Goal: Task Accomplishment & Management: Manage account settings

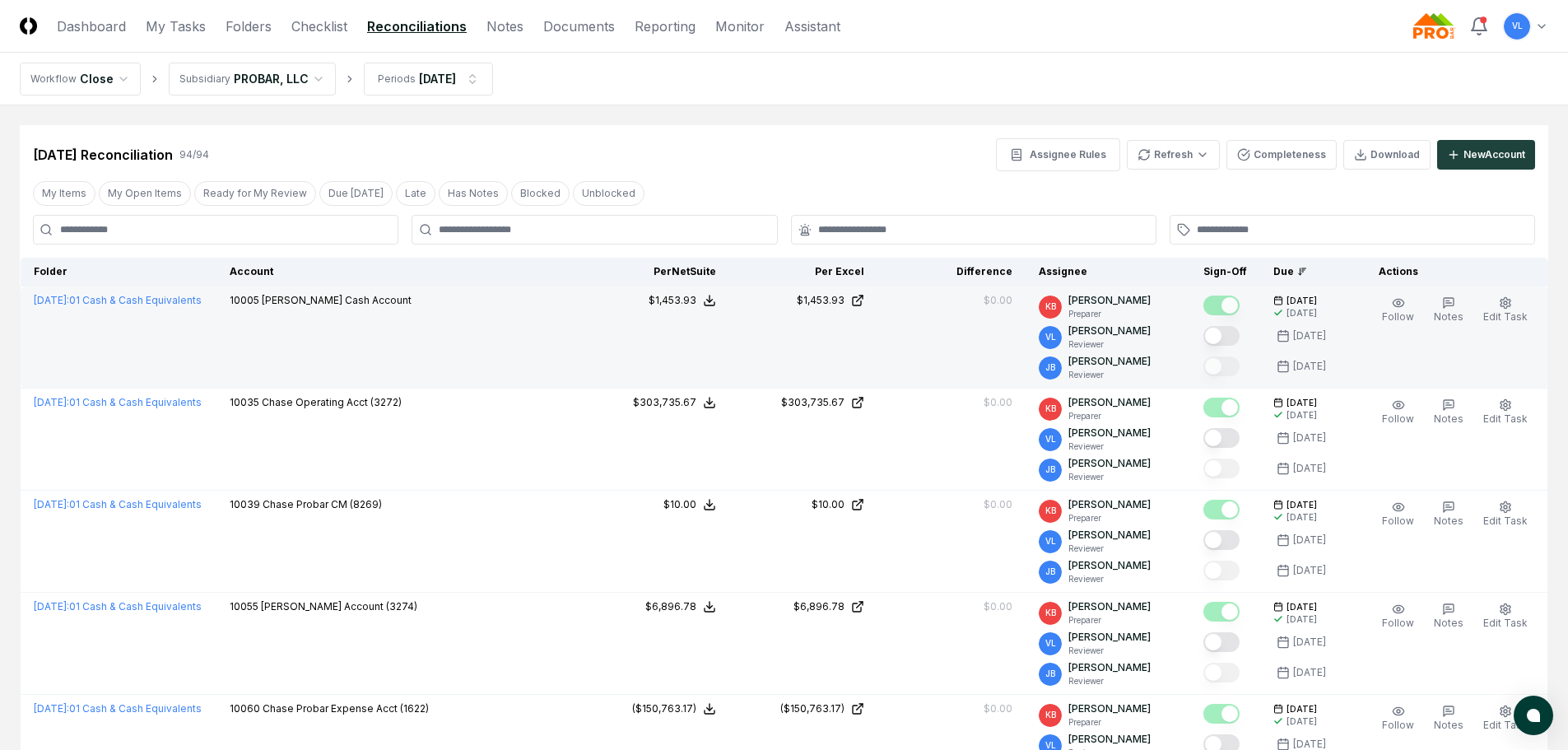
click at [1227, 330] on button "Mark complete" at bounding box center [1221, 335] width 36 height 19
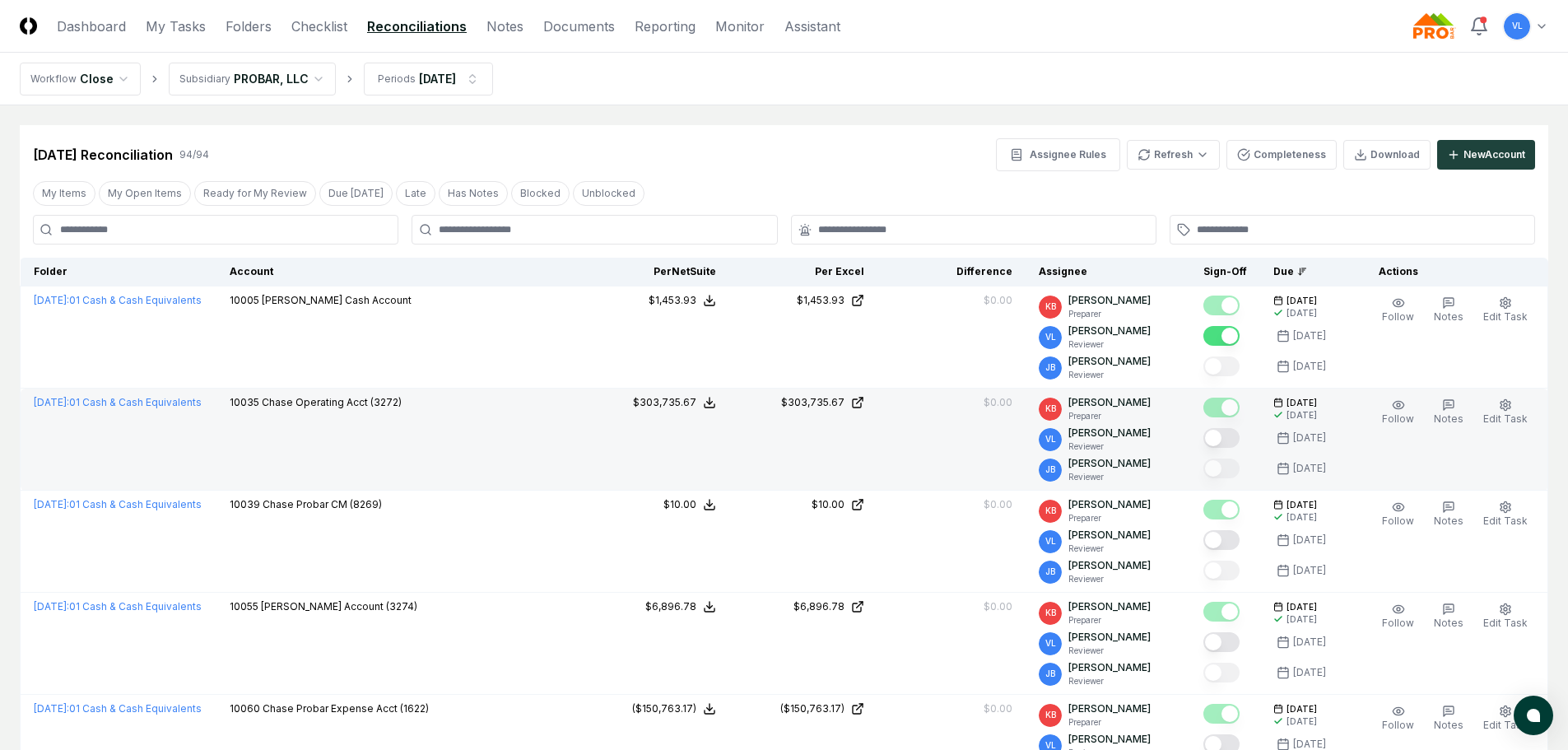
click at [1220, 434] on button "Mark complete" at bounding box center [1221, 437] width 36 height 19
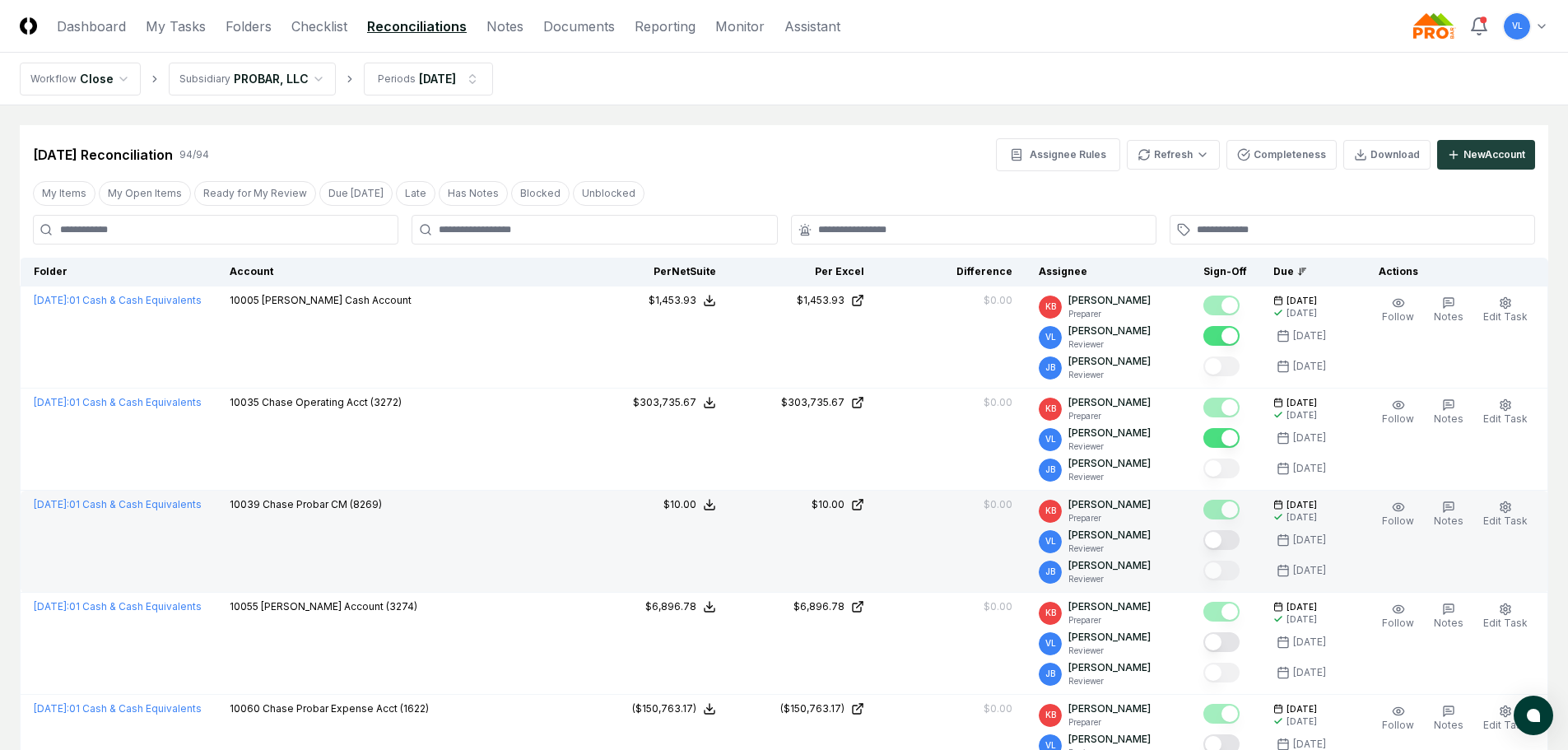
click at [1226, 533] on button "Mark complete" at bounding box center [1221, 539] width 36 height 19
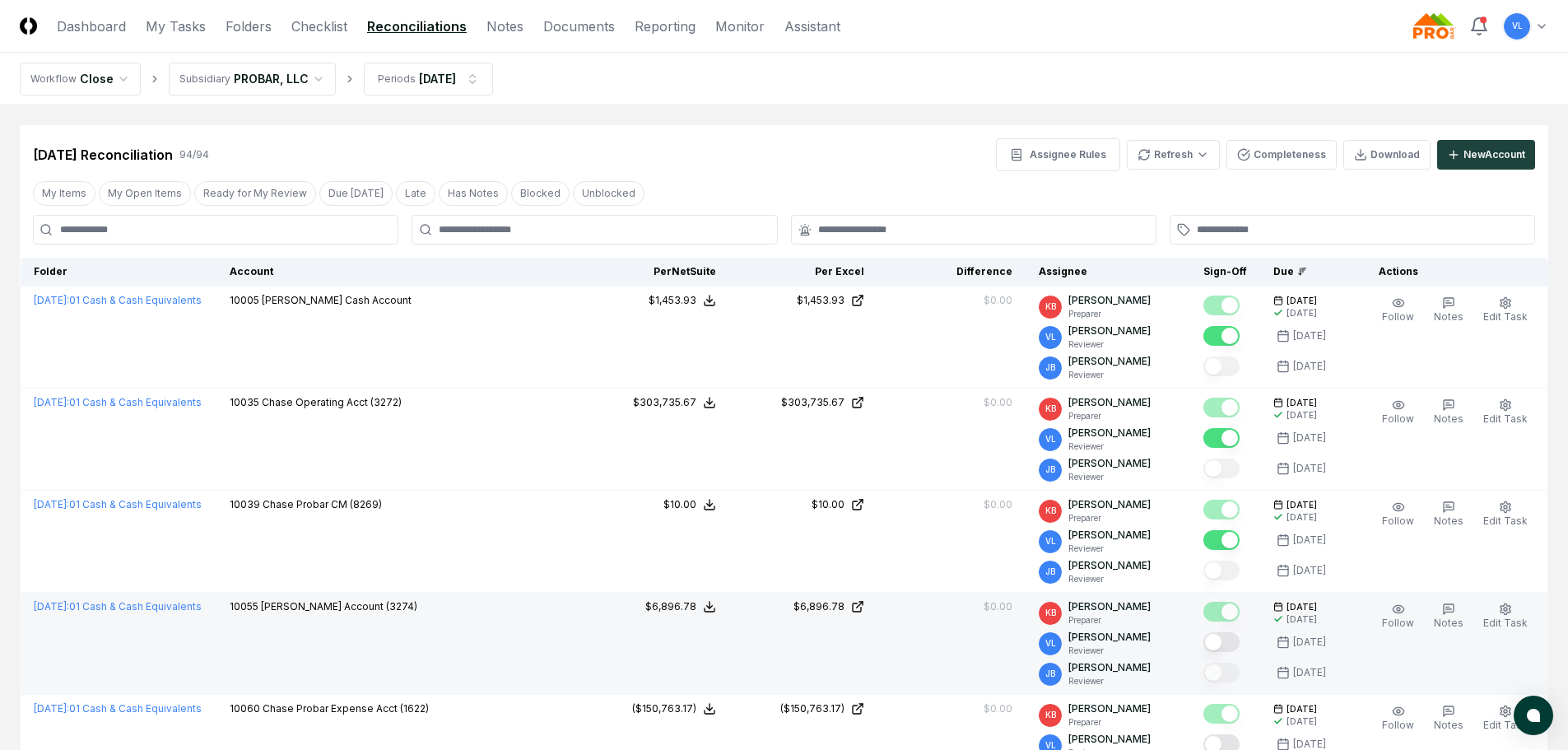
scroll to position [83, 0]
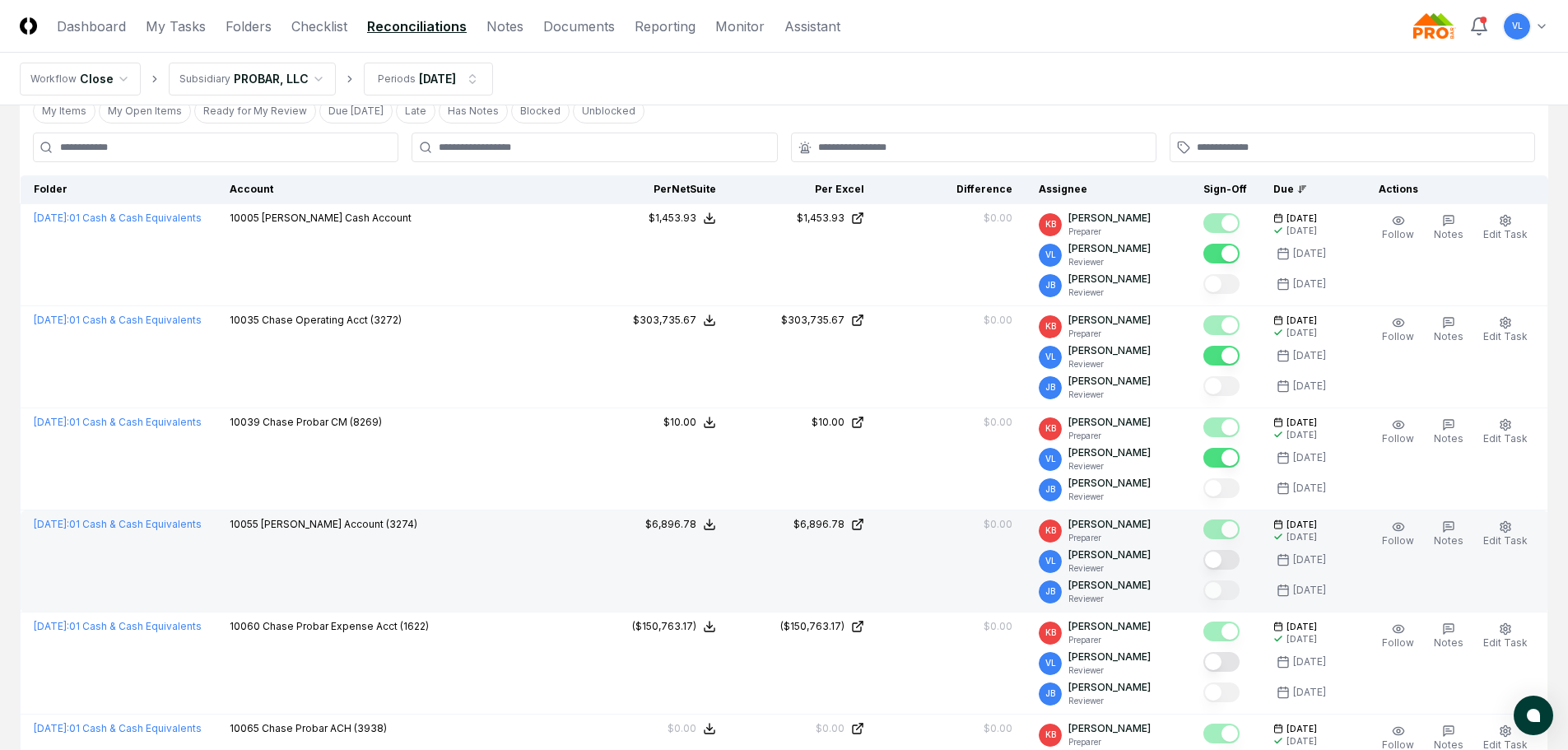
click at [1224, 555] on button "Mark complete" at bounding box center [1221, 560] width 36 height 19
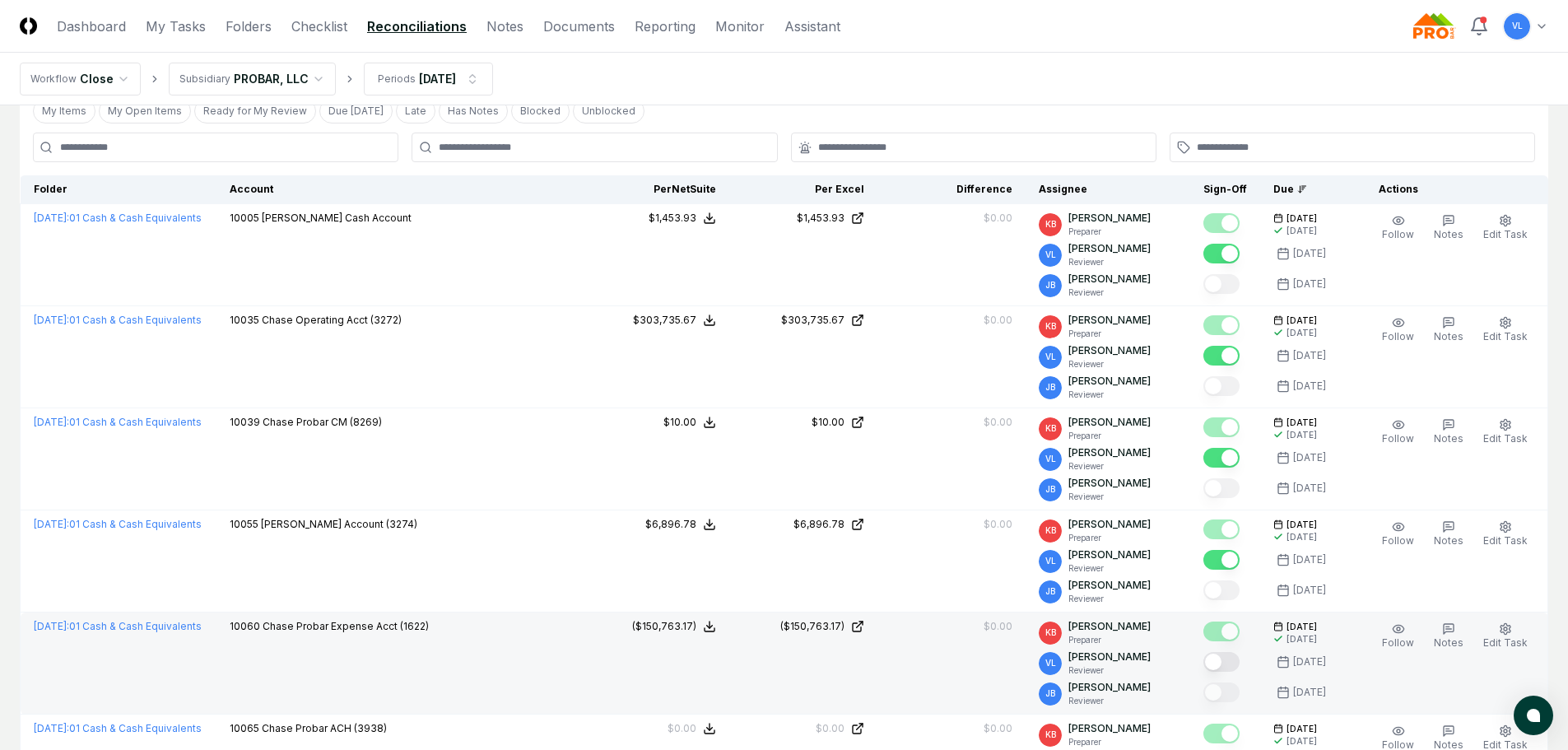
click at [1226, 665] on button "Mark complete" at bounding box center [1221, 662] width 36 height 19
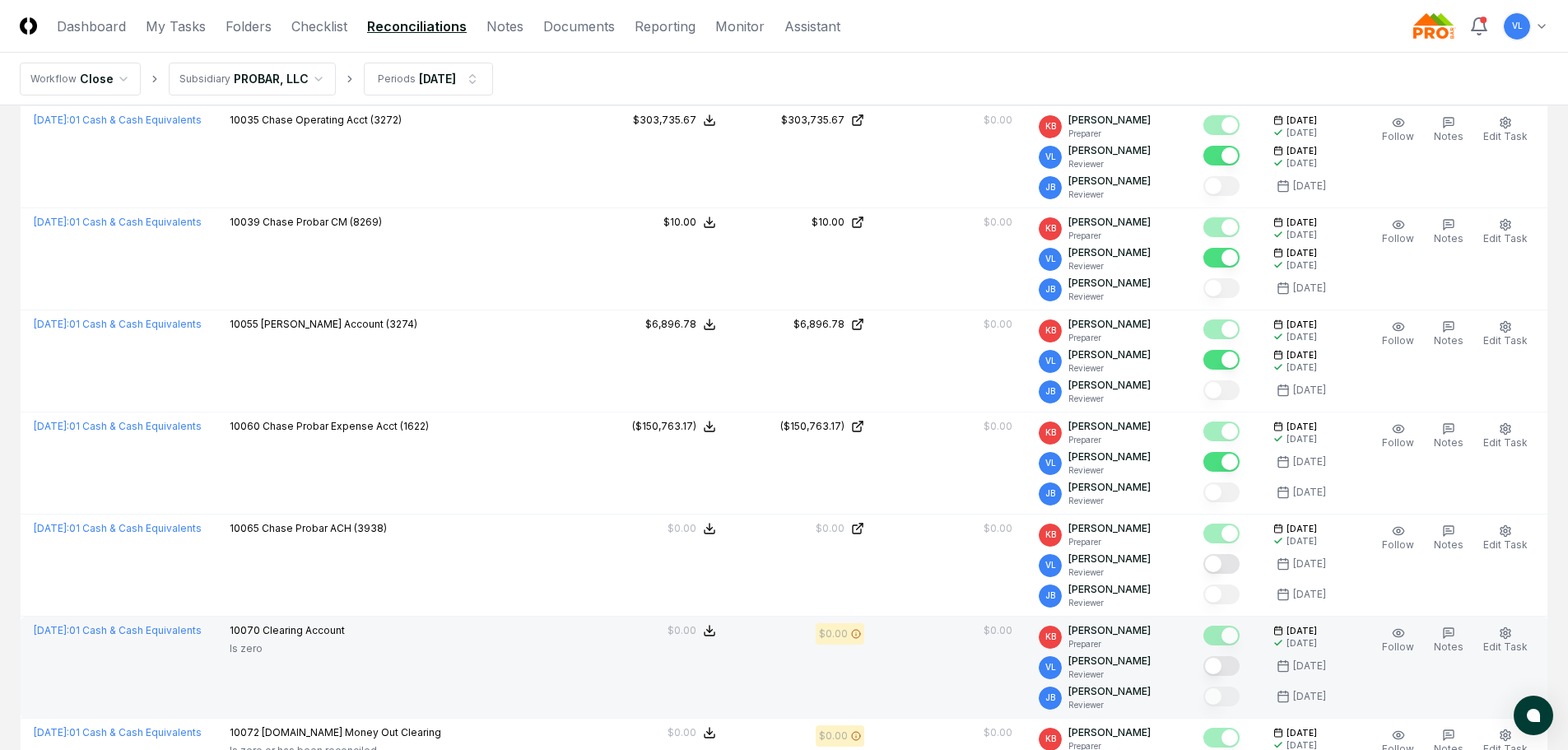
scroll to position [330, 0]
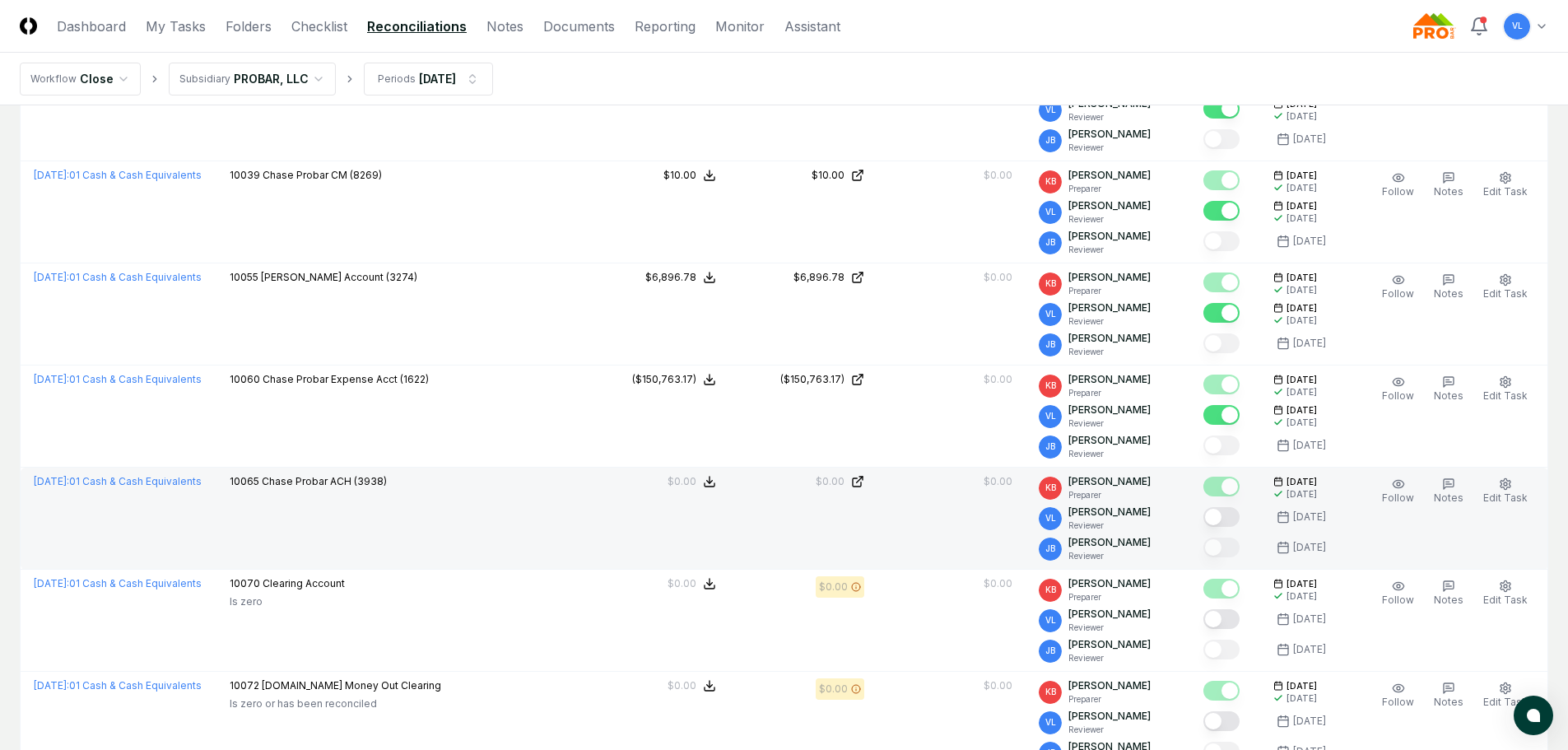
click at [1223, 519] on button "Mark complete" at bounding box center [1221, 516] width 36 height 19
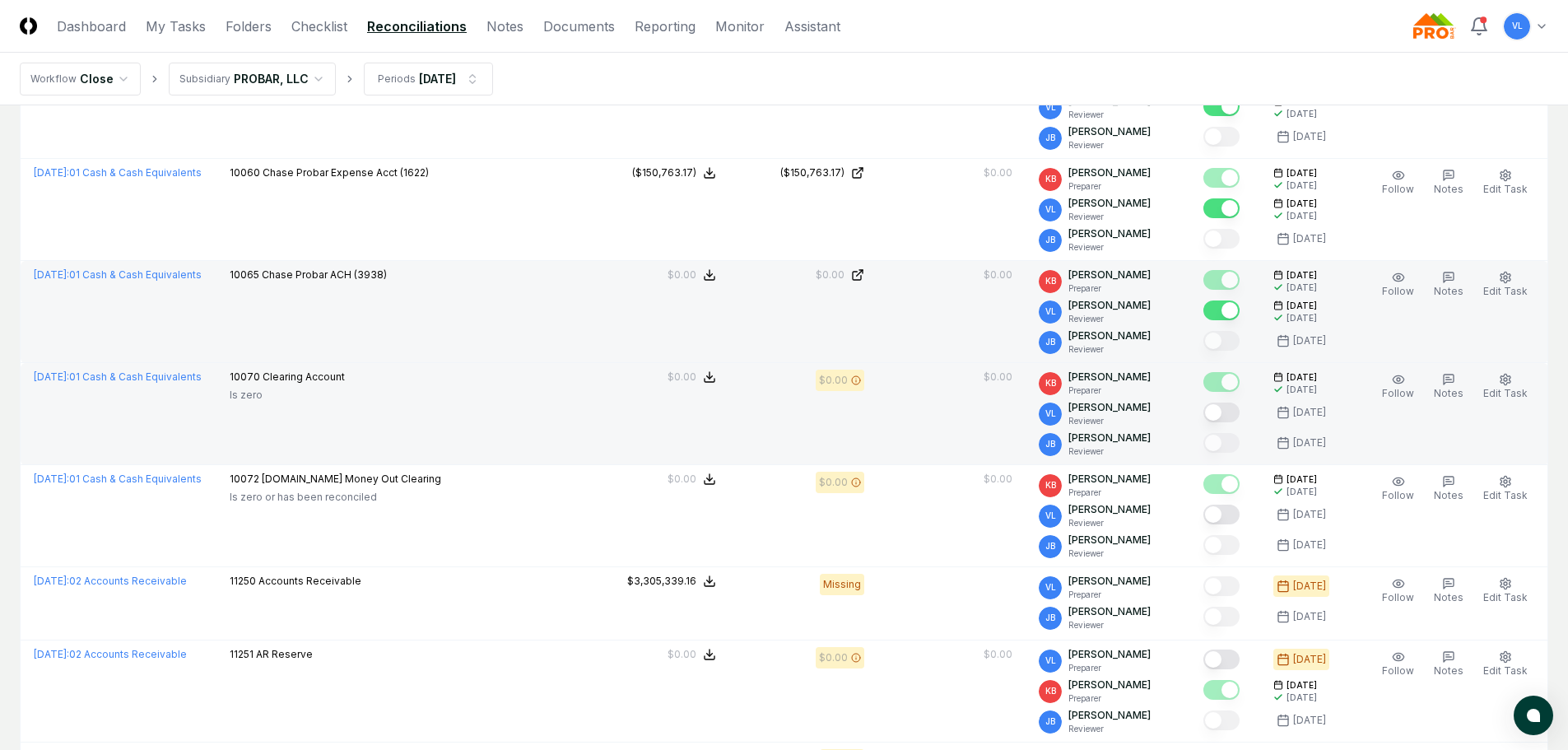
scroll to position [576, 0]
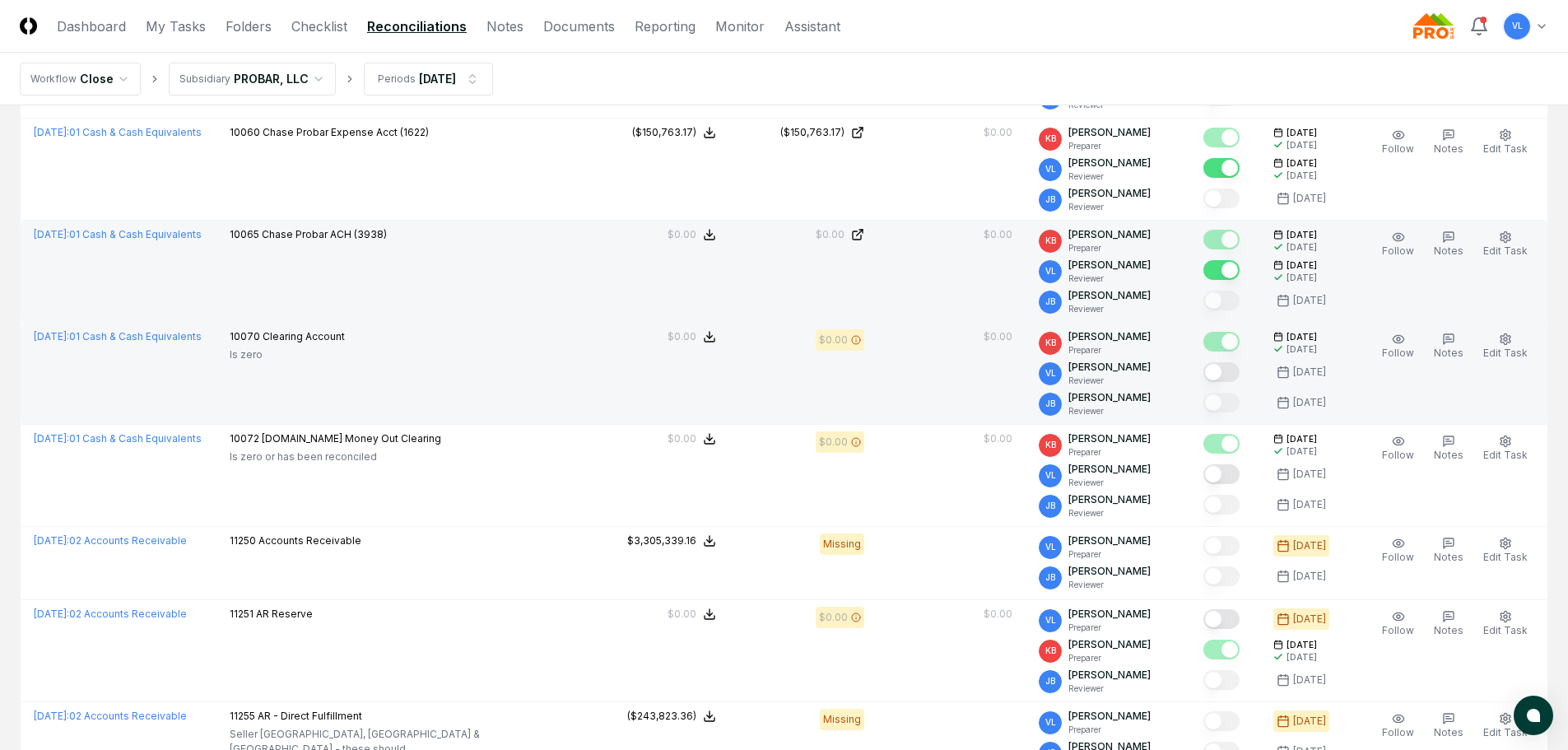
click at [1234, 369] on button "Mark complete" at bounding box center [1221, 371] width 36 height 19
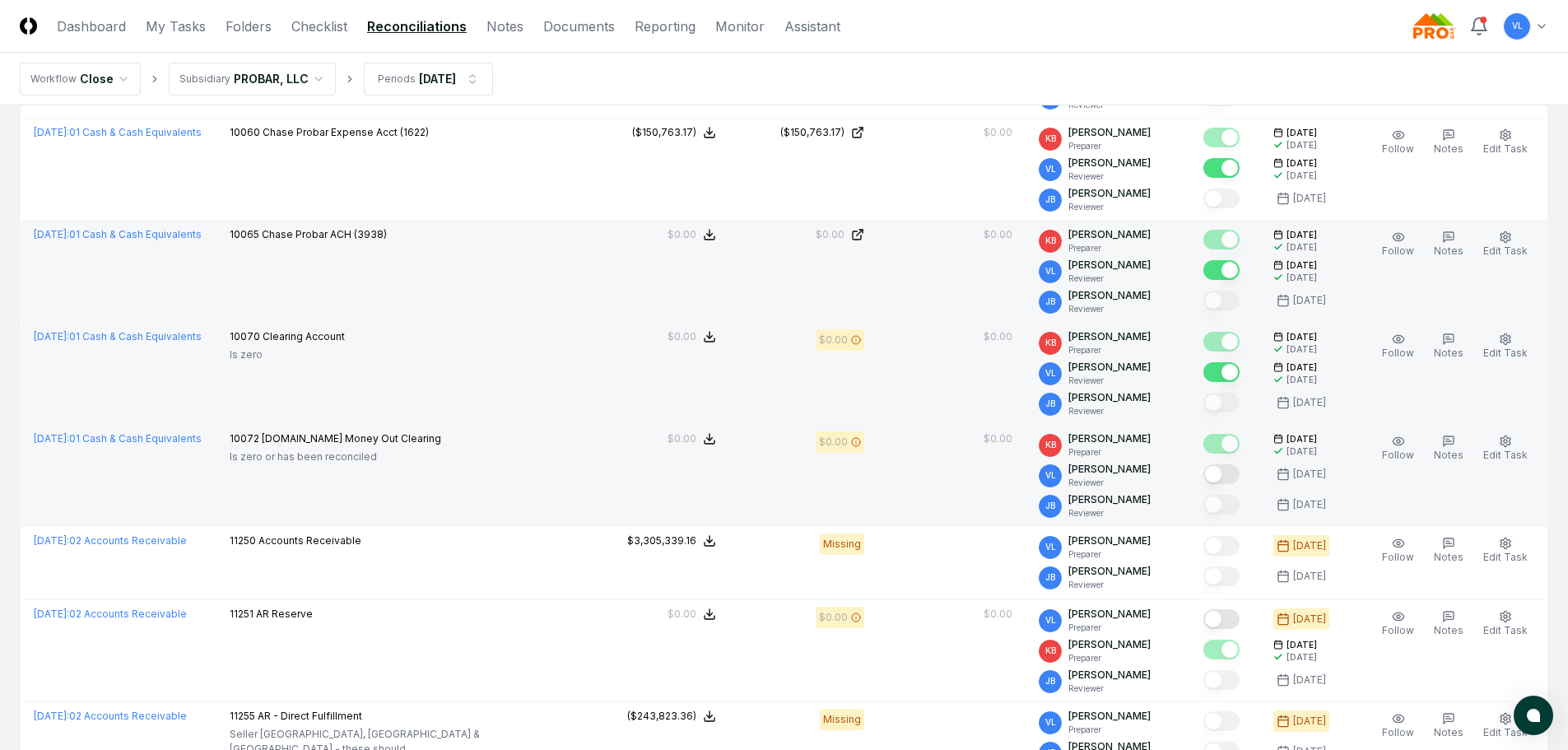
click at [1229, 471] on button "Mark complete" at bounding box center [1221, 473] width 36 height 19
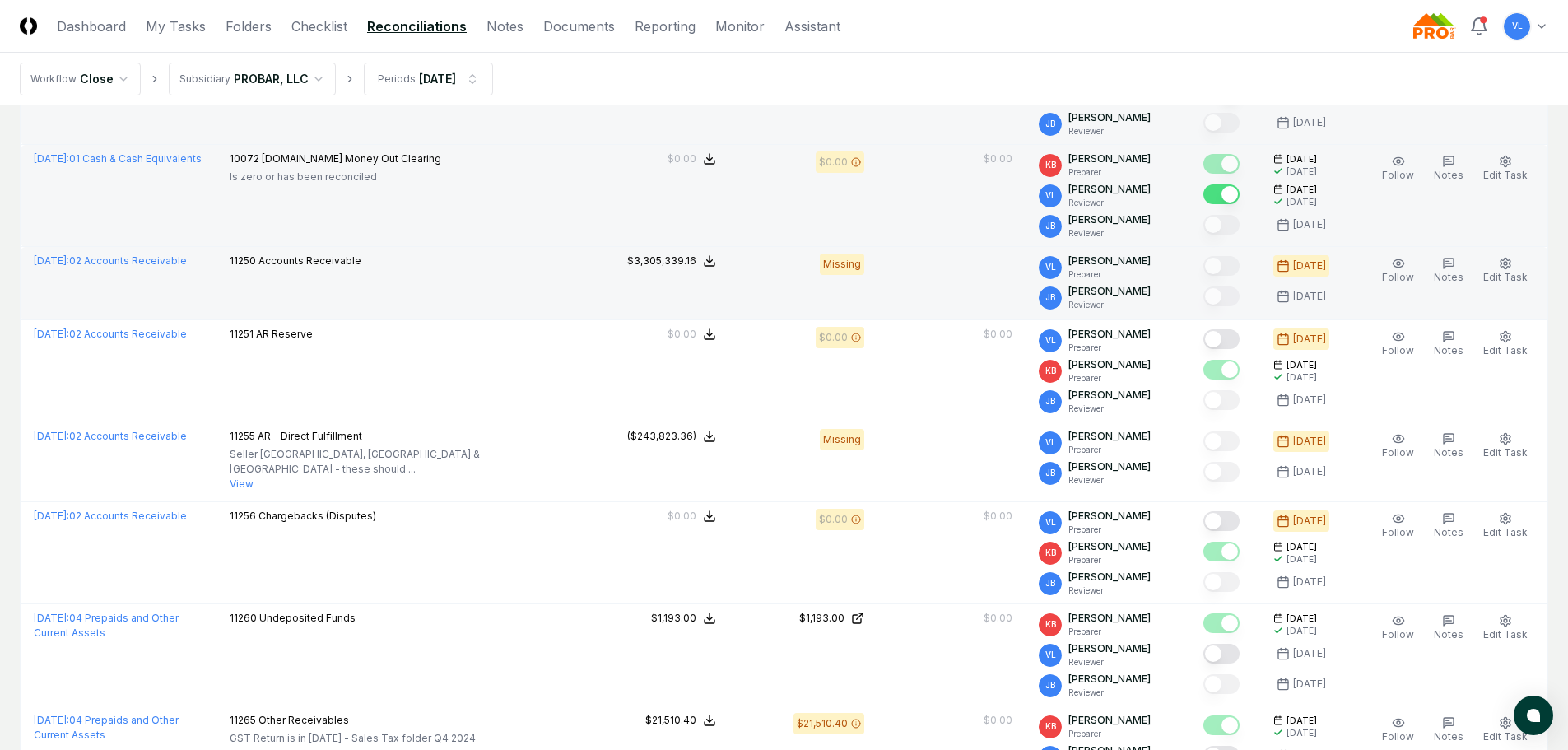
scroll to position [906, 0]
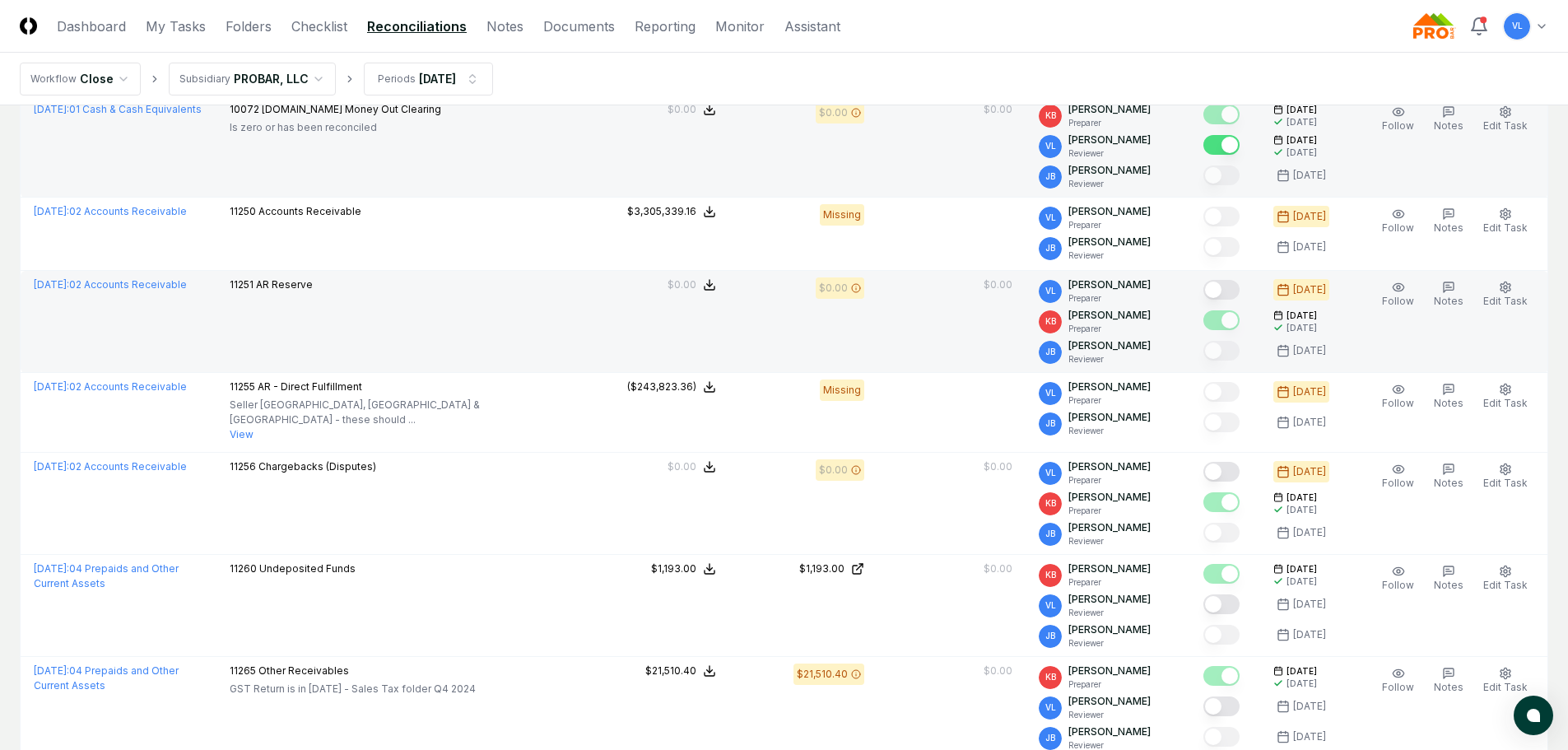
click at [1231, 285] on button "Mark complete" at bounding box center [1221, 290] width 36 height 19
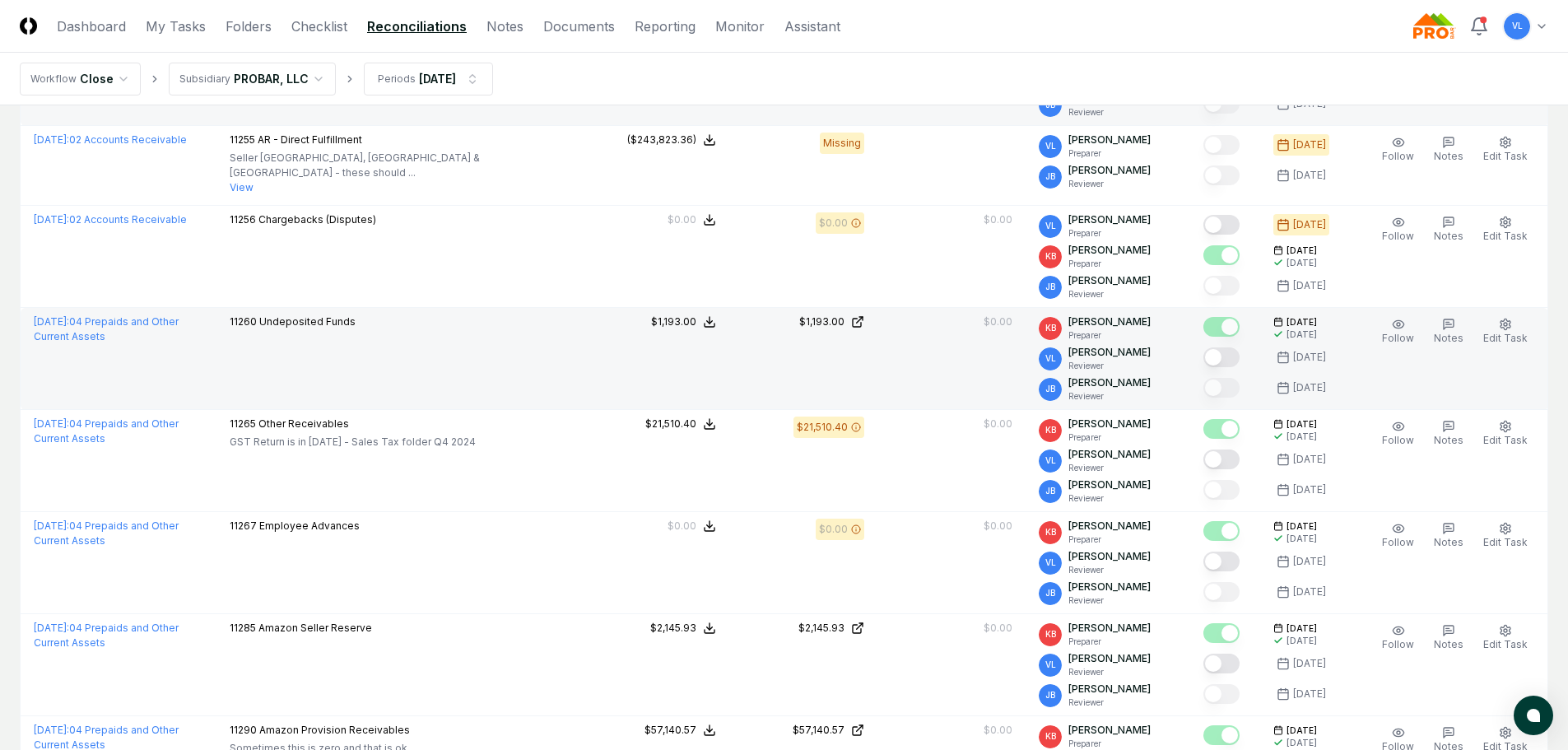
scroll to position [1235, 0]
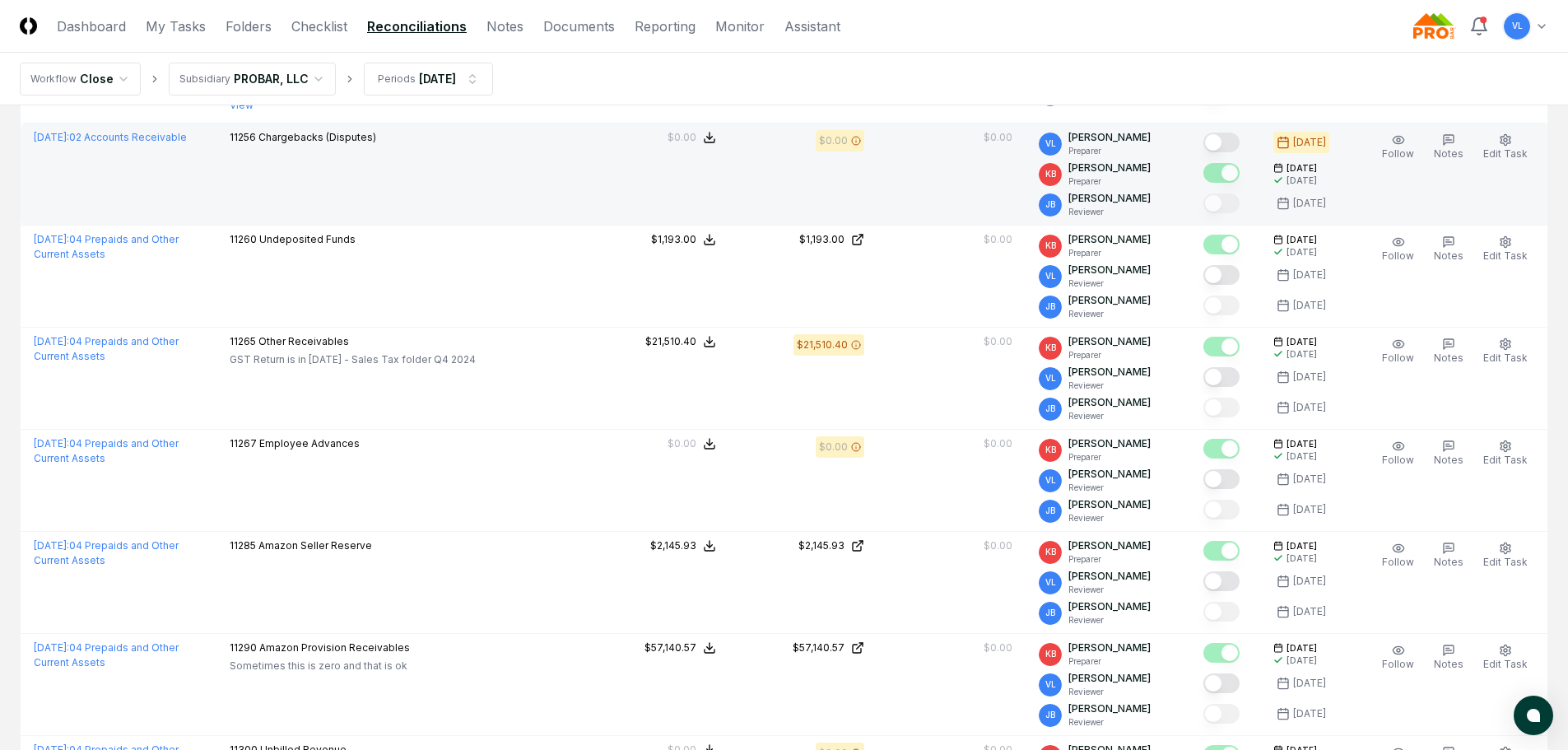
click at [1236, 133] on button "Mark complete" at bounding box center [1221, 142] width 36 height 19
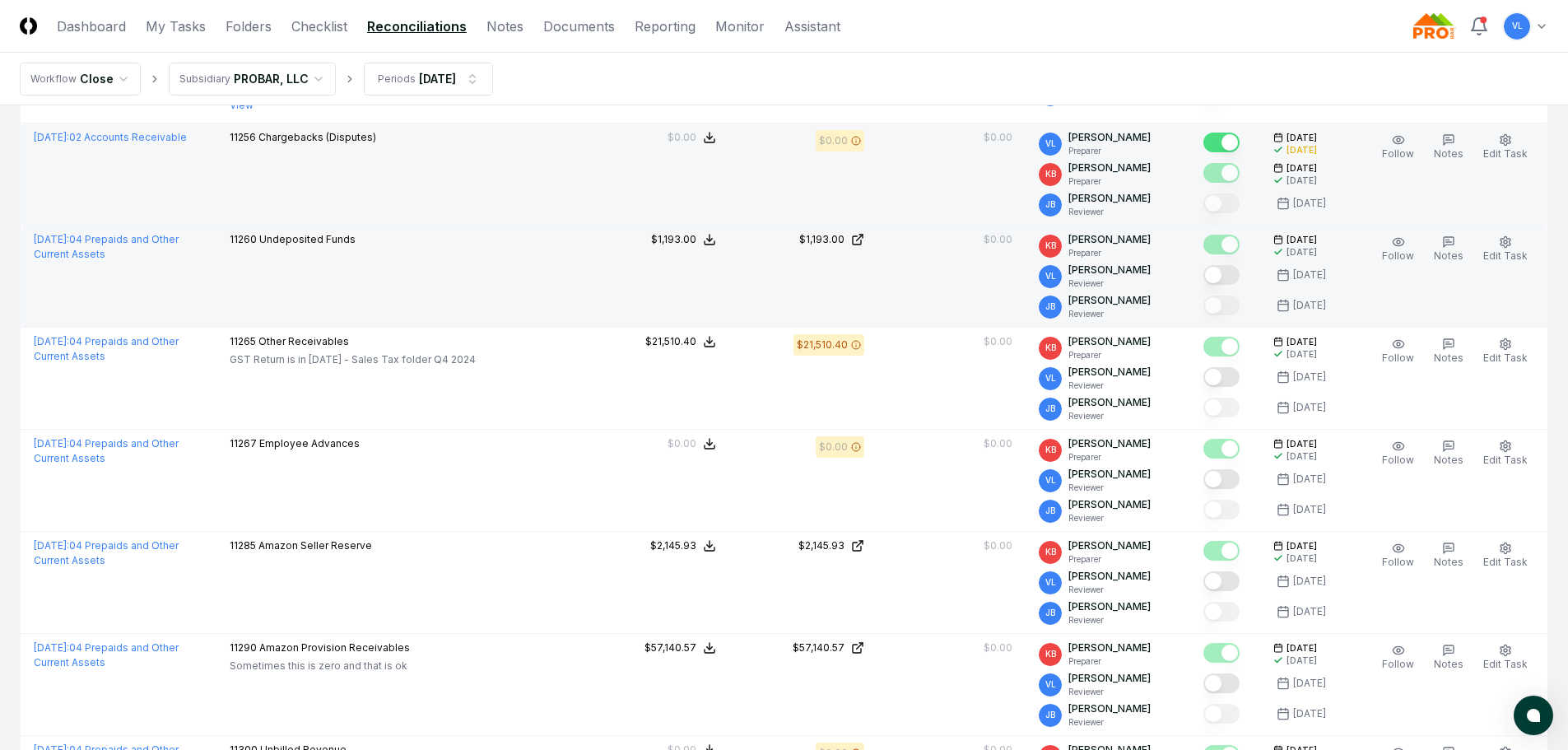
click at [1236, 265] on button "Mark complete" at bounding box center [1221, 275] width 36 height 19
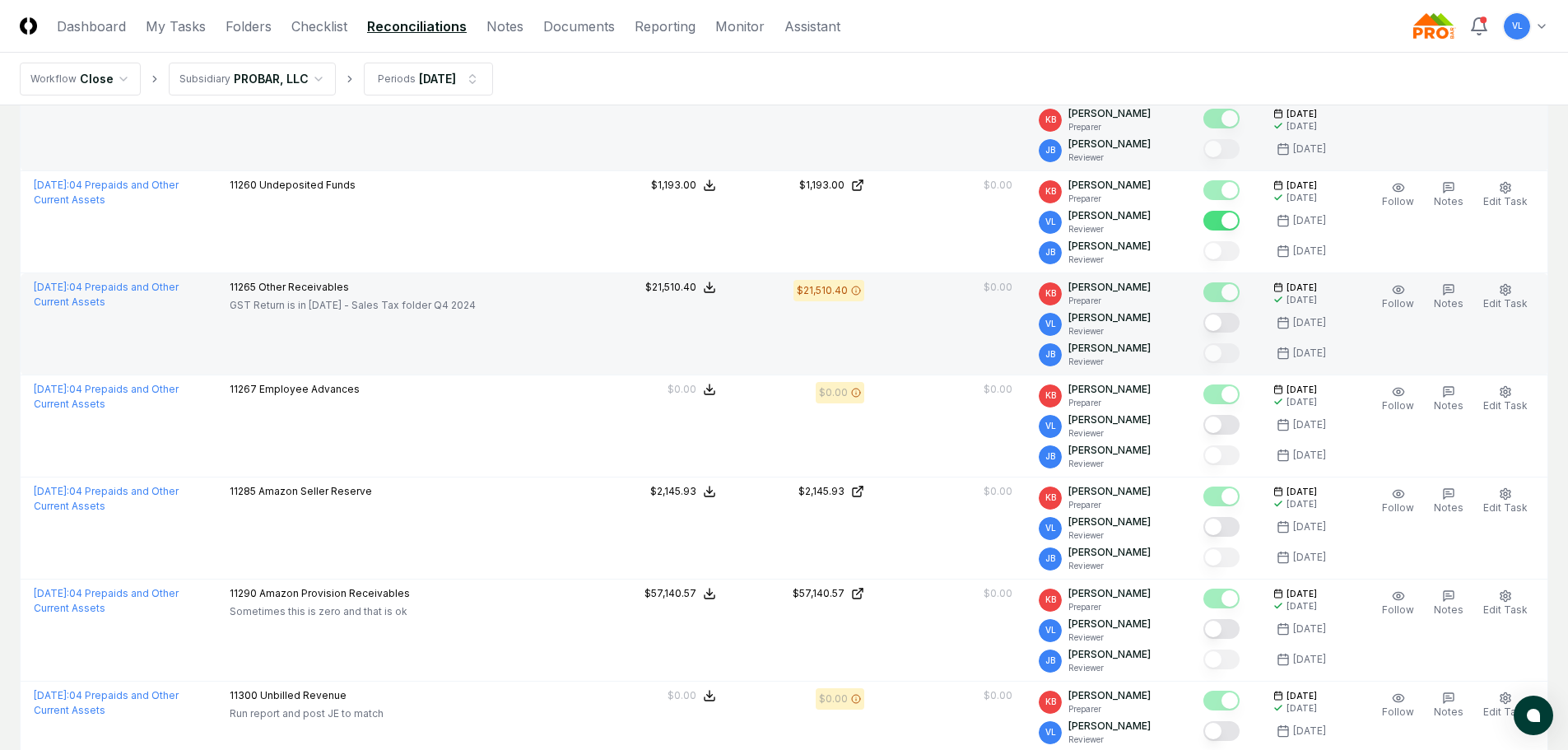
scroll to position [1317, 0]
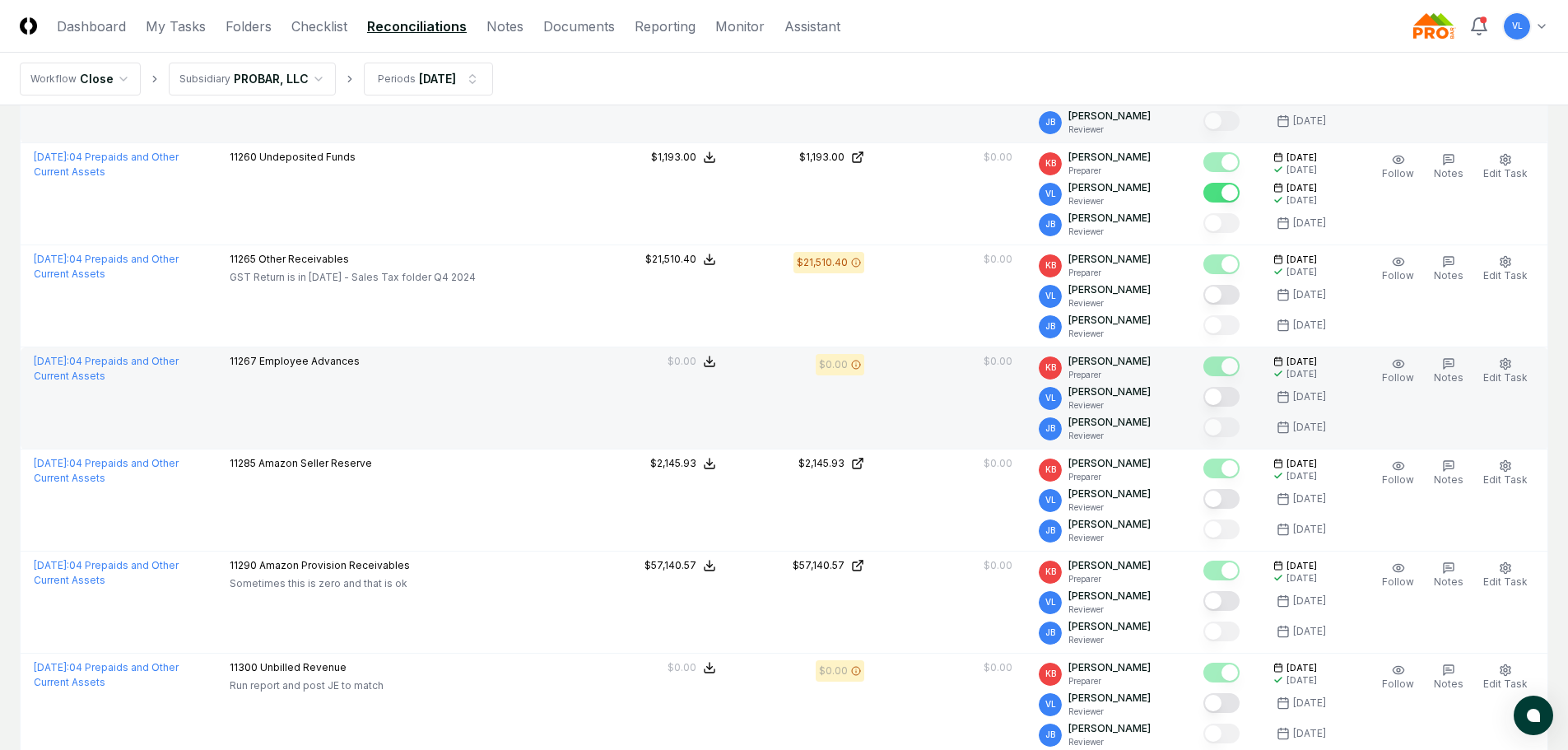
click at [1226, 387] on button "Mark complete" at bounding box center [1221, 396] width 36 height 19
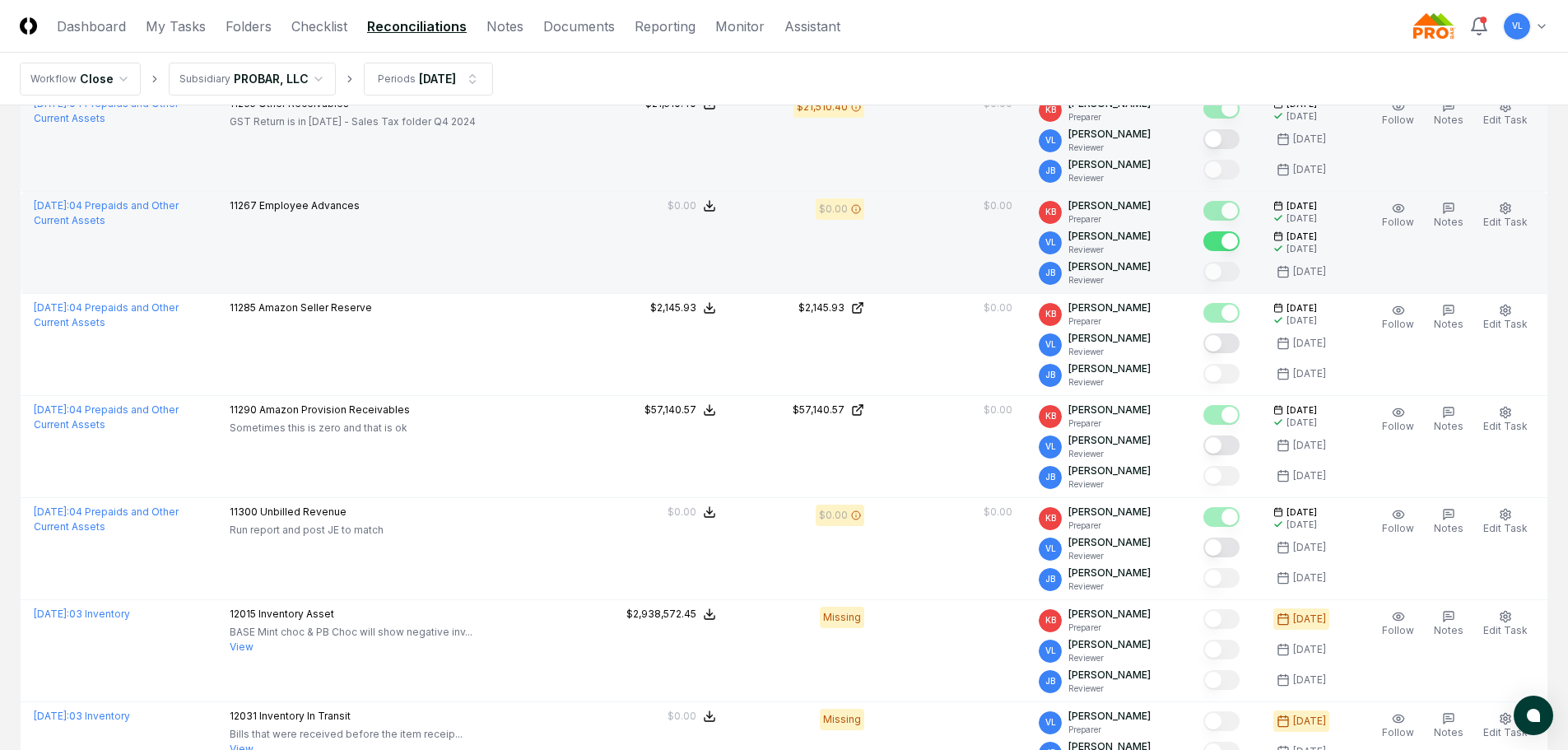
scroll to position [1482, 0]
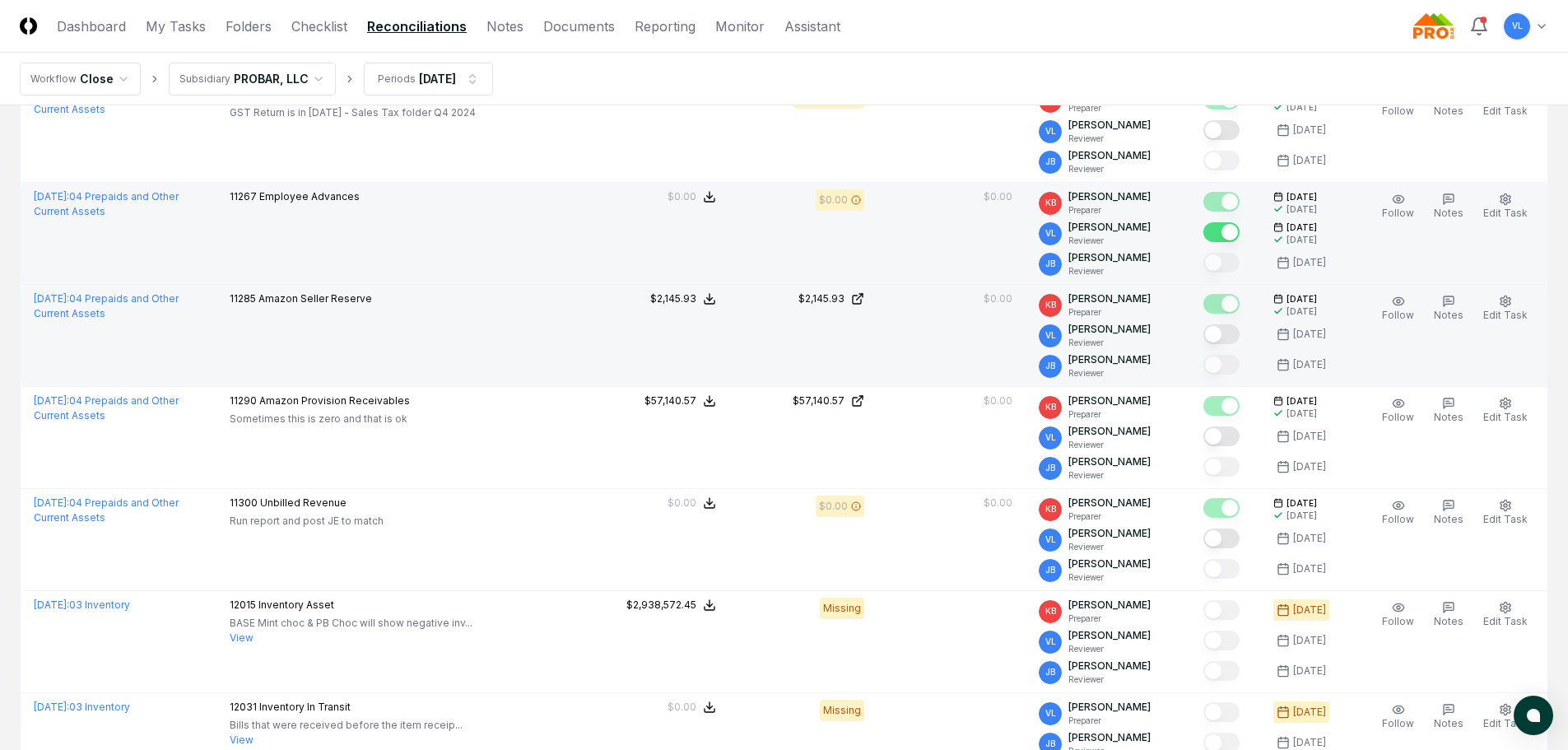
click at [1223, 327] on button "Mark complete" at bounding box center [1221, 333] width 36 height 19
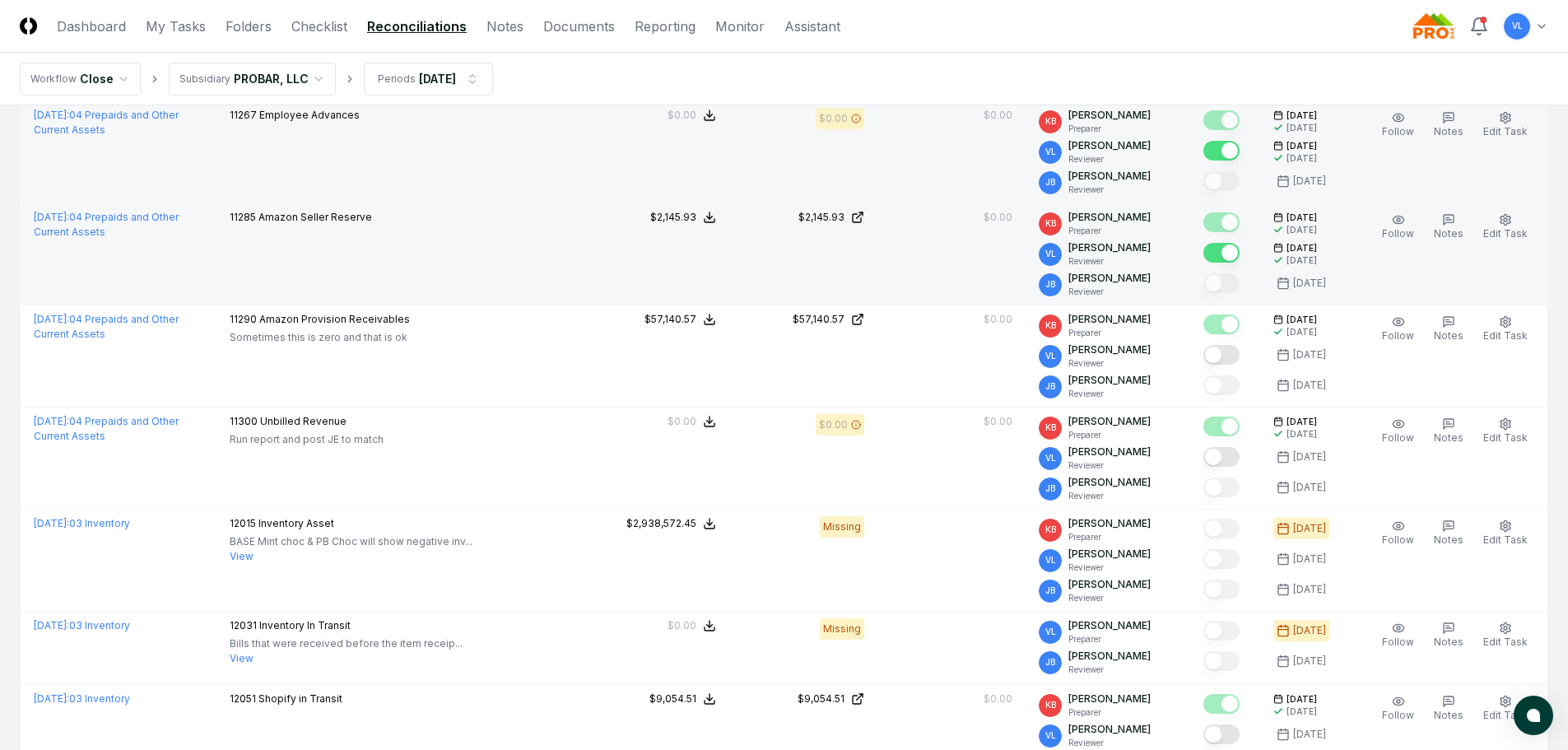
scroll to position [1564, 0]
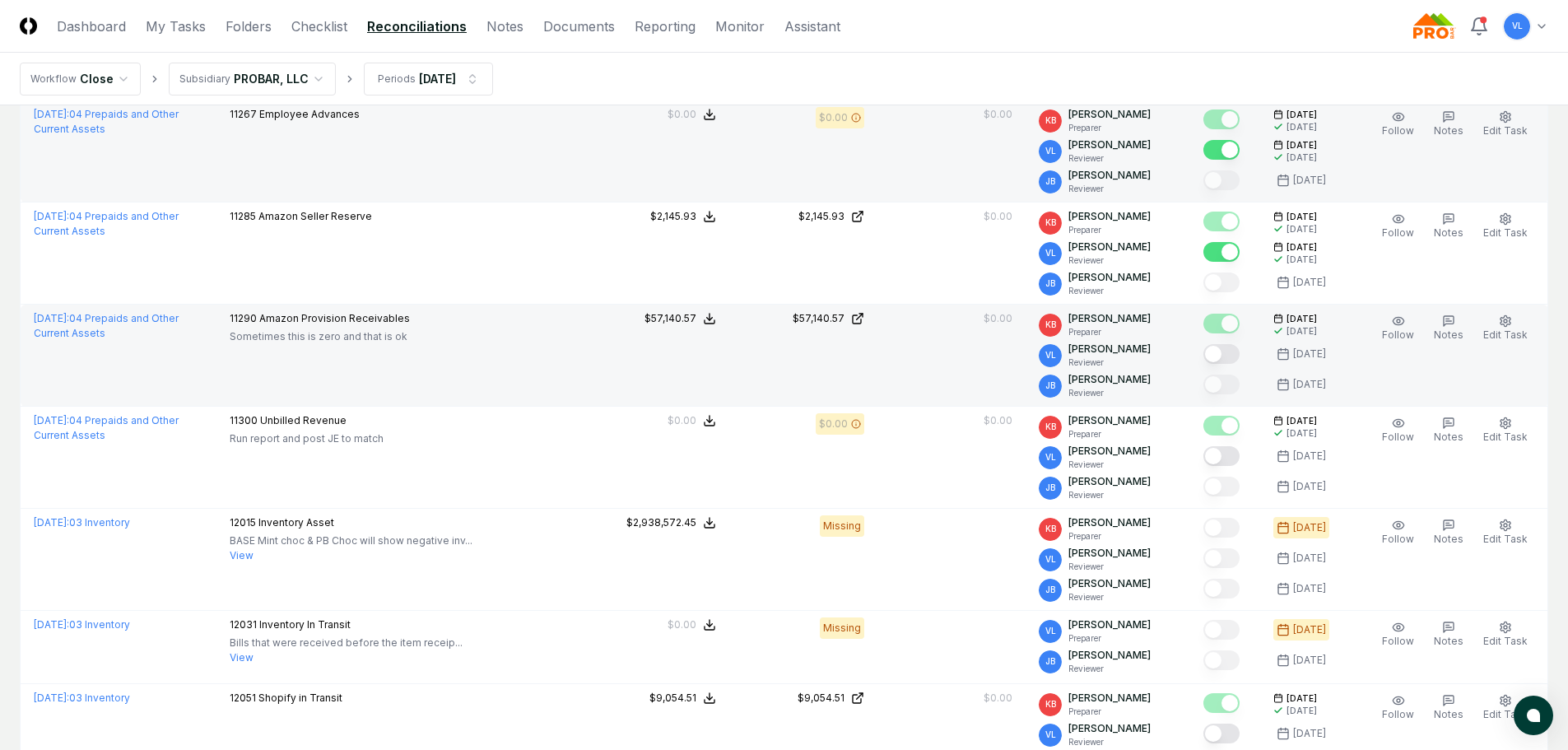
click at [1228, 348] on button "Mark complete" at bounding box center [1221, 354] width 36 height 19
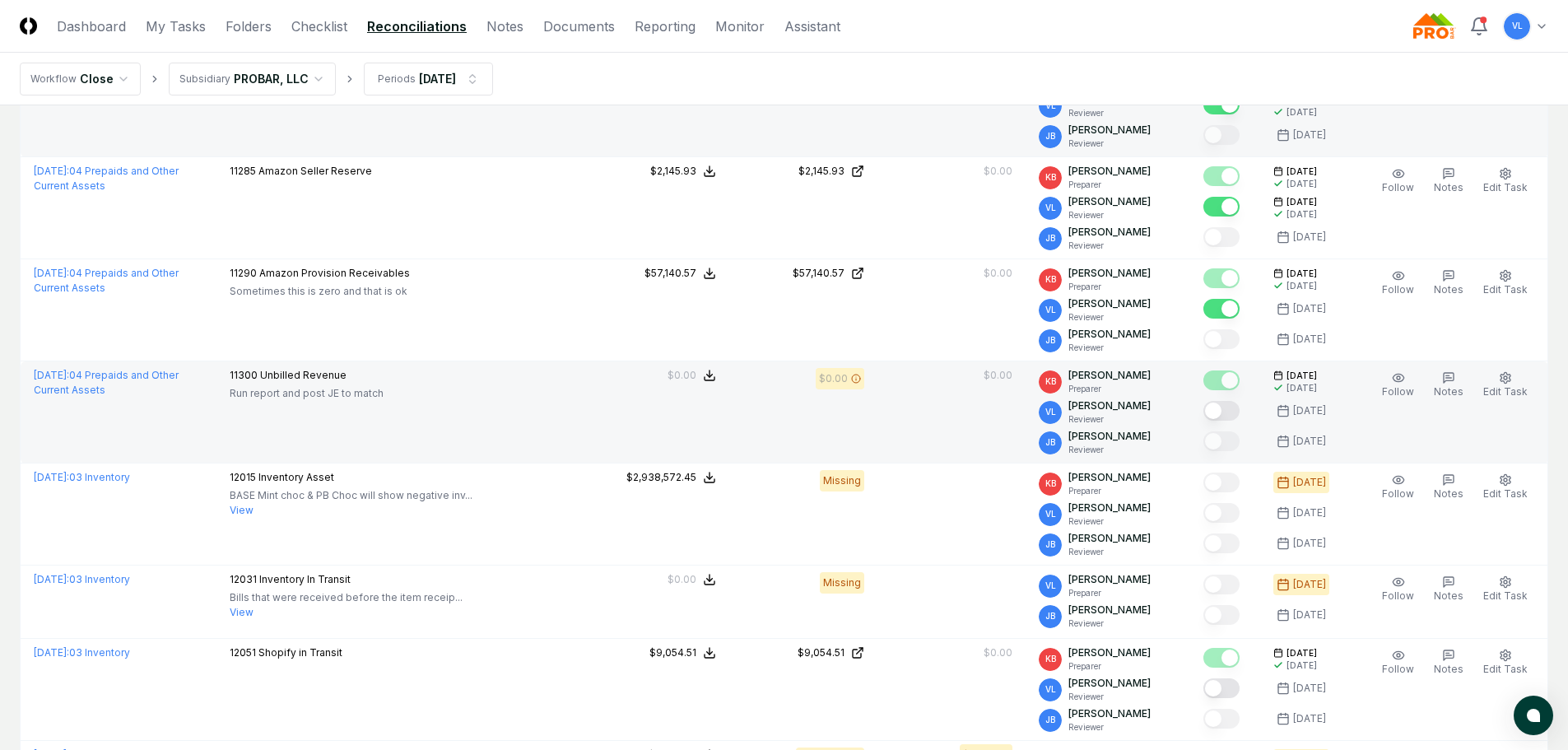
scroll to position [1647, 0]
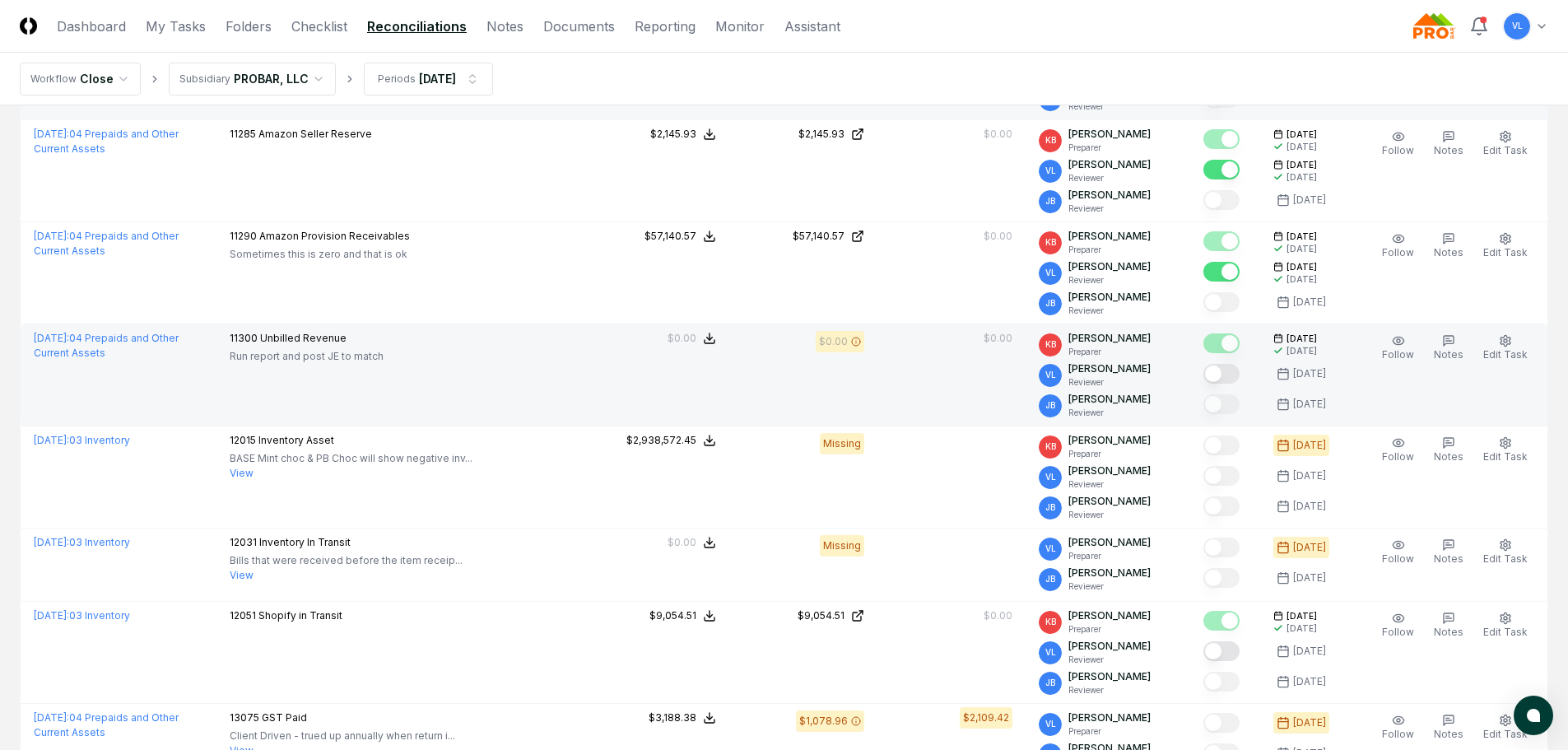
click at [1222, 369] on button "Mark complete" at bounding box center [1221, 373] width 36 height 19
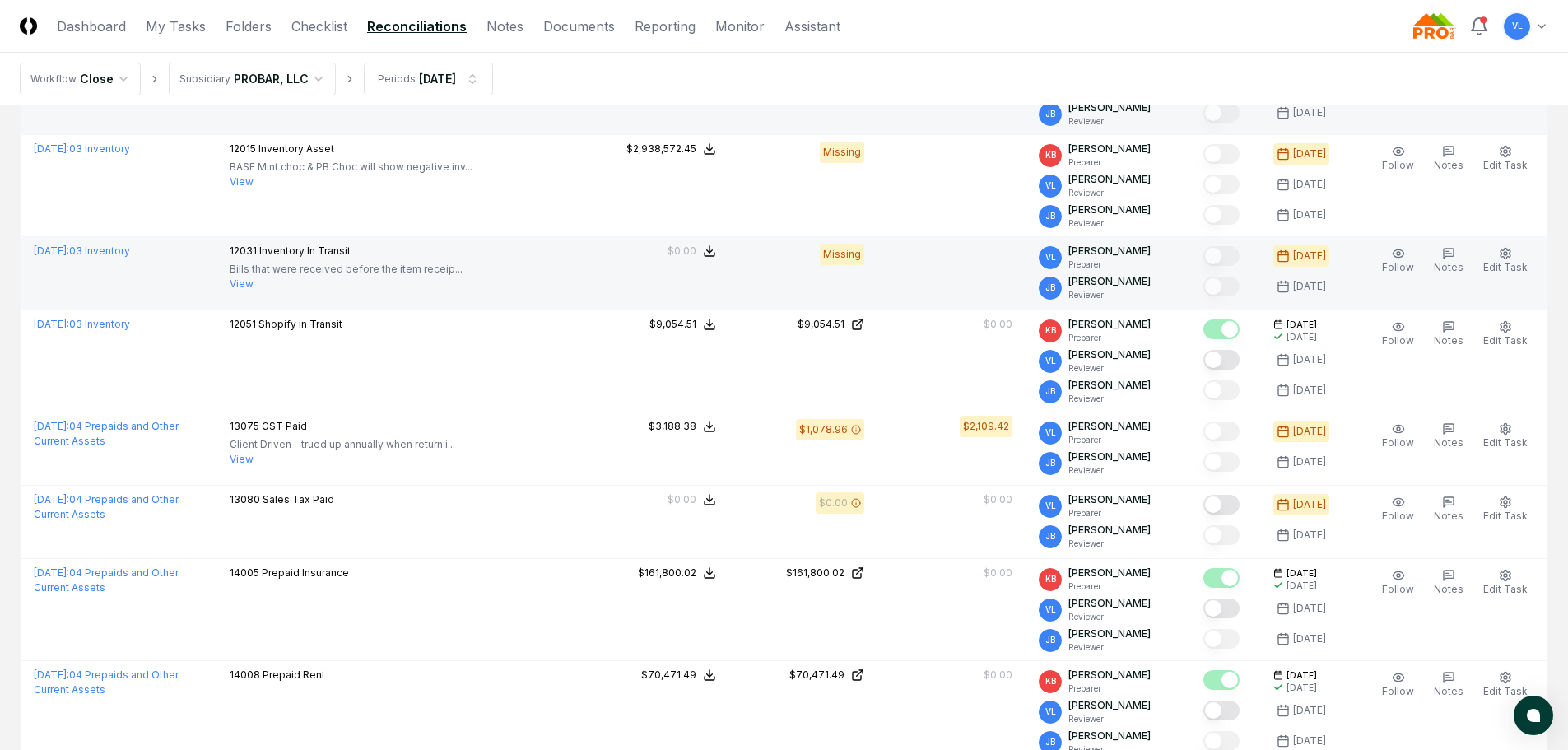
scroll to position [1976, 0]
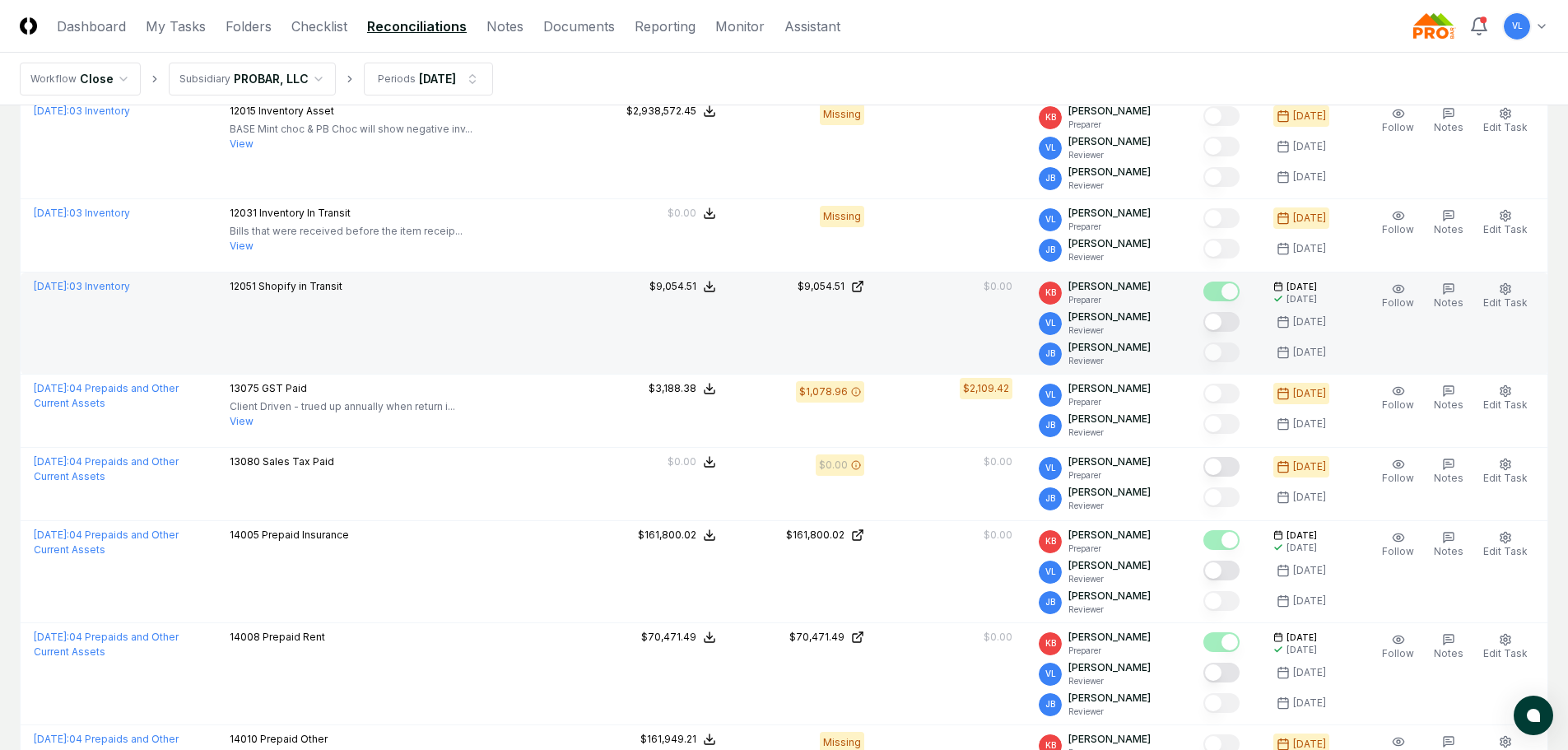
click at [1225, 312] on button "Mark complete" at bounding box center [1221, 321] width 36 height 19
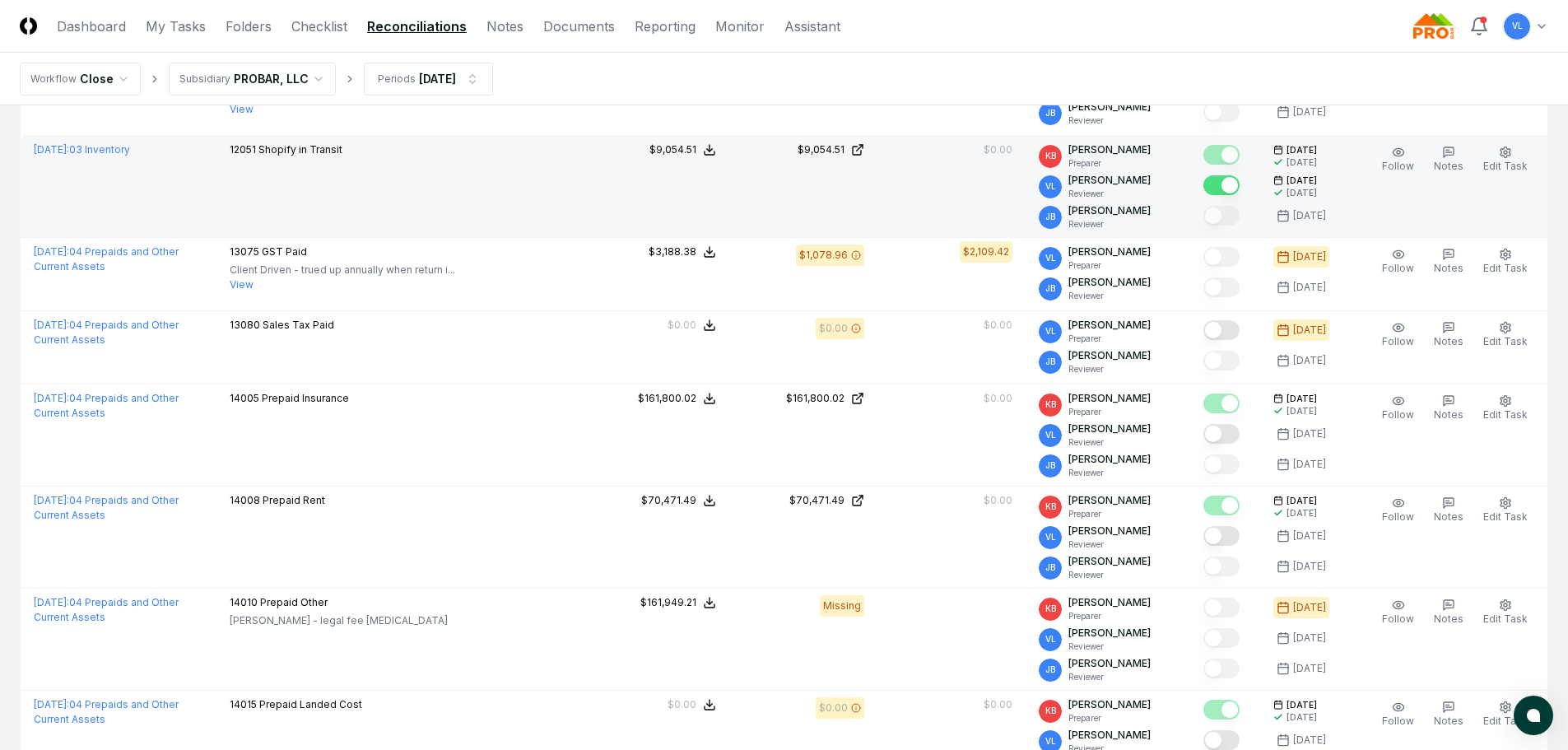
scroll to position [2140, 0]
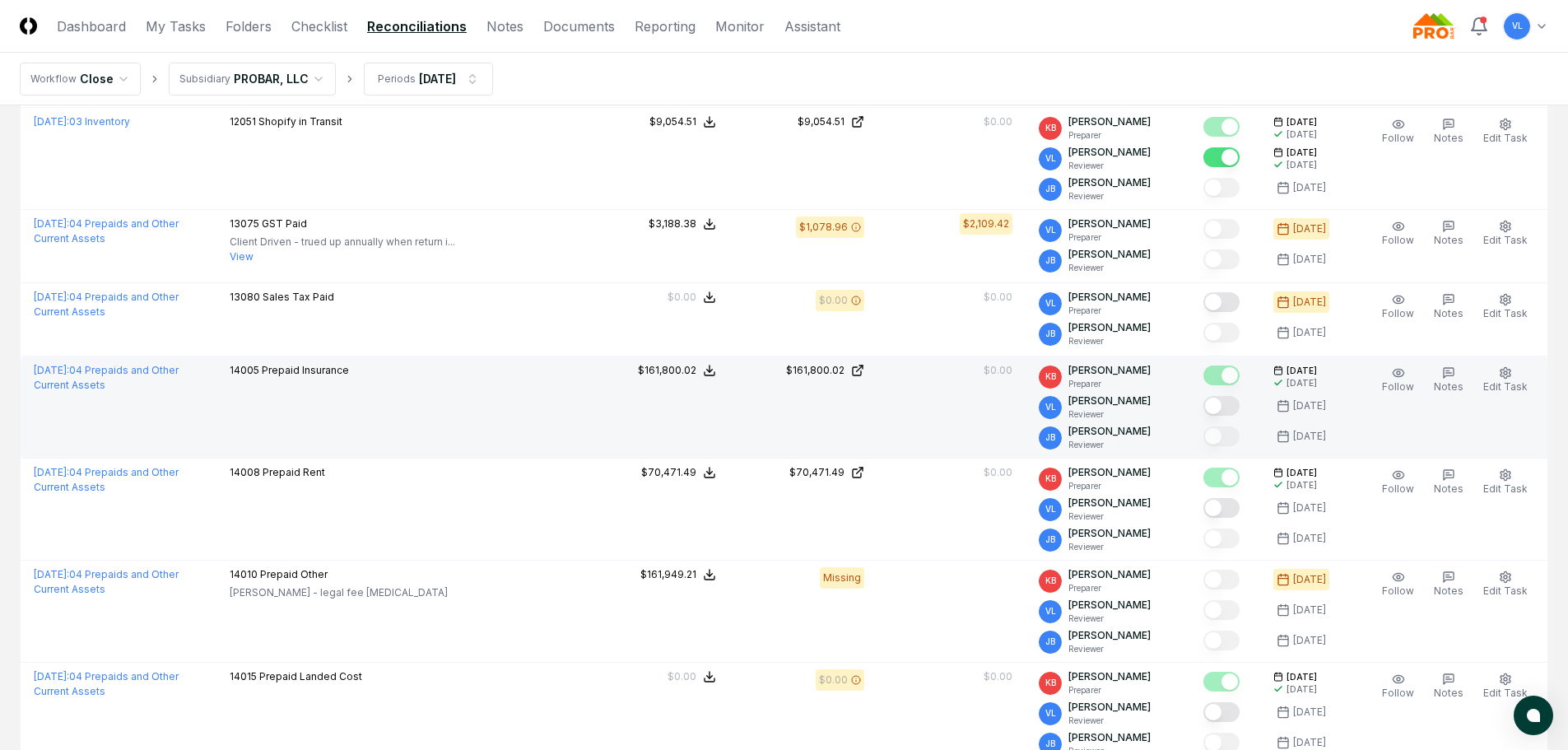
click at [1228, 401] on button "Mark complete" at bounding box center [1221, 406] width 36 height 19
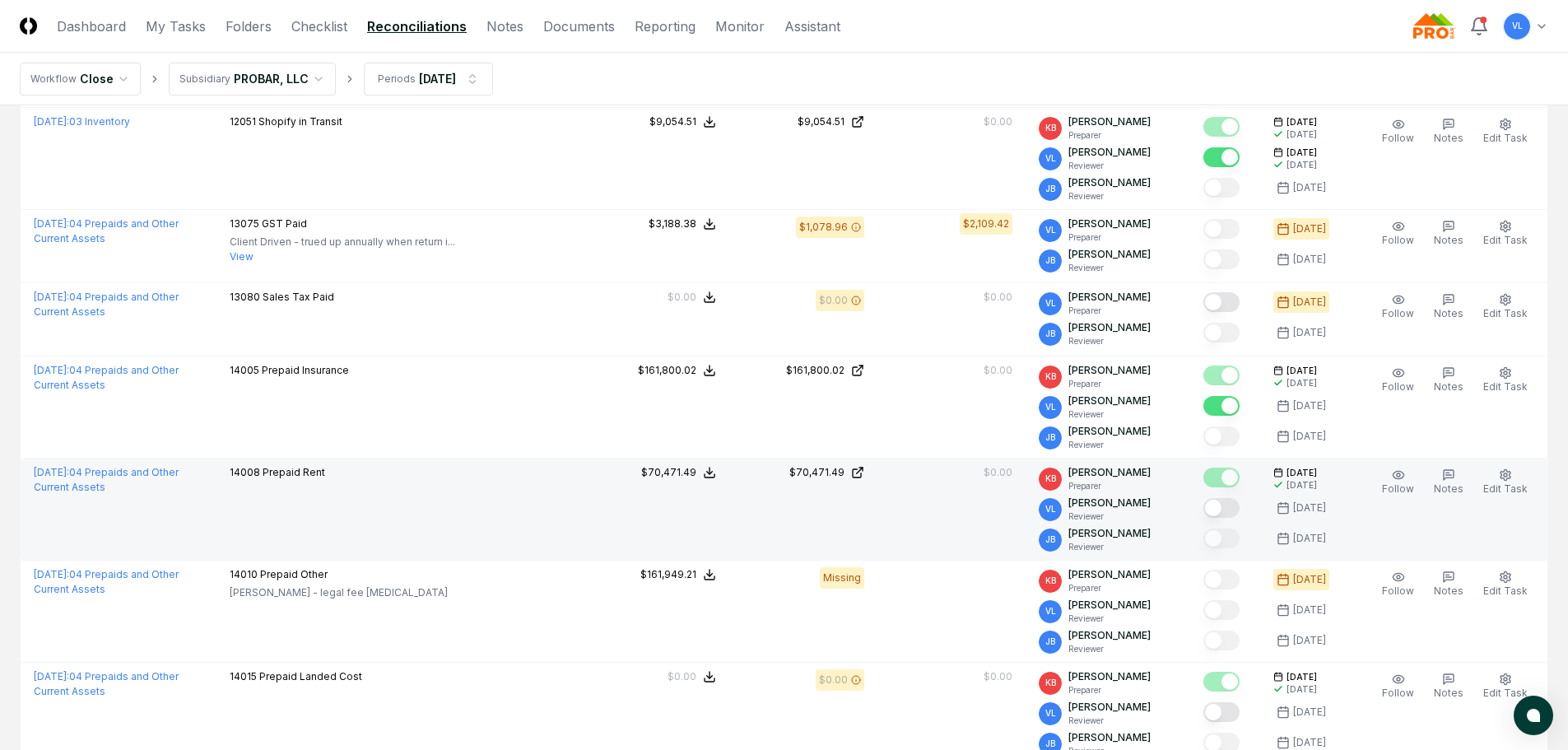
click at [1230, 503] on button "Mark complete" at bounding box center [1221, 508] width 36 height 19
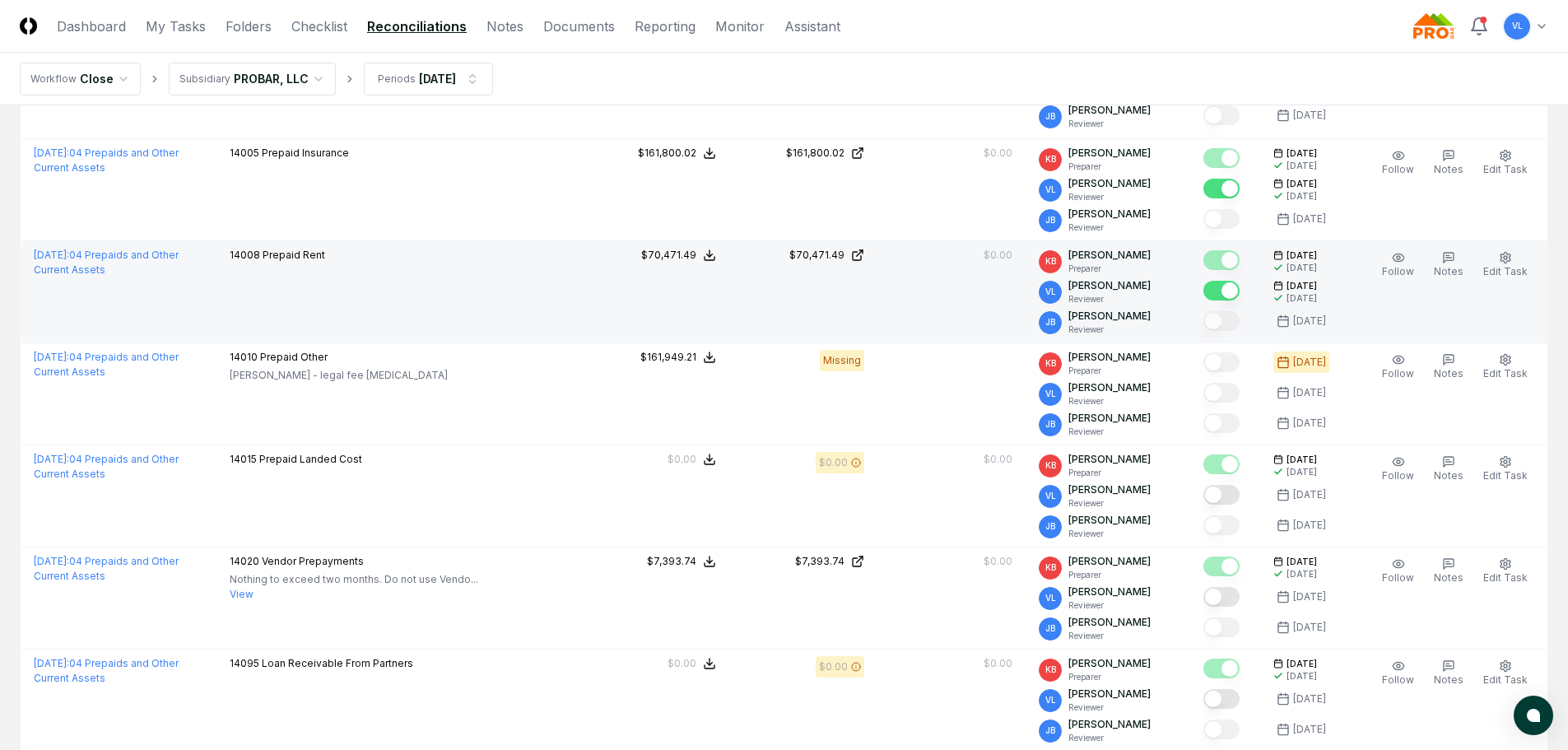
scroll to position [2387, 0]
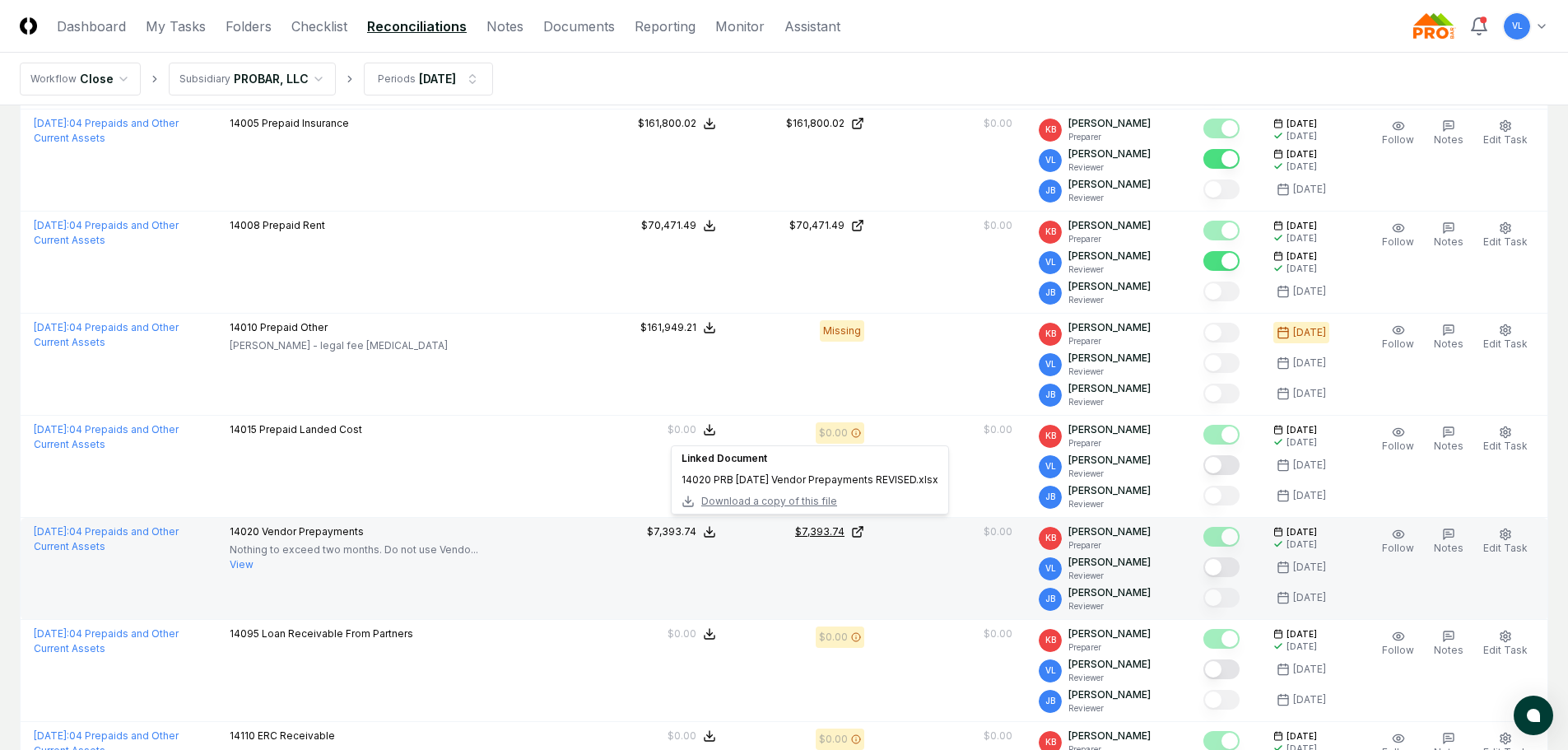
click at [864, 525] on icon at bounding box center [857, 532] width 13 height 13
click at [253, 561] on button "View" at bounding box center [241, 564] width 24 height 15
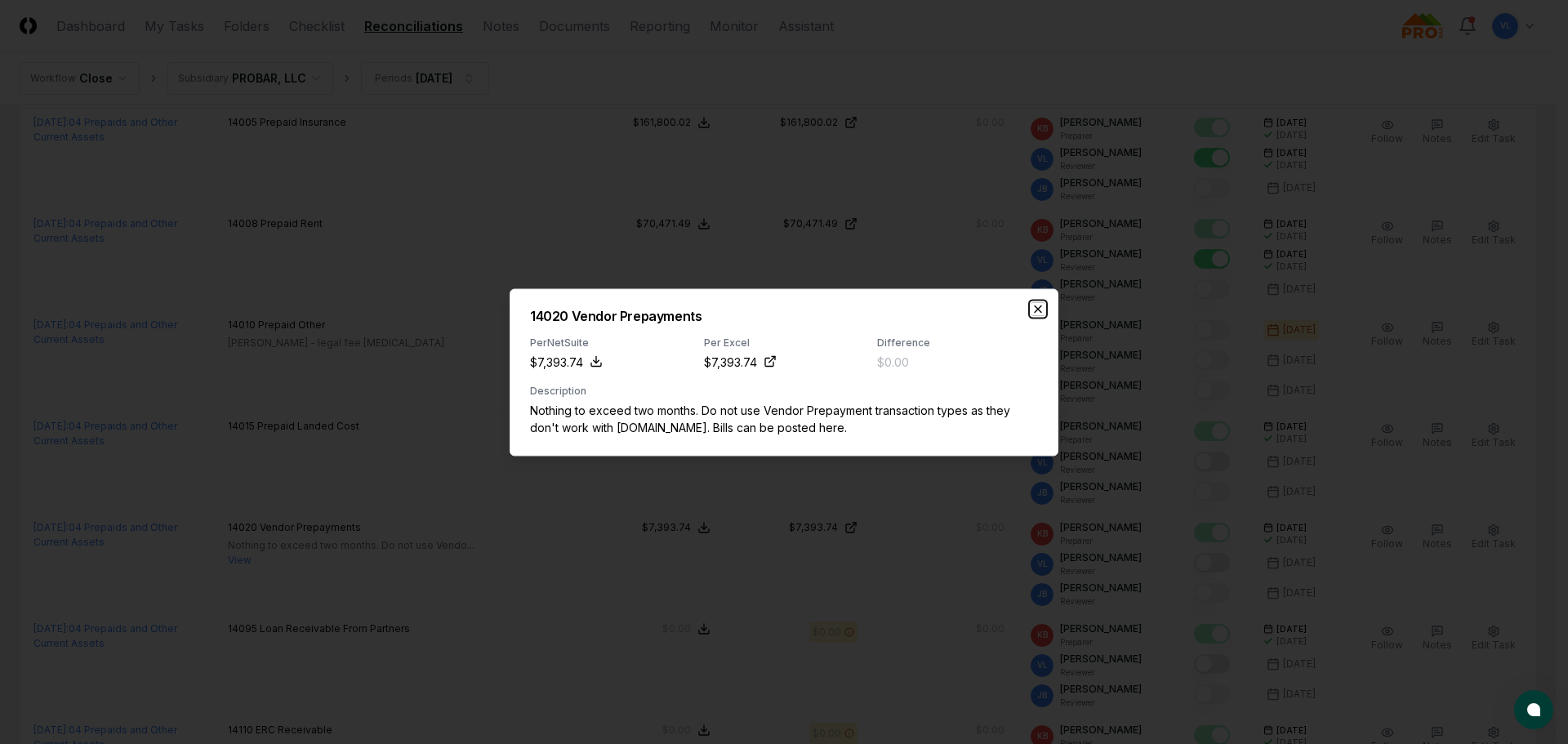
click at [1040, 308] on icon "button" at bounding box center [1038, 308] width 13 height 13
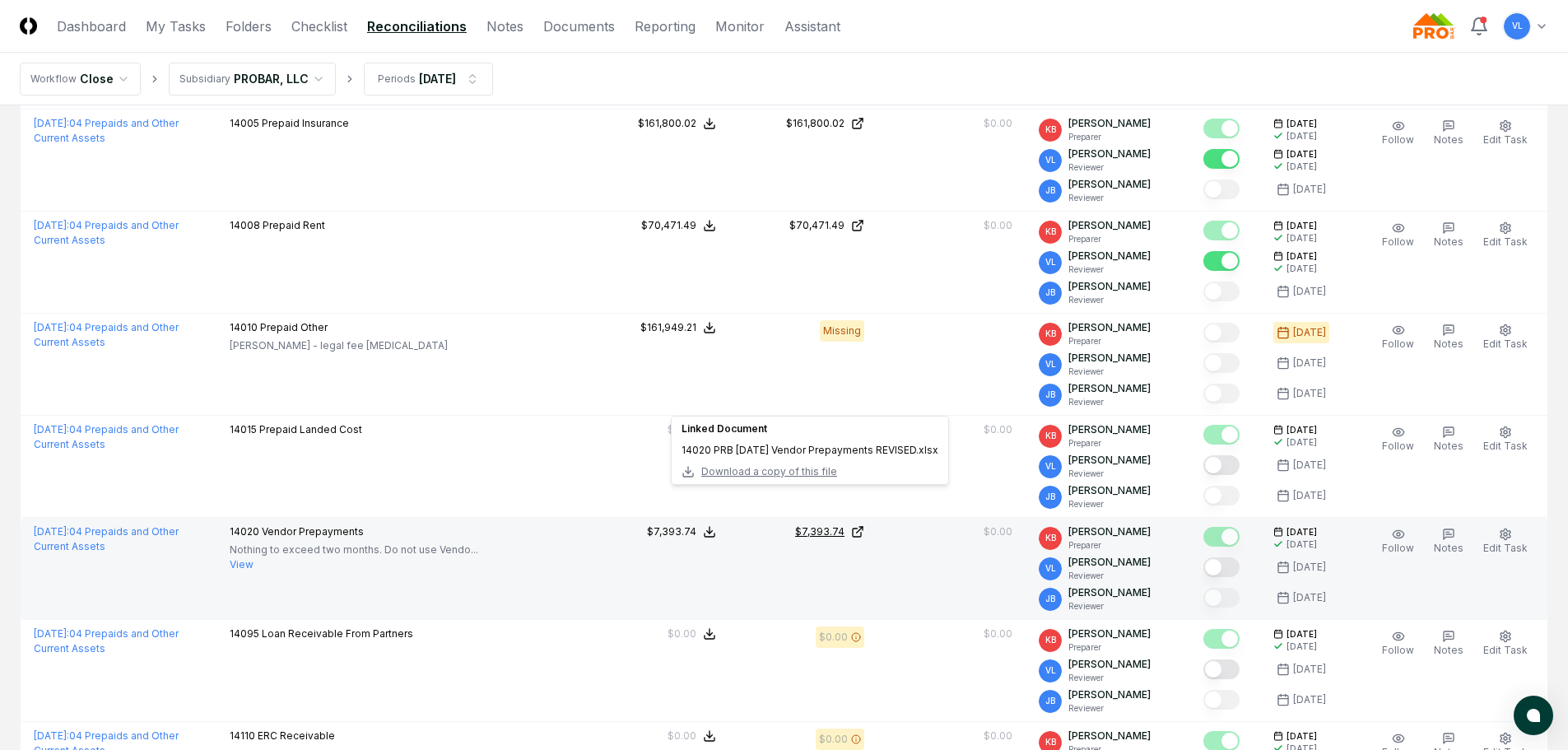
scroll to position [2470, 0]
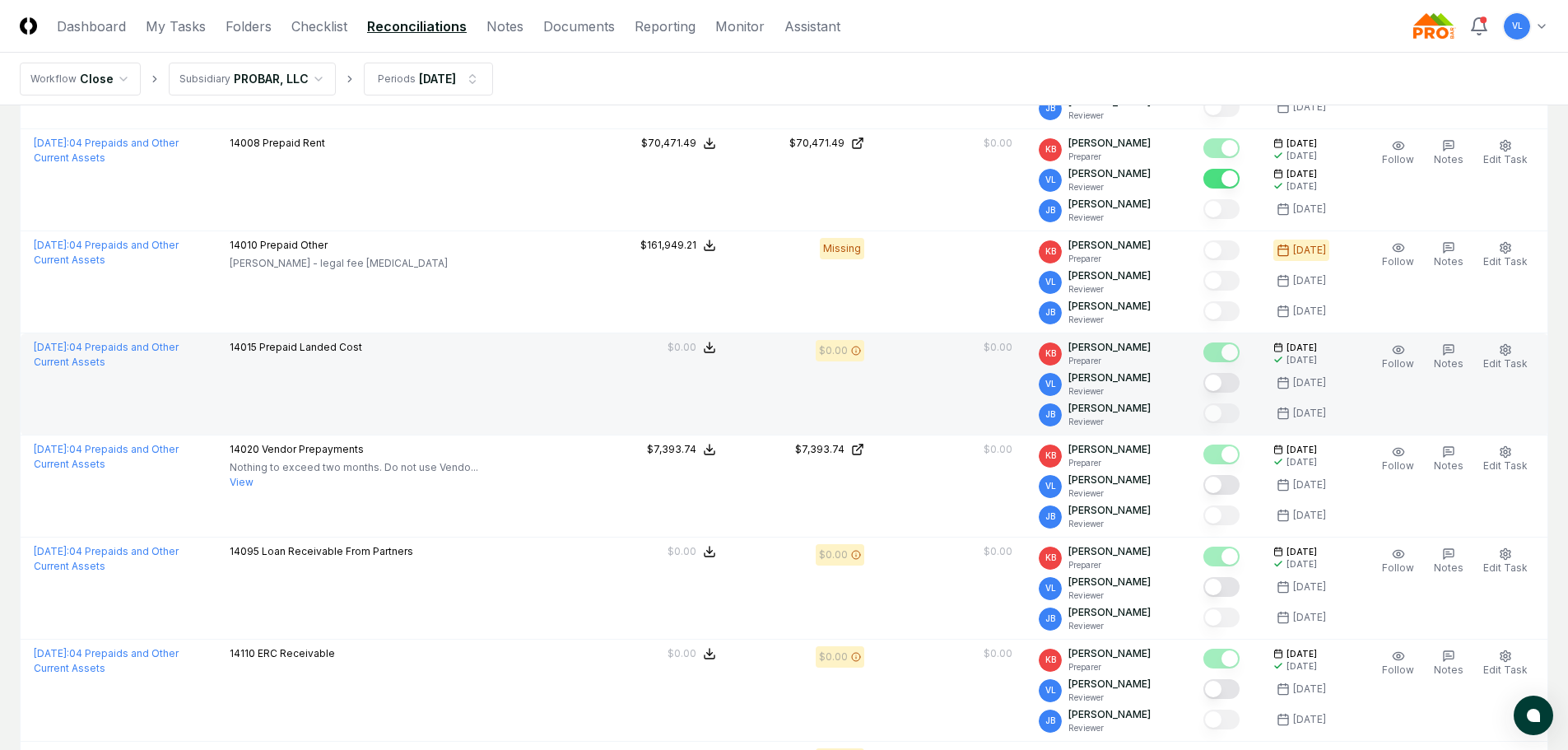
click at [1229, 373] on button "Mark complete" at bounding box center [1221, 382] width 36 height 19
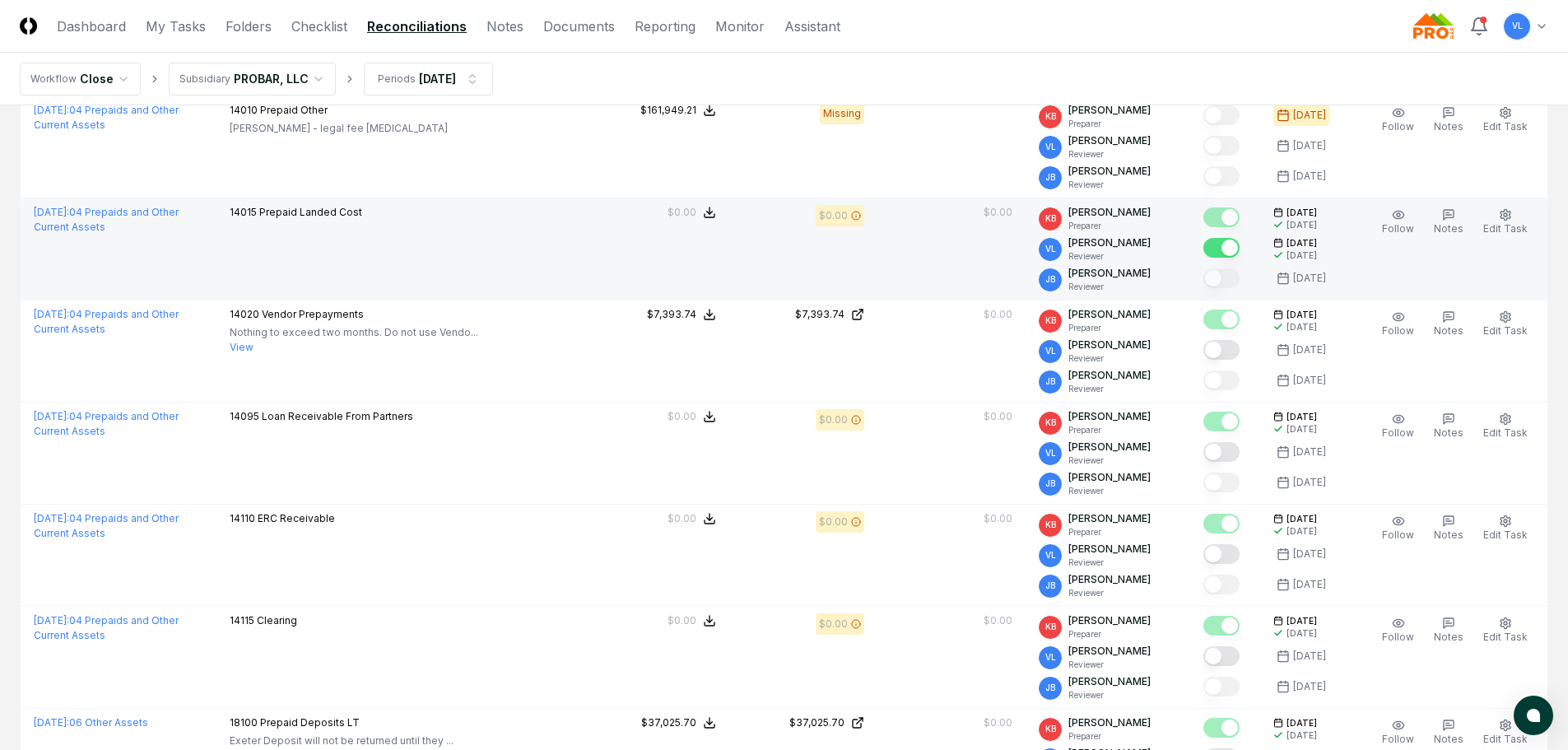
scroll to position [2634, 0]
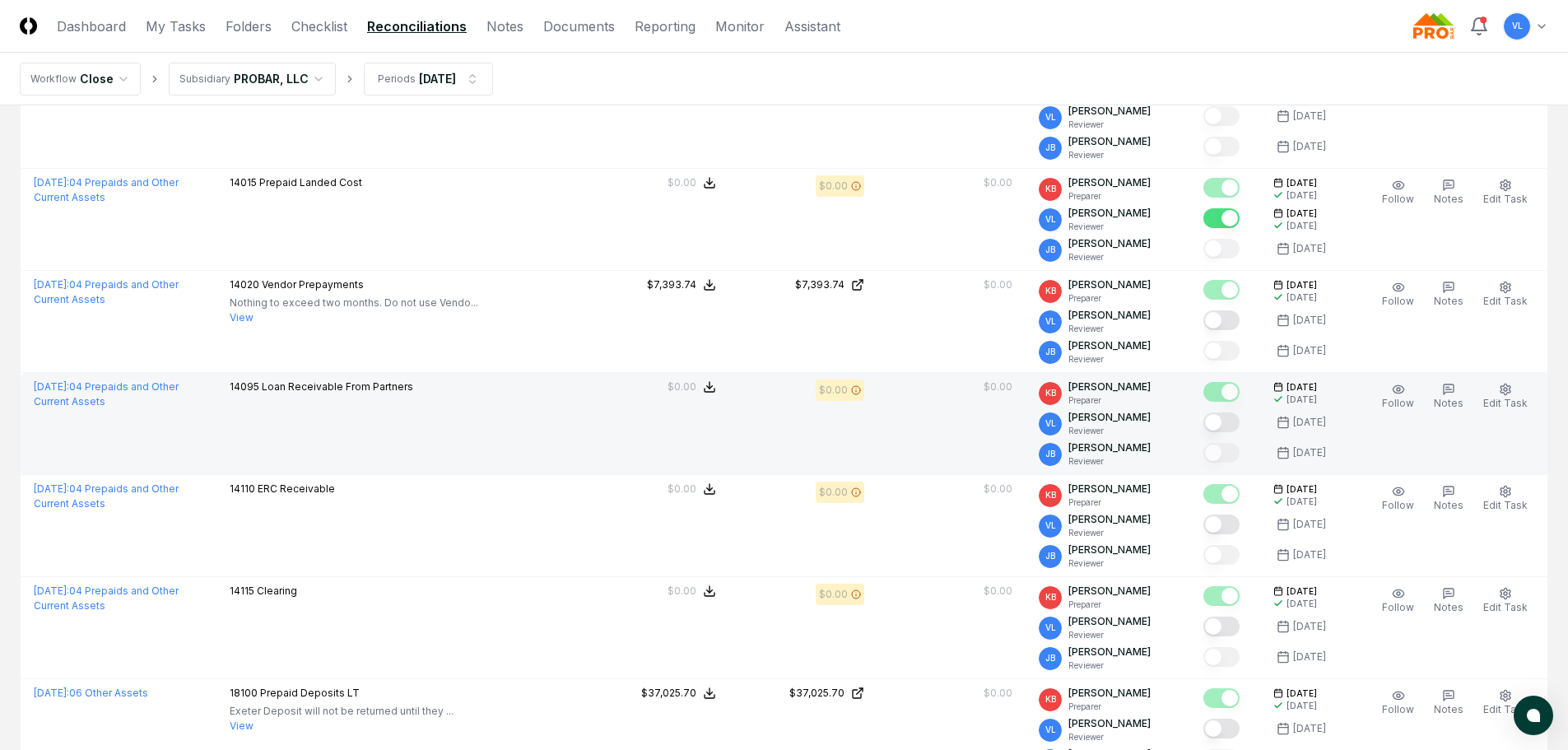
click at [1224, 419] on button "Mark complete" at bounding box center [1221, 421] width 36 height 19
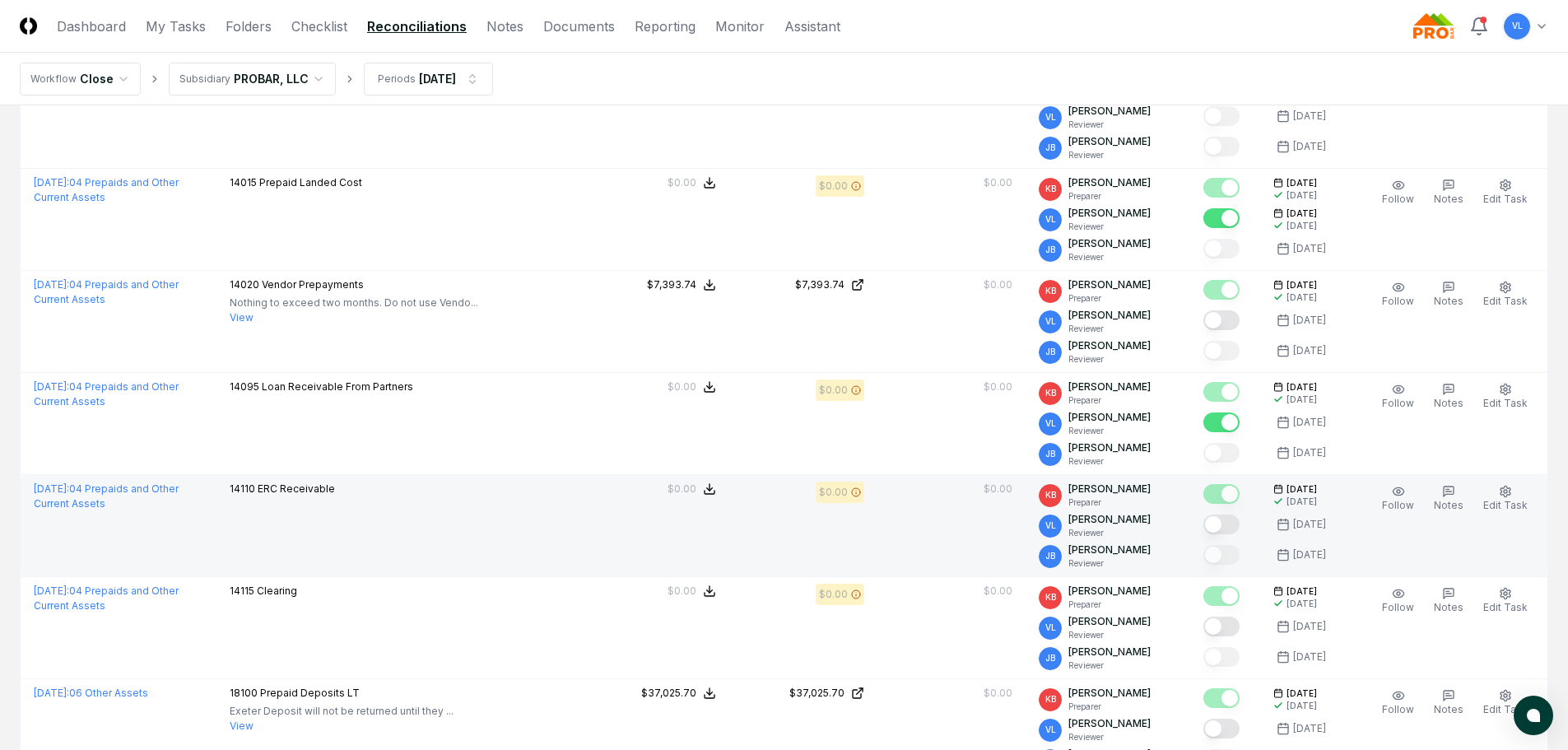
click at [1230, 521] on button "Mark complete" at bounding box center [1221, 524] width 36 height 19
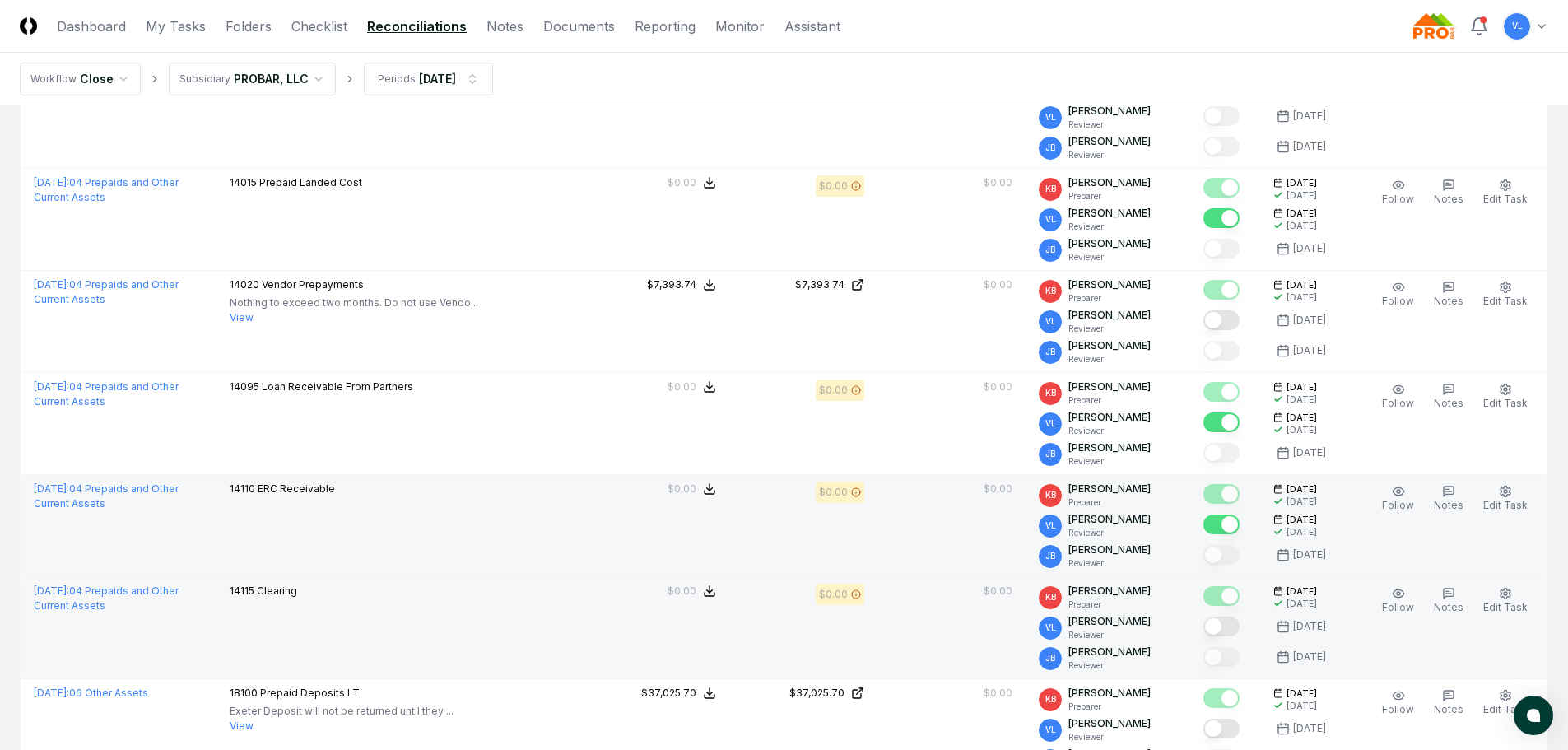
click at [1230, 624] on button "Mark complete" at bounding box center [1221, 626] width 36 height 19
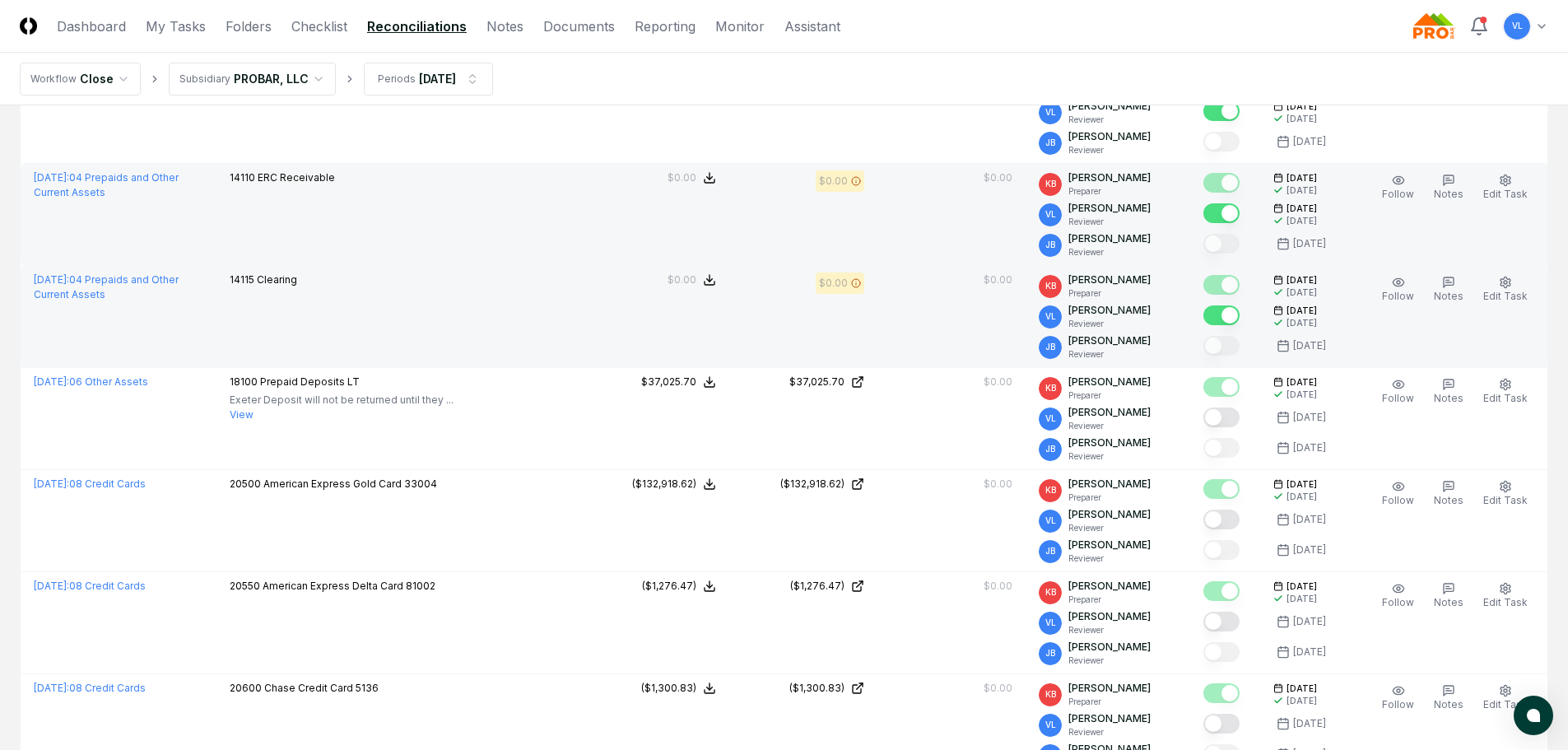
scroll to position [3046, 0]
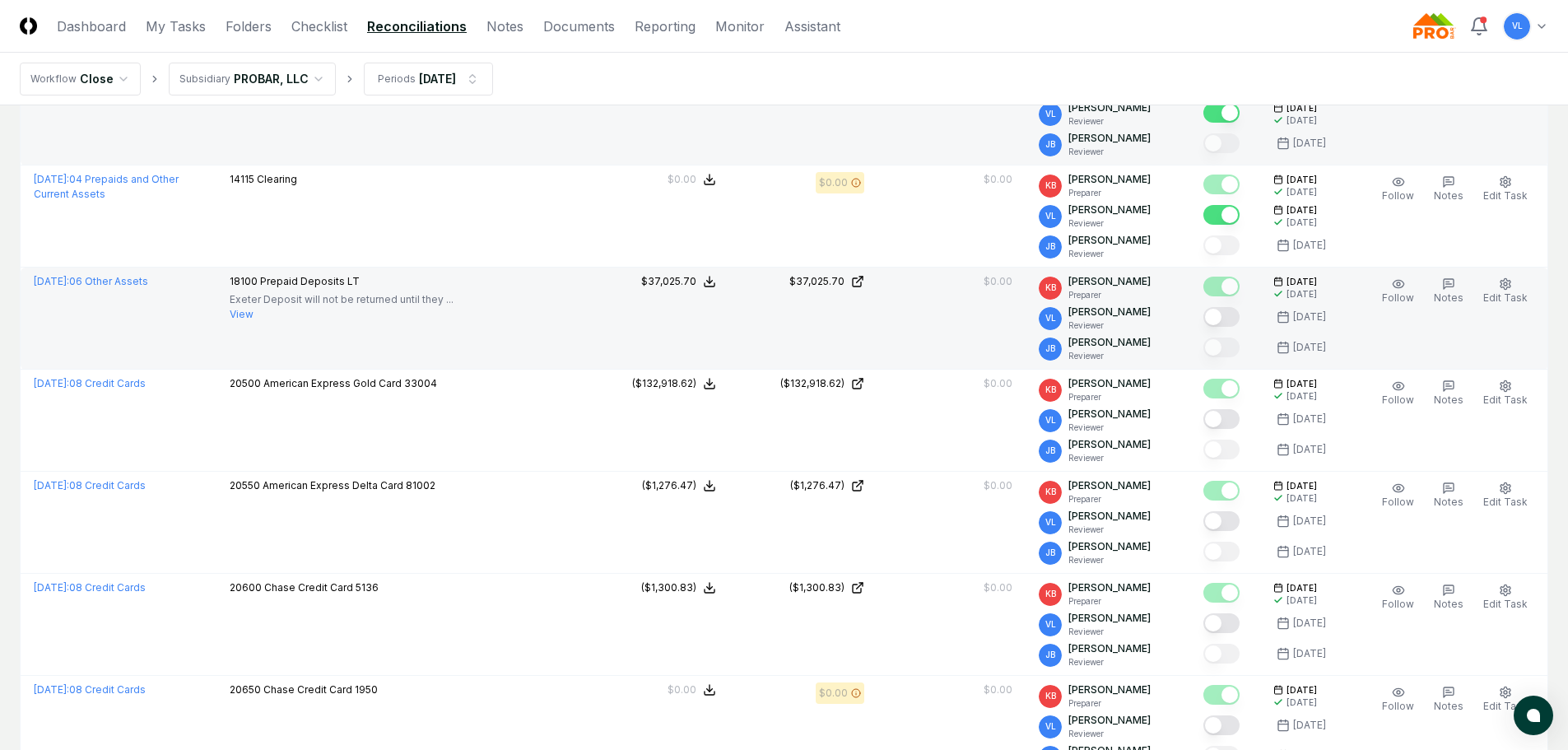
click at [1222, 308] on button "Mark complete" at bounding box center [1221, 317] width 36 height 19
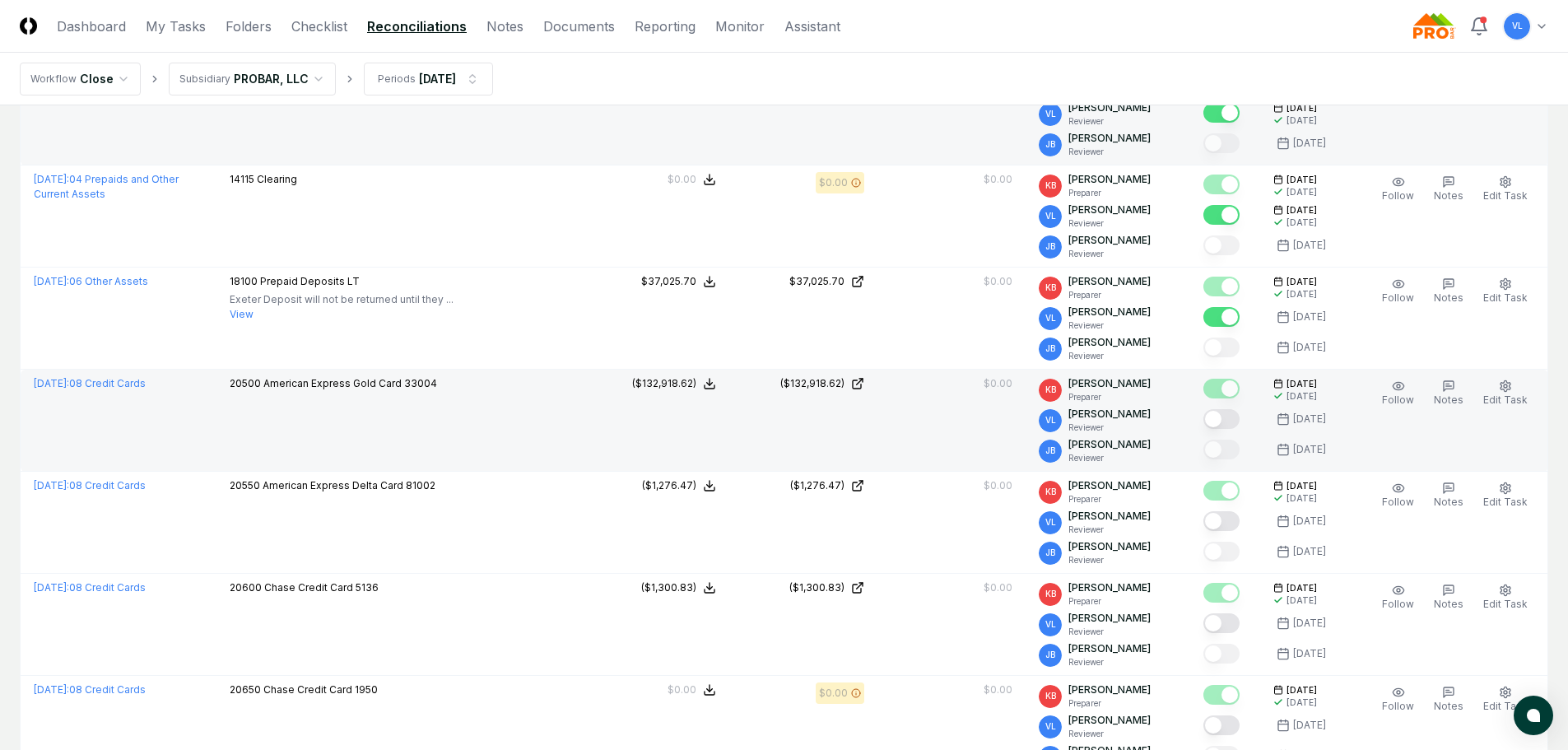
click at [1240, 413] on button "Mark complete" at bounding box center [1221, 419] width 36 height 19
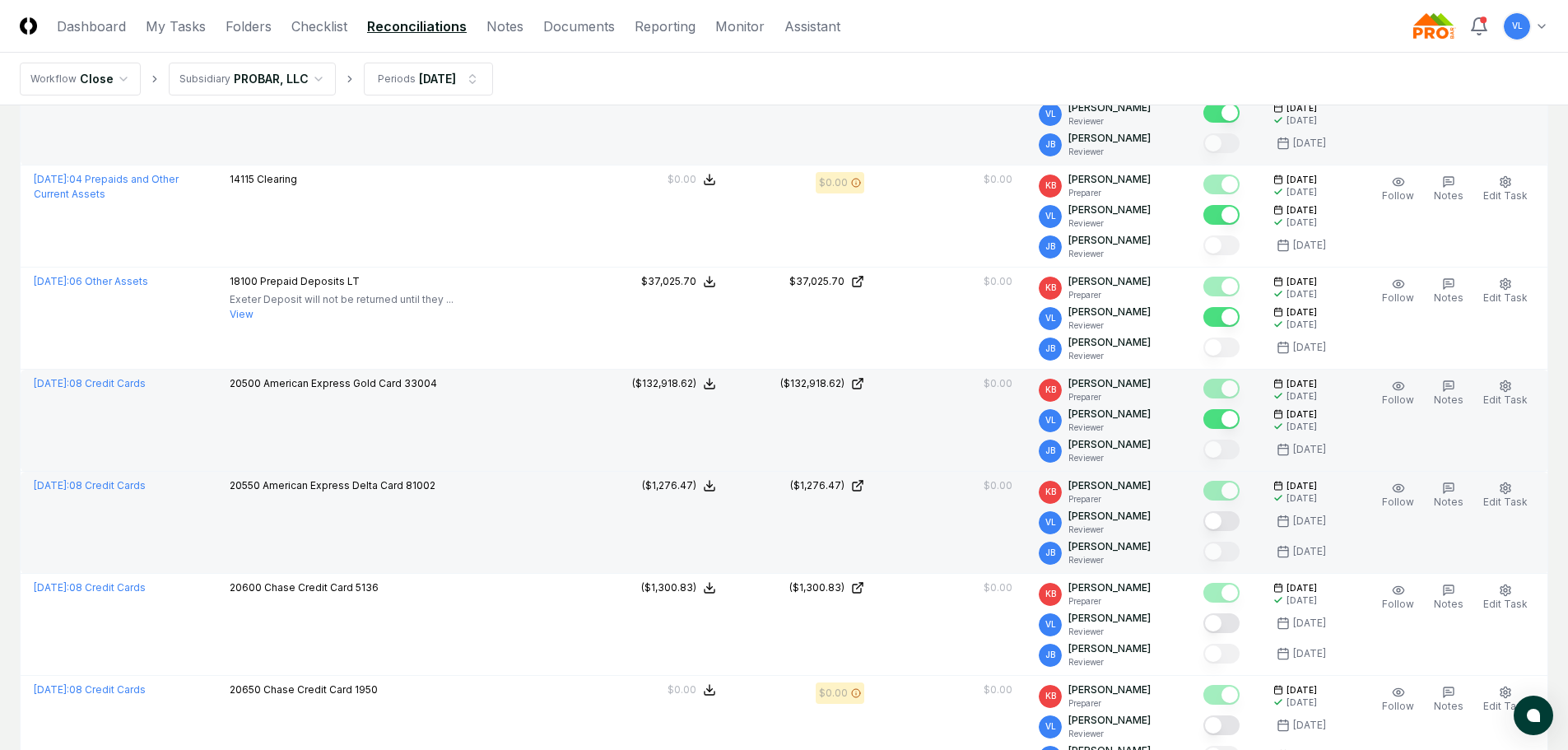
click at [1225, 514] on button "Mark complete" at bounding box center [1221, 521] width 36 height 19
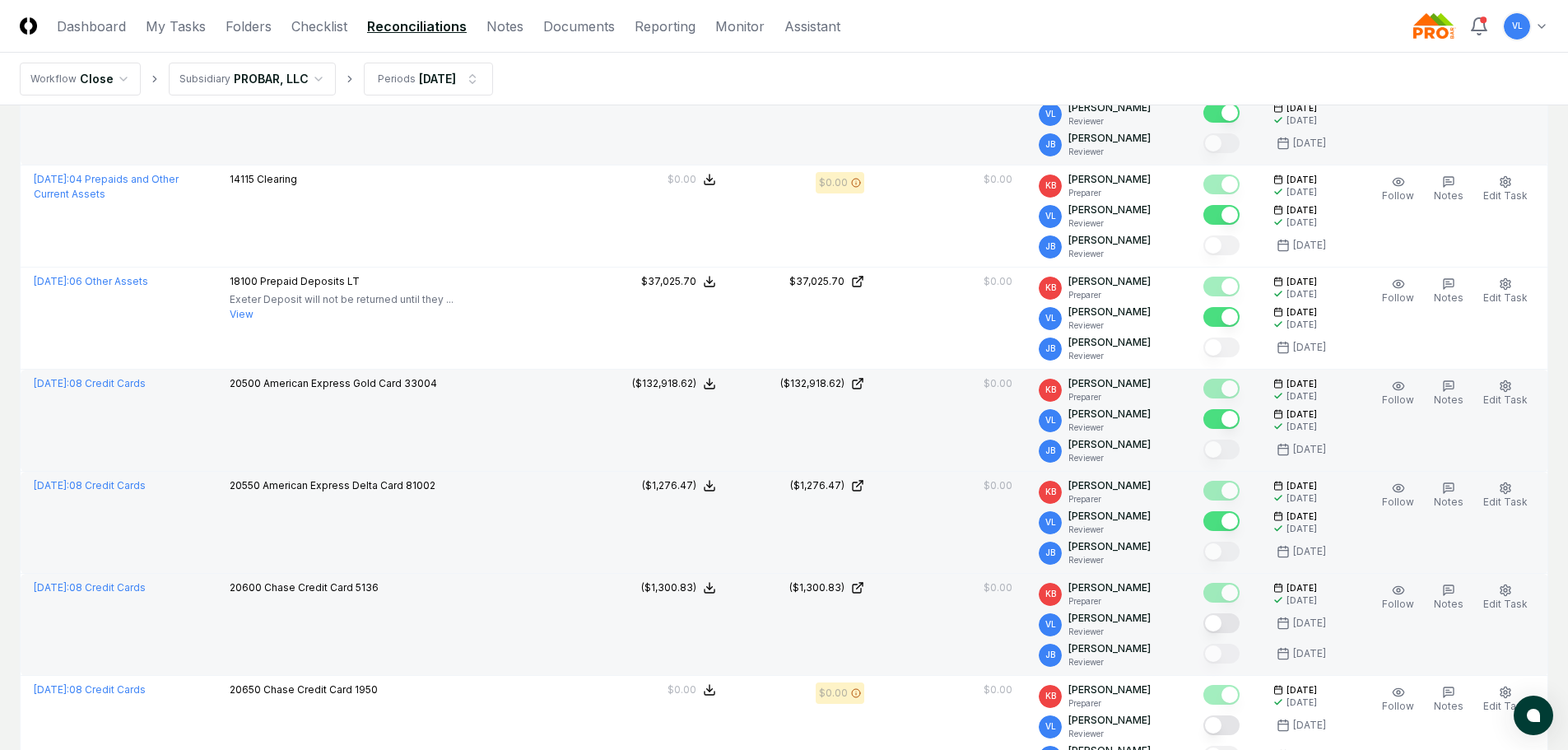
click at [1225, 616] on button "Mark complete" at bounding box center [1221, 623] width 36 height 19
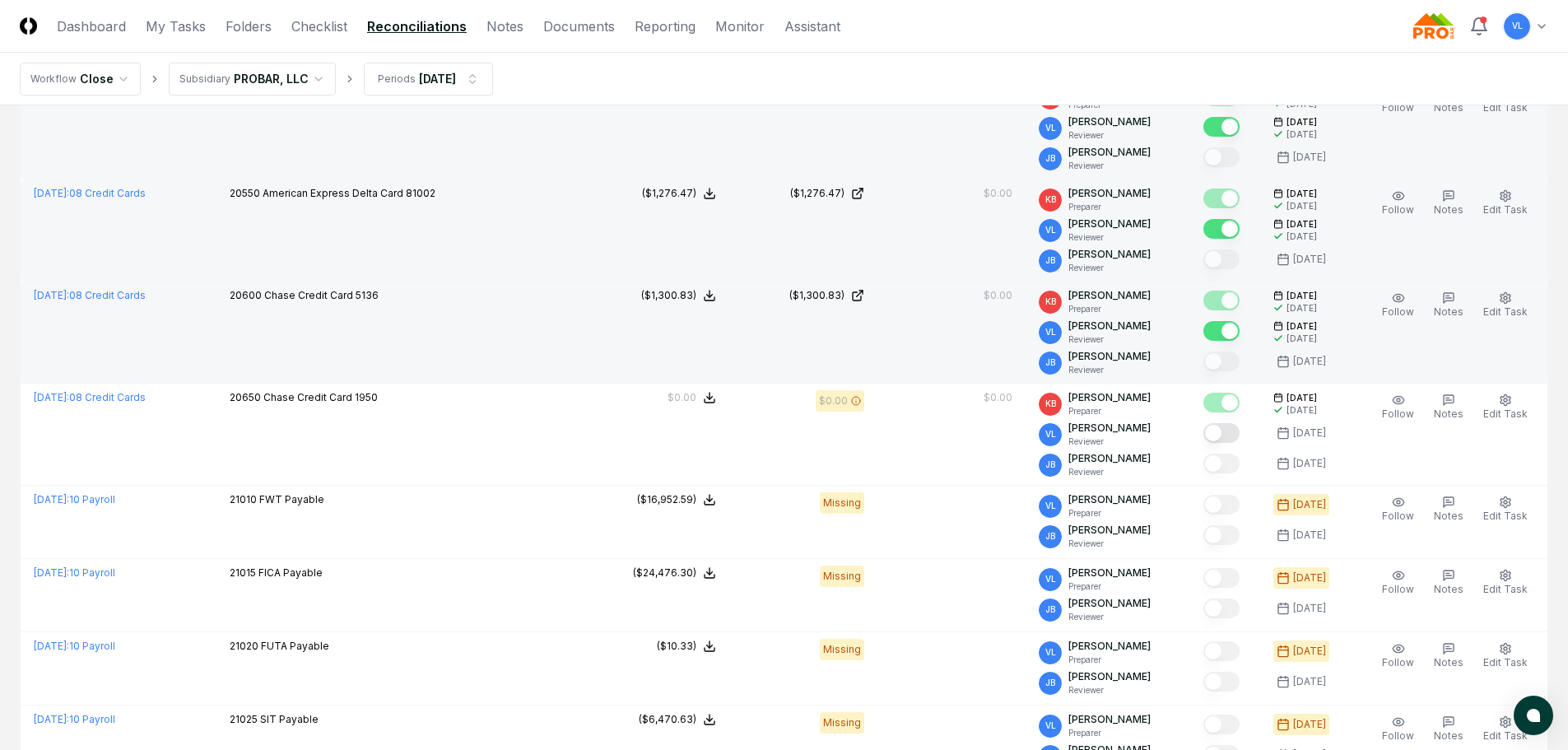
scroll to position [3376, 0]
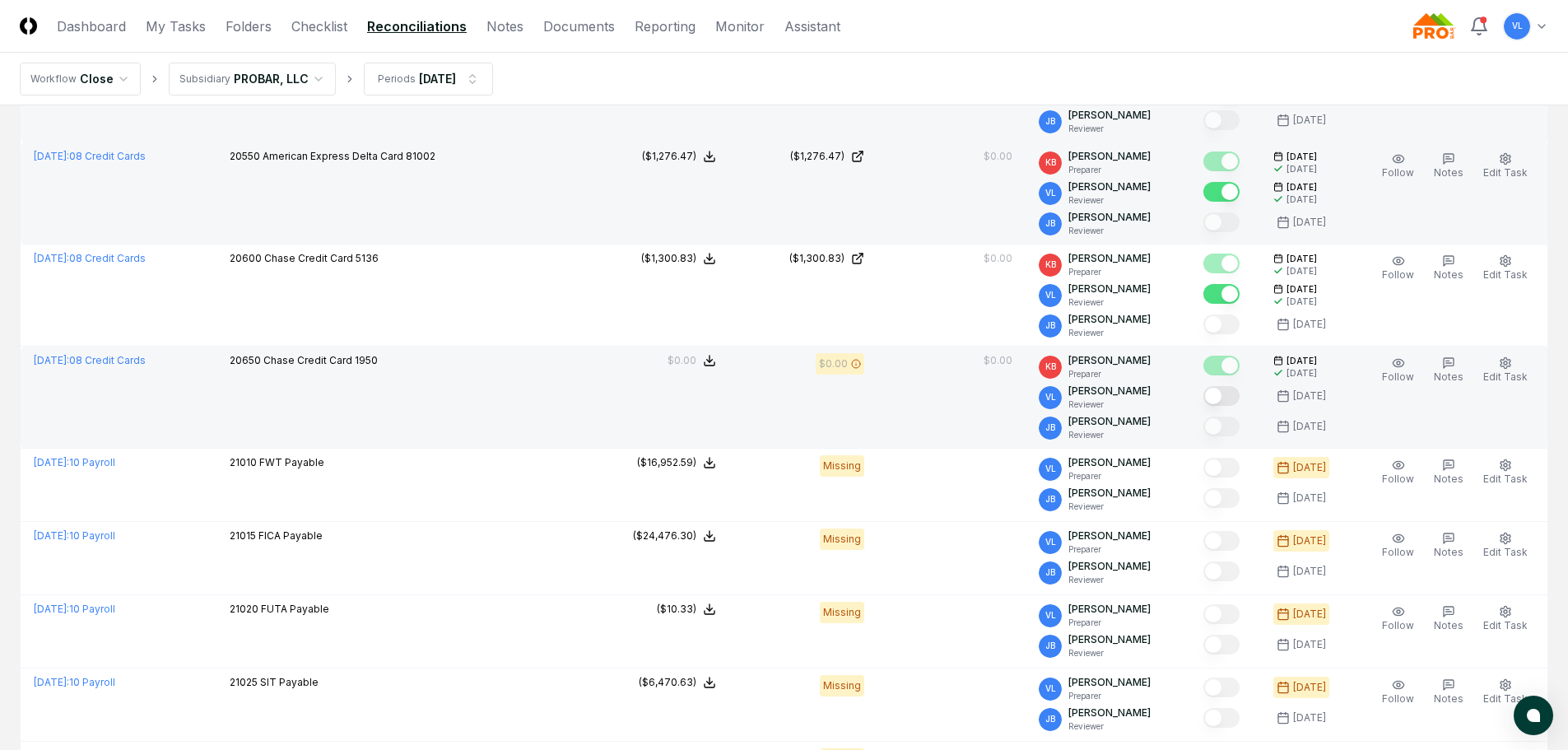
click at [1234, 393] on button "Mark complete" at bounding box center [1221, 395] width 36 height 19
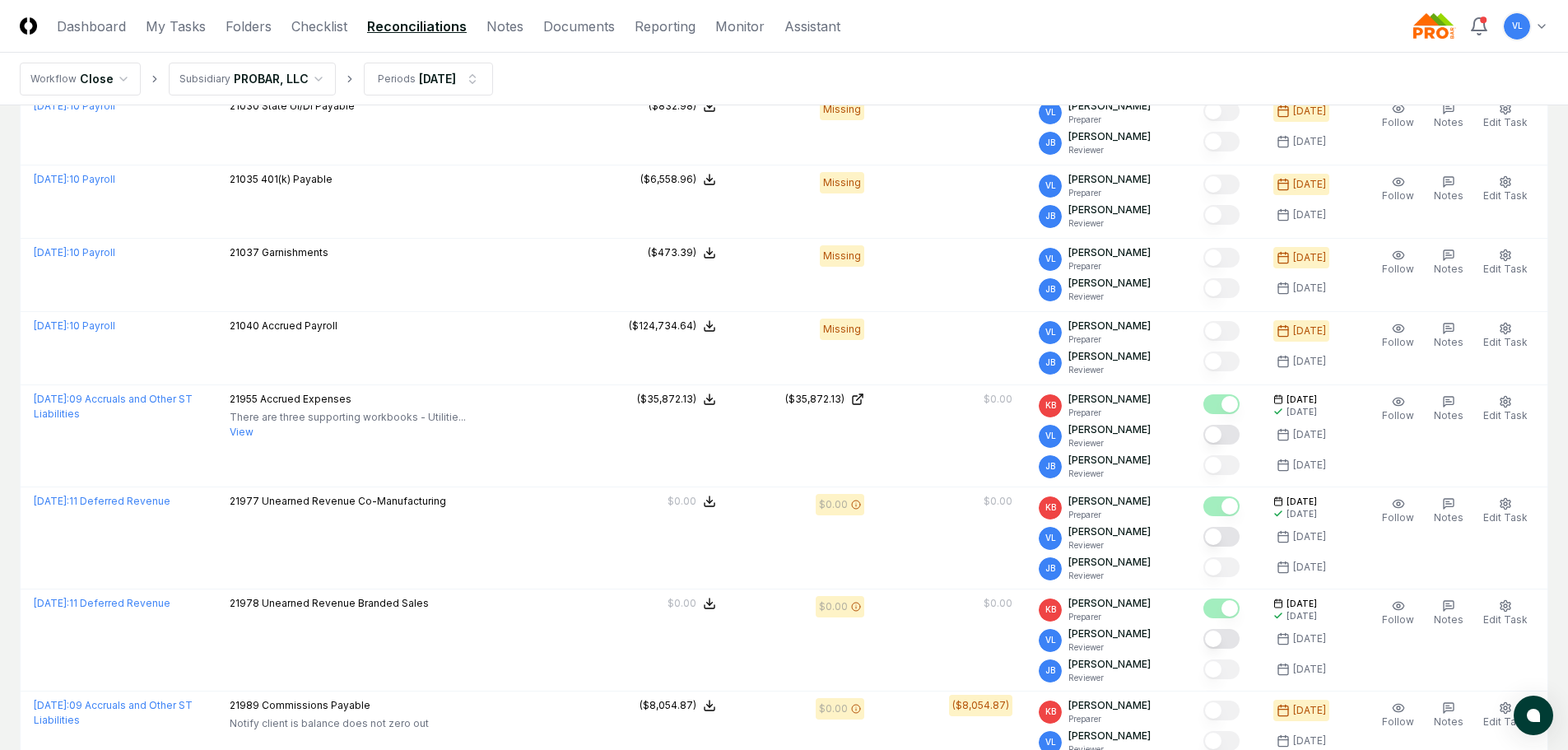
scroll to position [4117, 0]
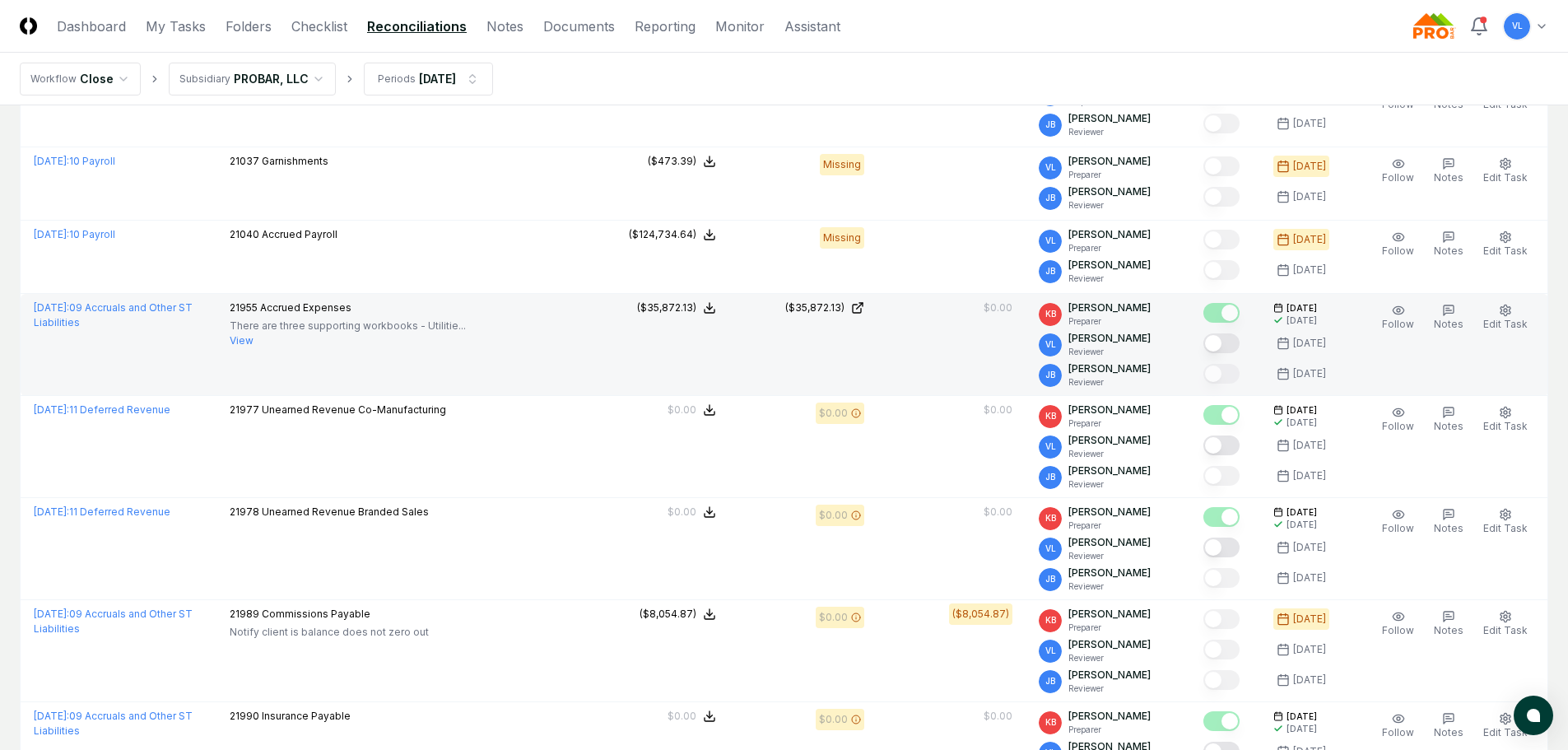
click at [1231, 333] on button "Mark complete" at bounding box center [1221, 343] width 36 height 19
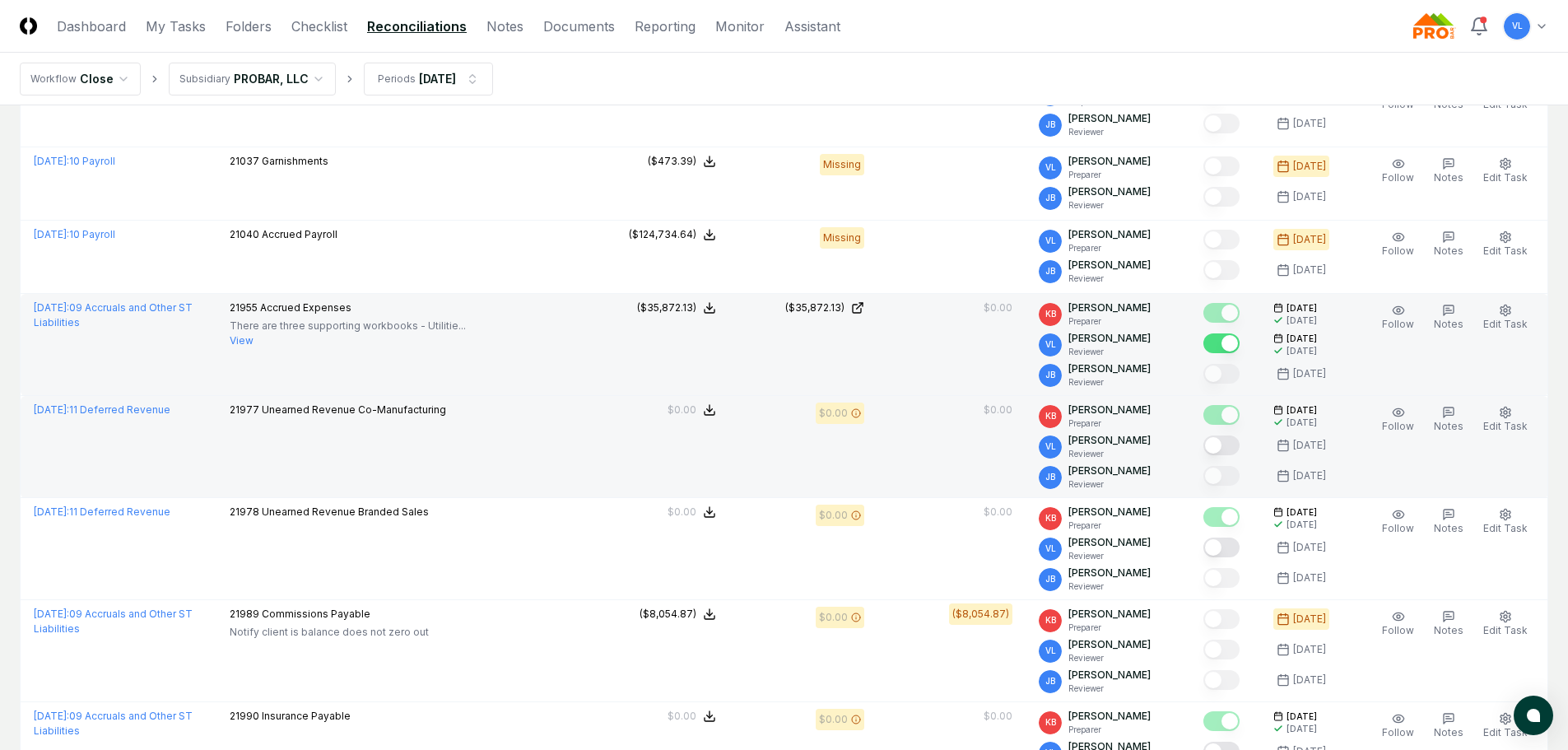
click at [1229, 441] on button "Mark complete" at bounding box center [1221, 445] width 36 height 19
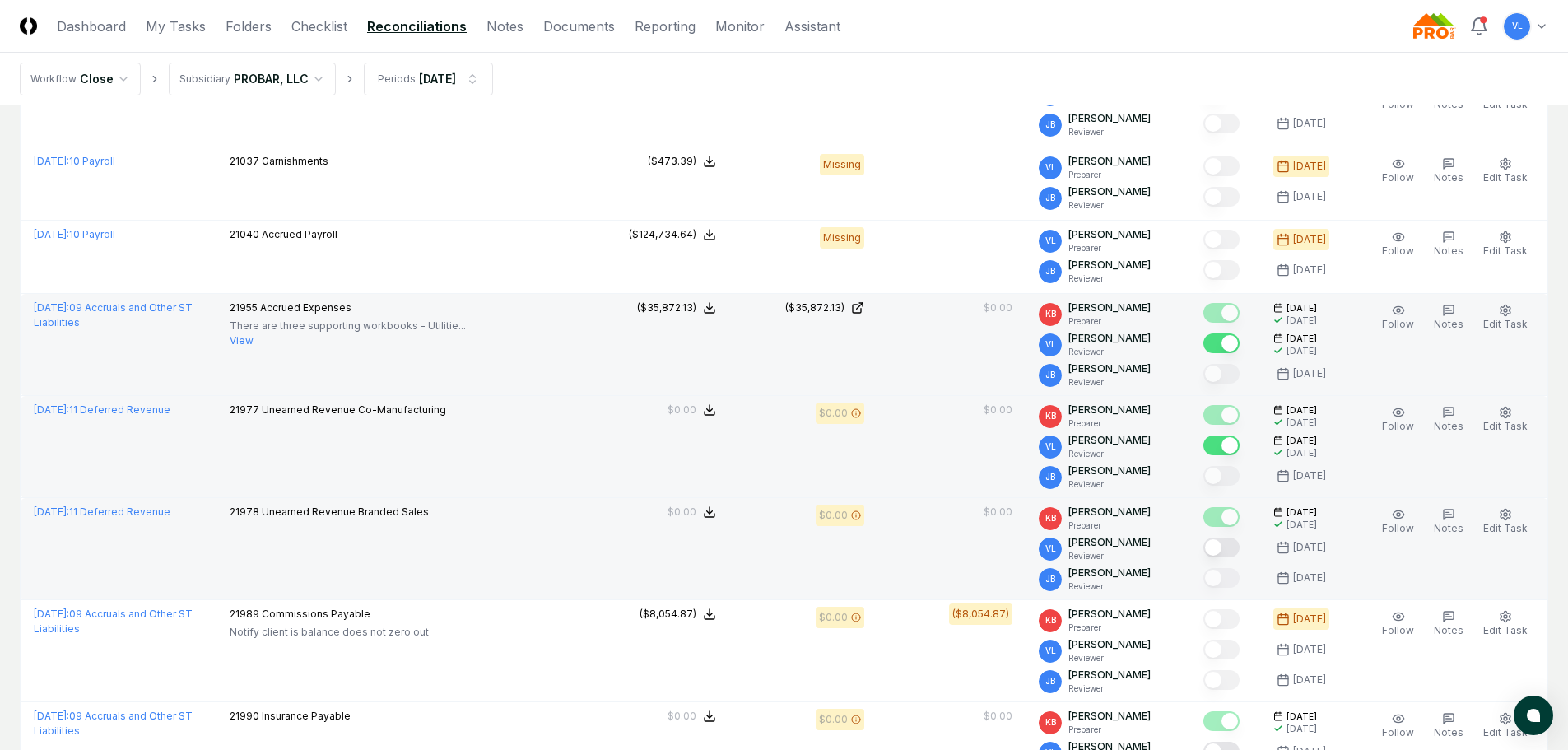
click at [1226, 541] on button "Mark complete" at bounding box center [1221, 547] width 36 height 19
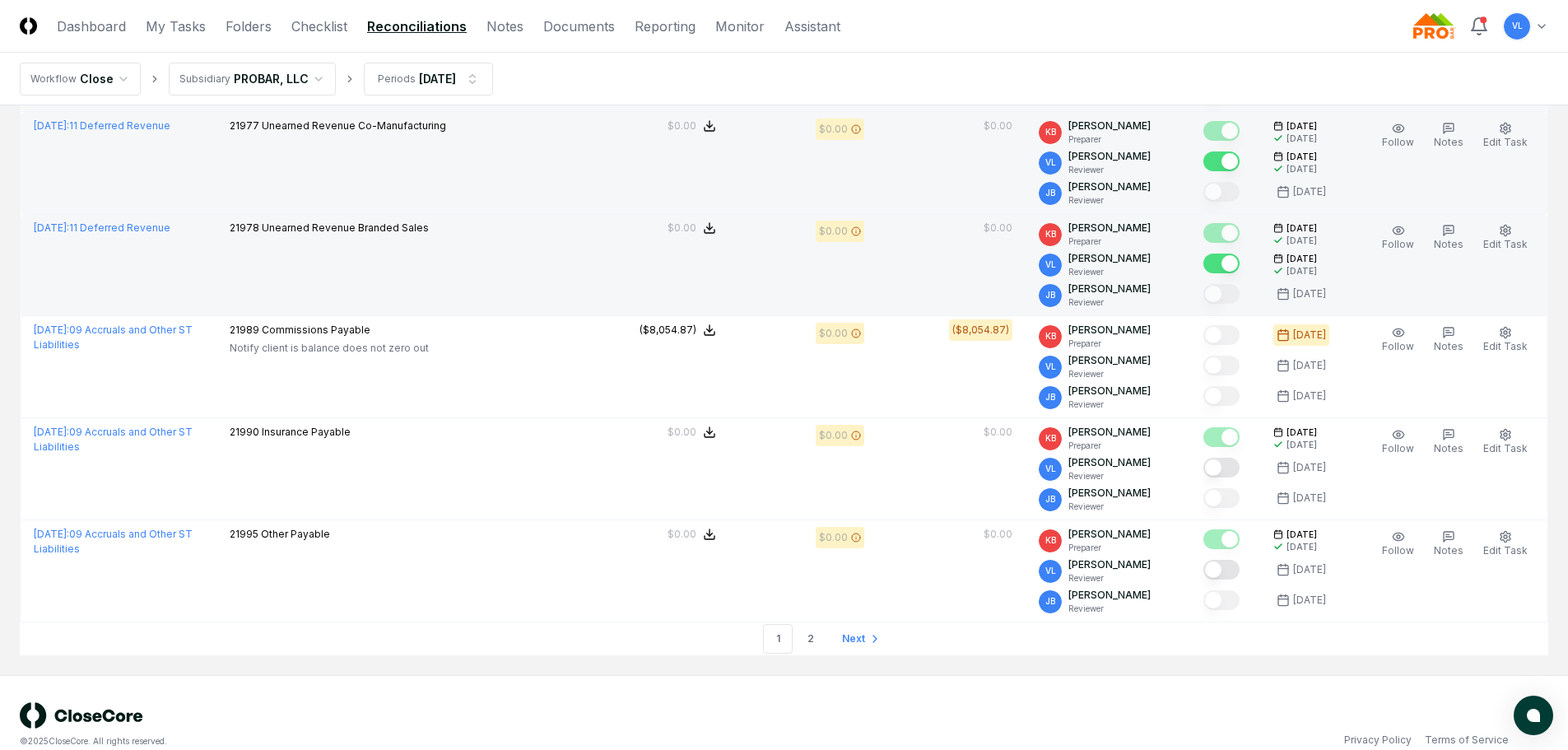
scroll to position [4418, 0]
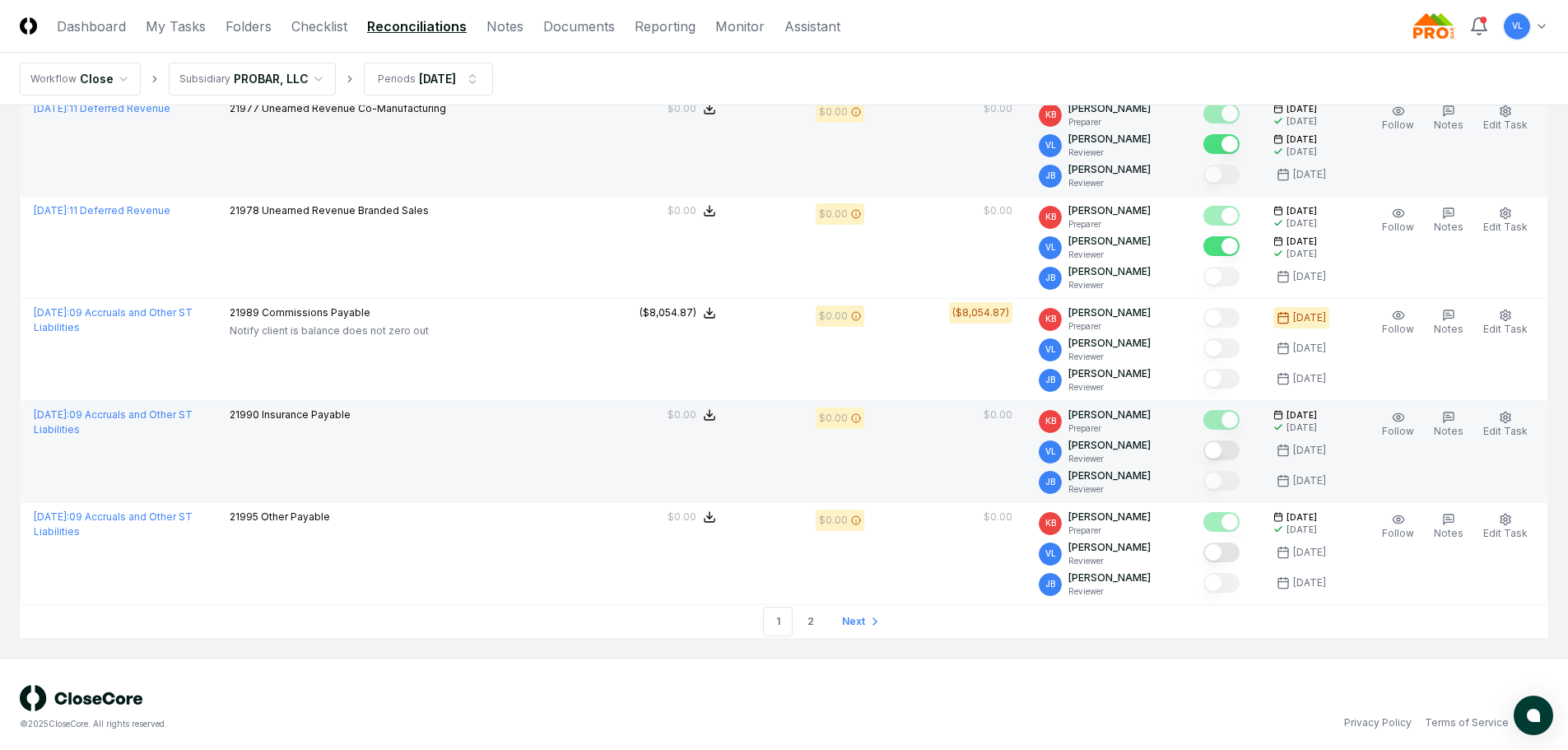
click at [1221, 441] on button "Mark complete" at bounding box center [1221, 450] width 36 height 19
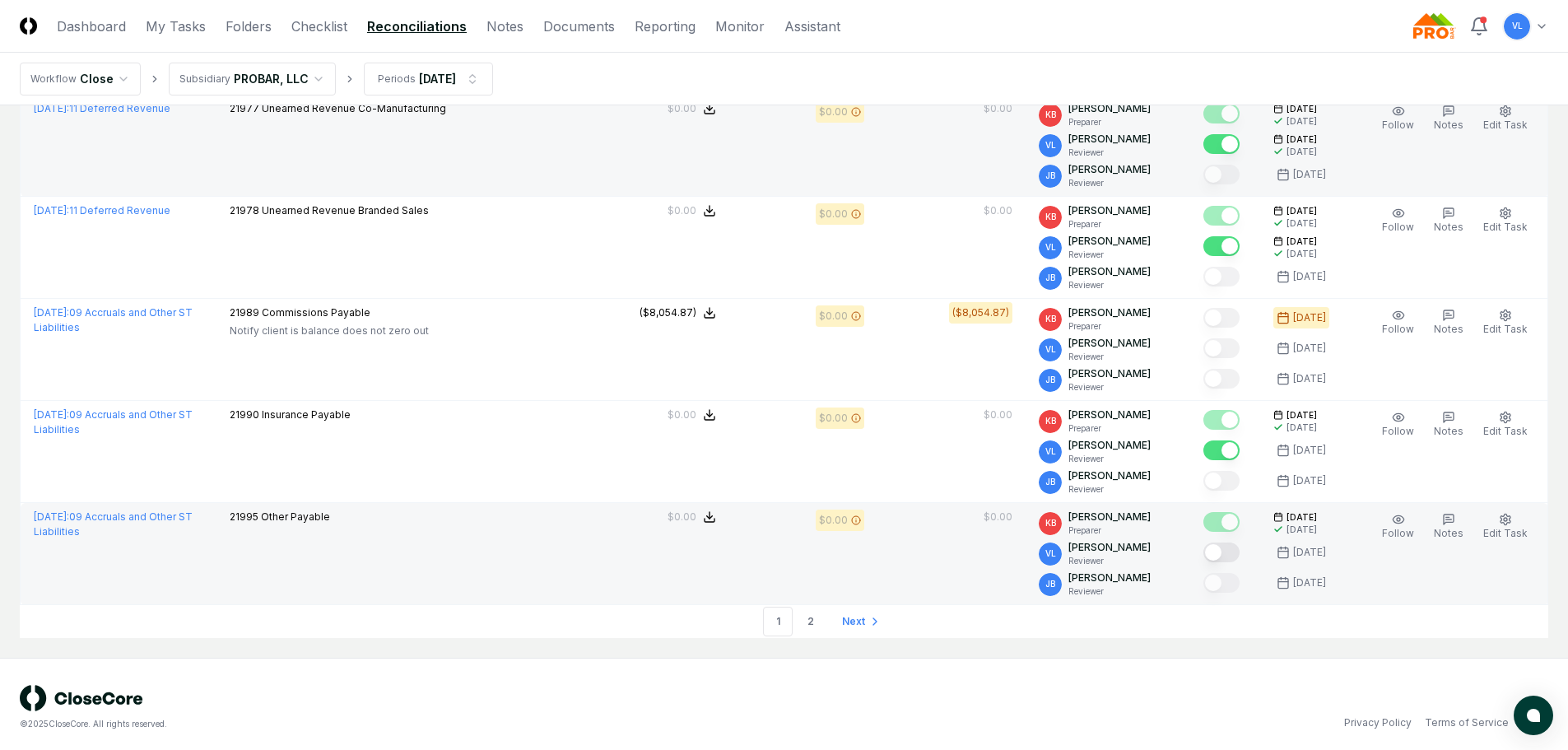
click at [1230, 550] on button "Mark complete" at bounding box center [1221, 552] width 36 height 19
click at [861, 614] on span "Next" at bounding box center [853, 622] width 23 height 15
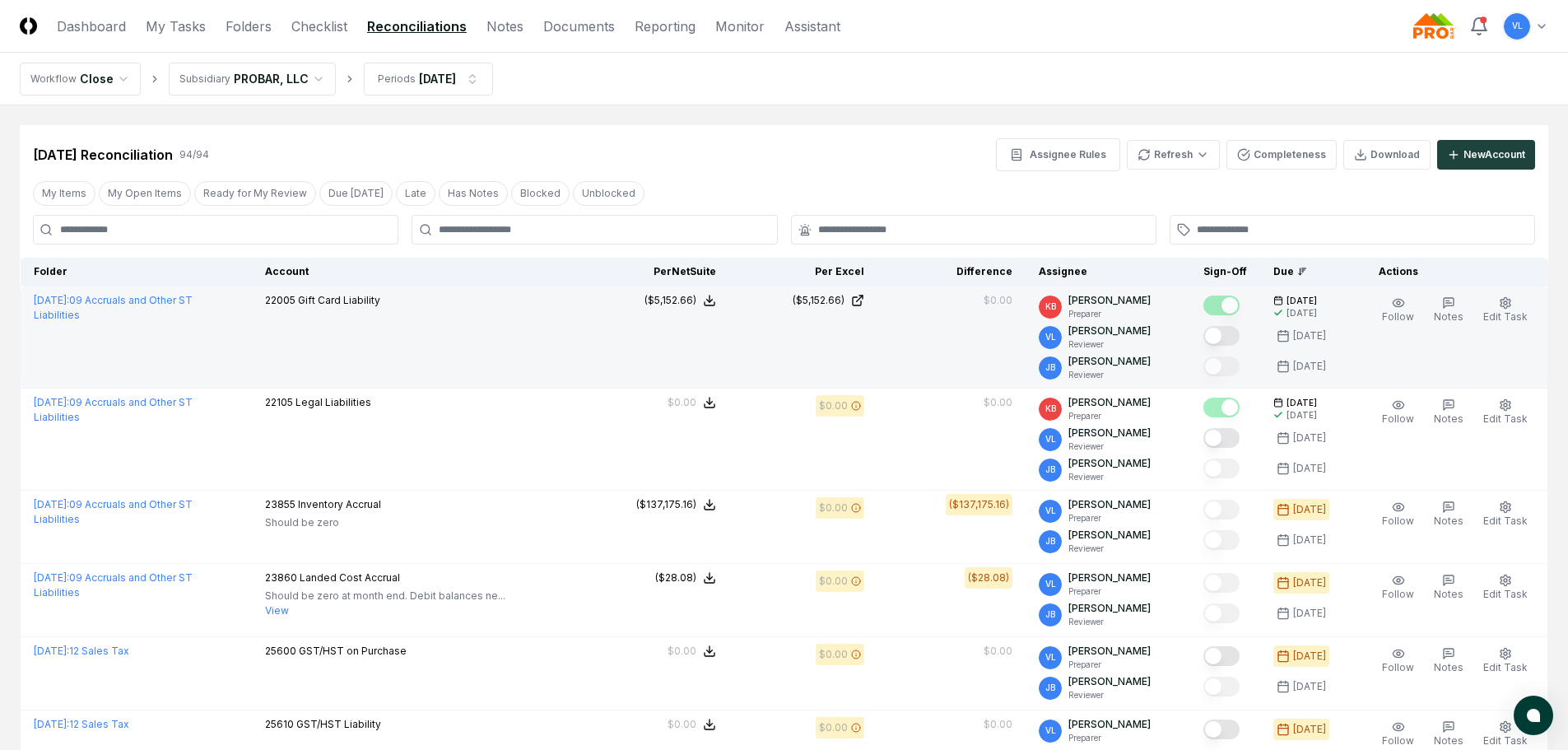
click at [1234, 333] on button "Mark complete" at bounding box center [1221, 335] width 36 height 19
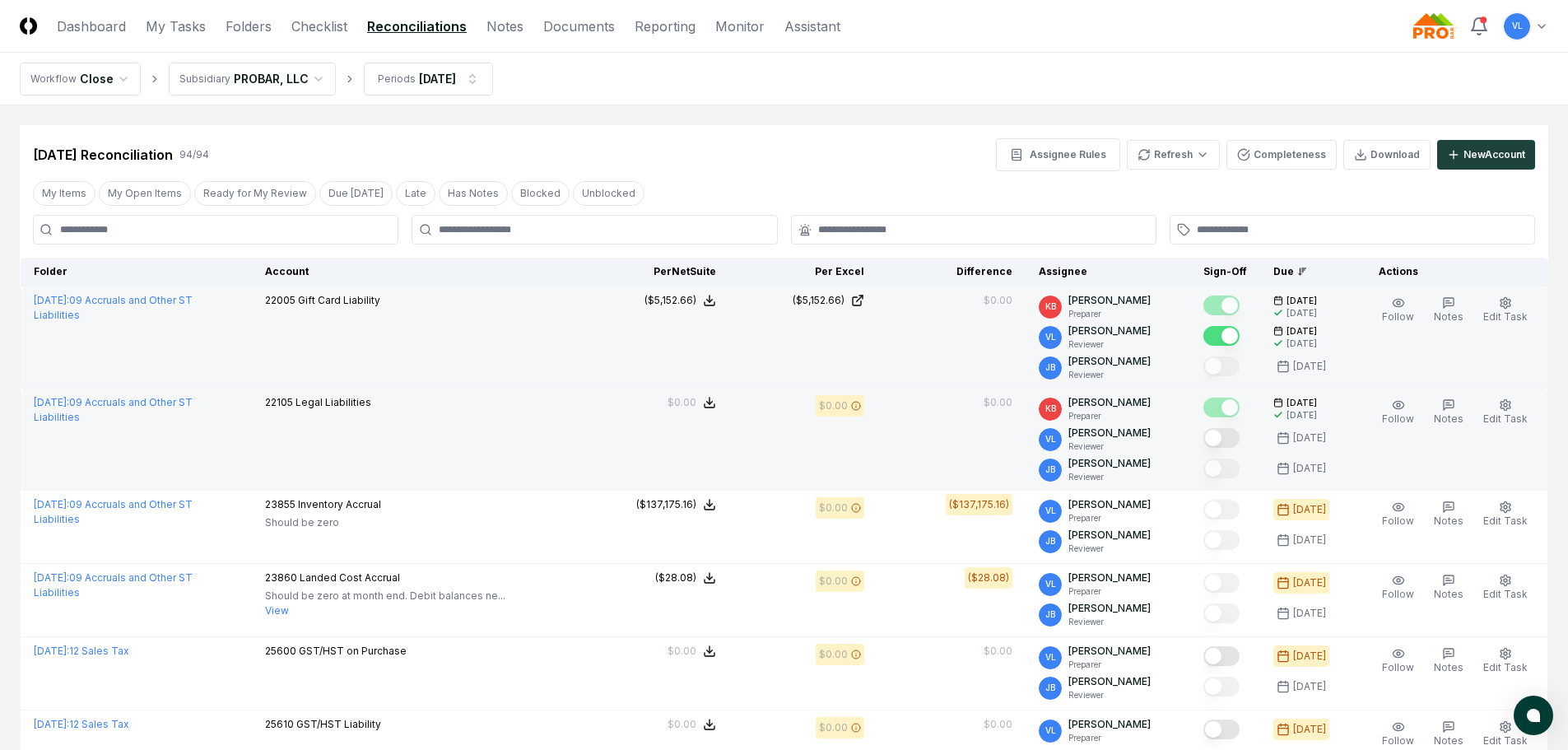
click at [1230, 441] on button "Mark complete" at bounding box center [1221, 437] width 36 height 19
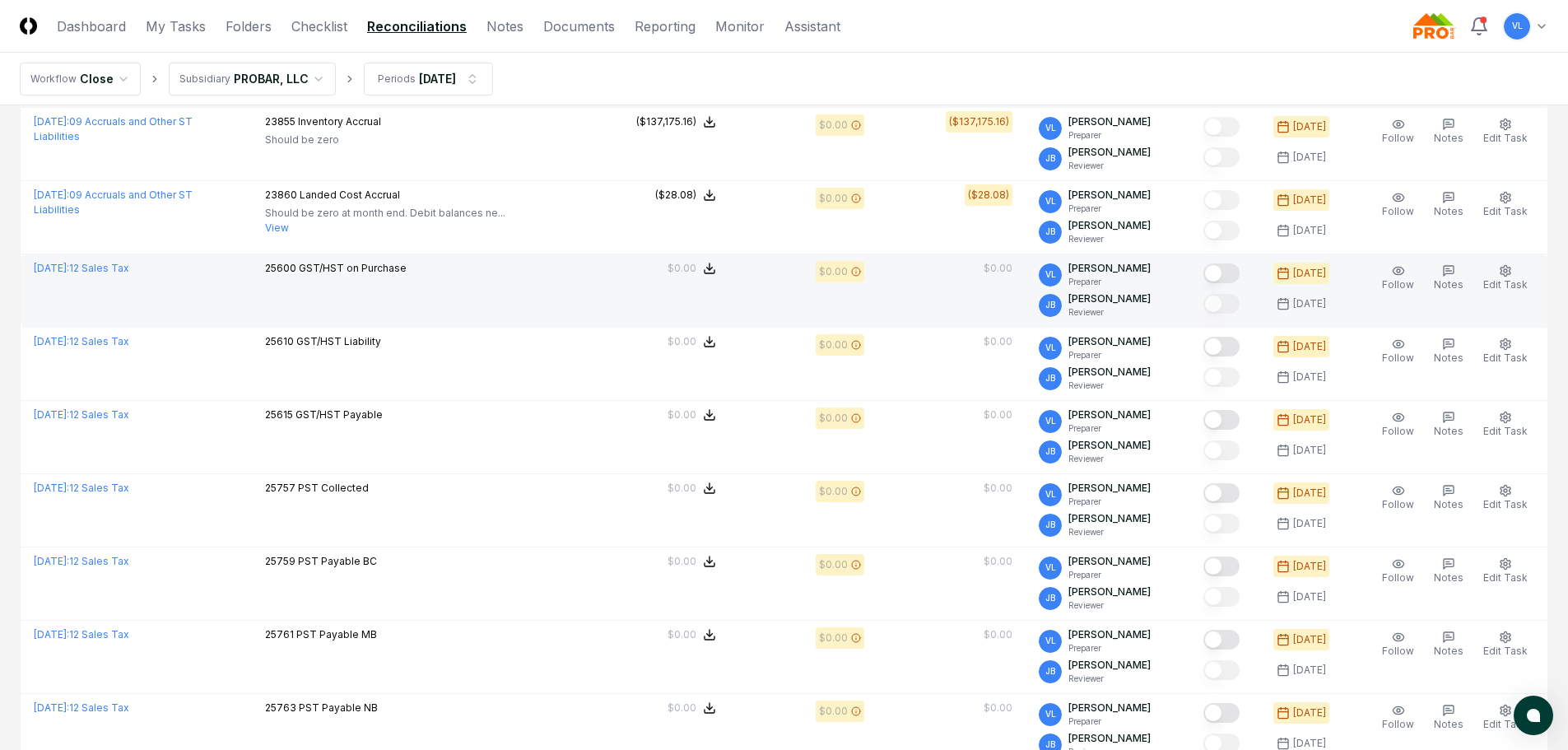
scroll to position [411, 0]
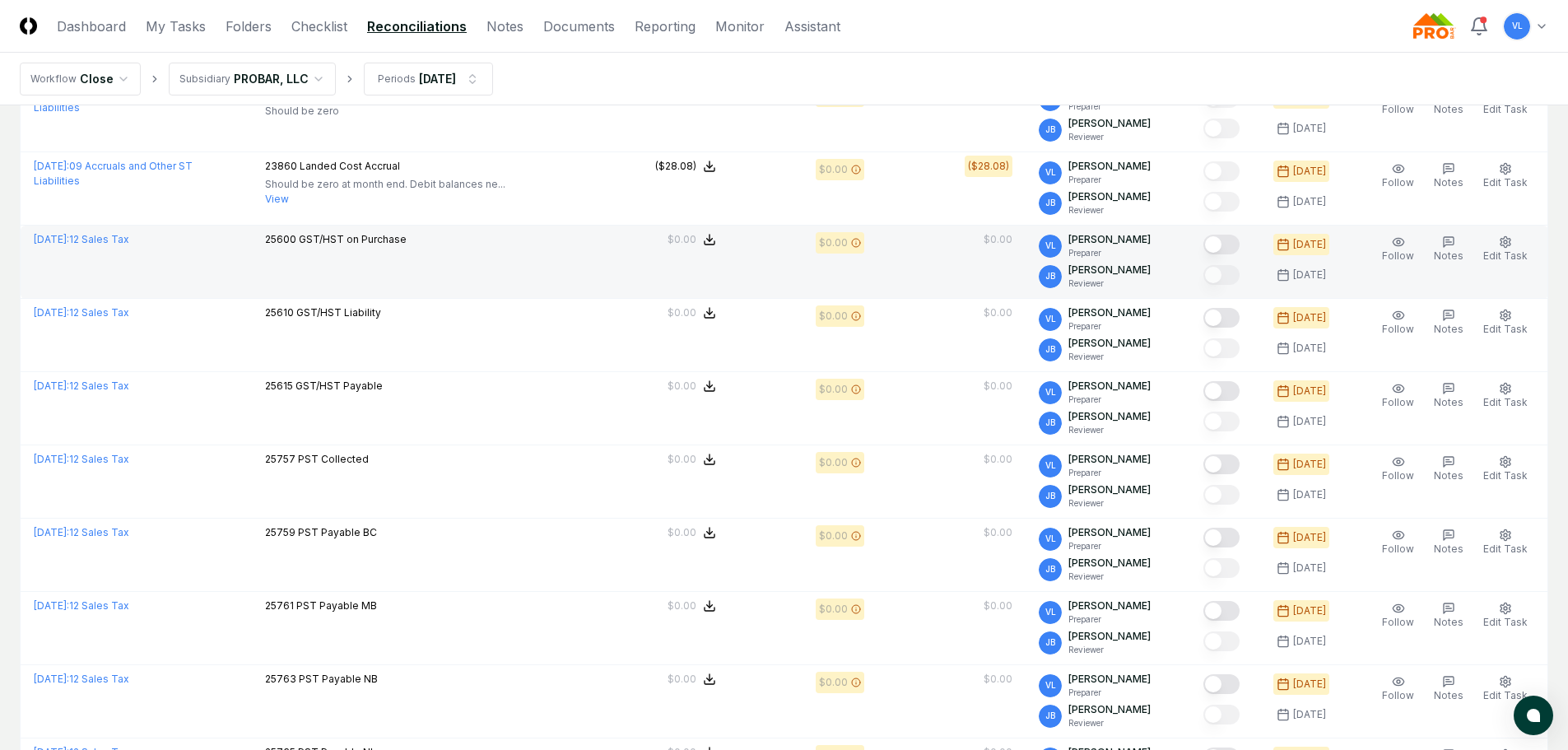
drag, startPoint x: 1235, startPoint y: 243, endPoint x: 1253, endPoint y: 284, distance: 44.8
click at [1235, 243] on button "Mark complete" at bounding box center [1221, 244] width 36 height 19
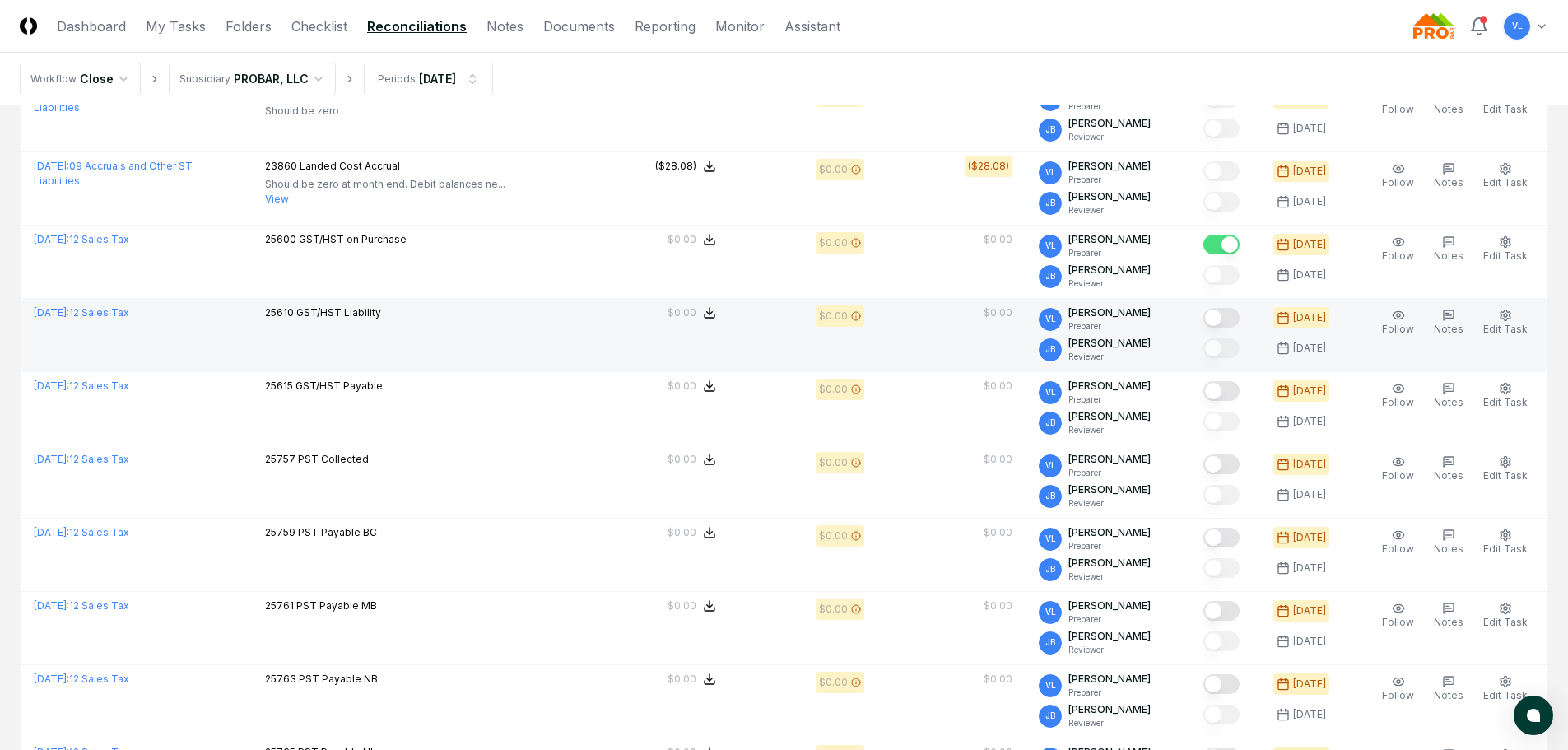
click at [1234, 321] on button "Mark complete" at bounding box center [1221, 317] width 36 height 19
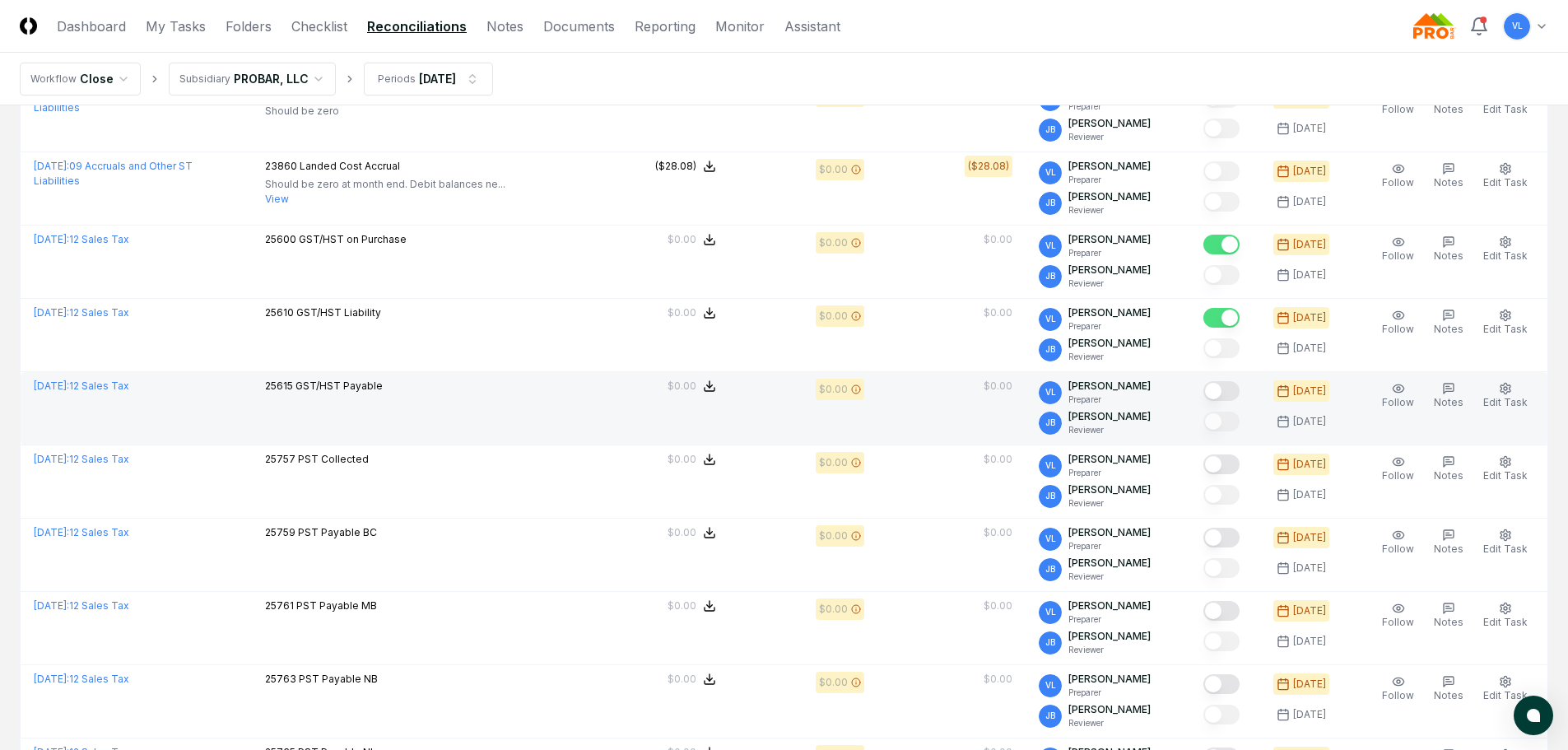
click at [1231, 390] on button "Mark complete" at bounding box center [1221, 391] width 36 height 19
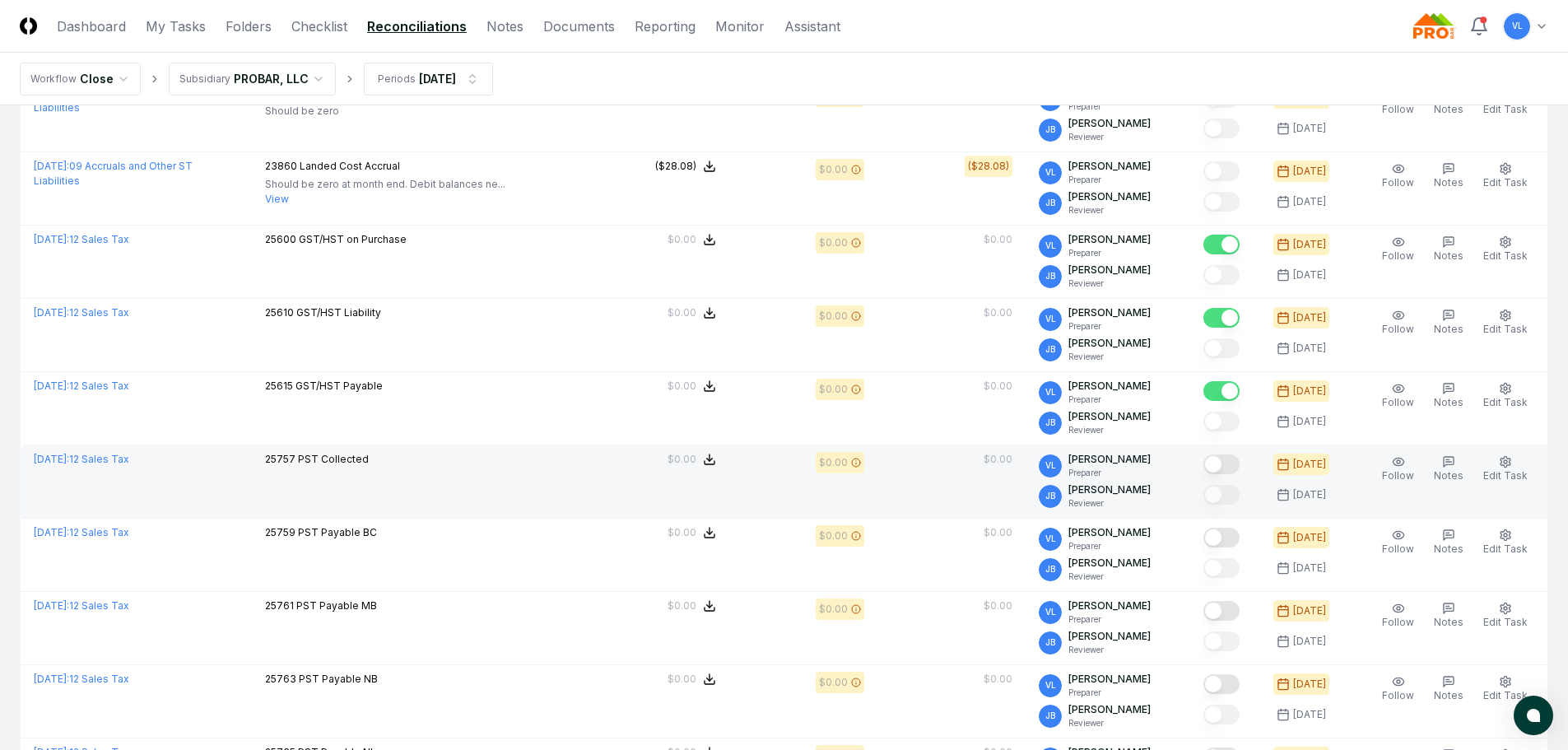
click at [1229, 462] on button "Mark complete" at bounding box center [1221, 464] width 36 height 19
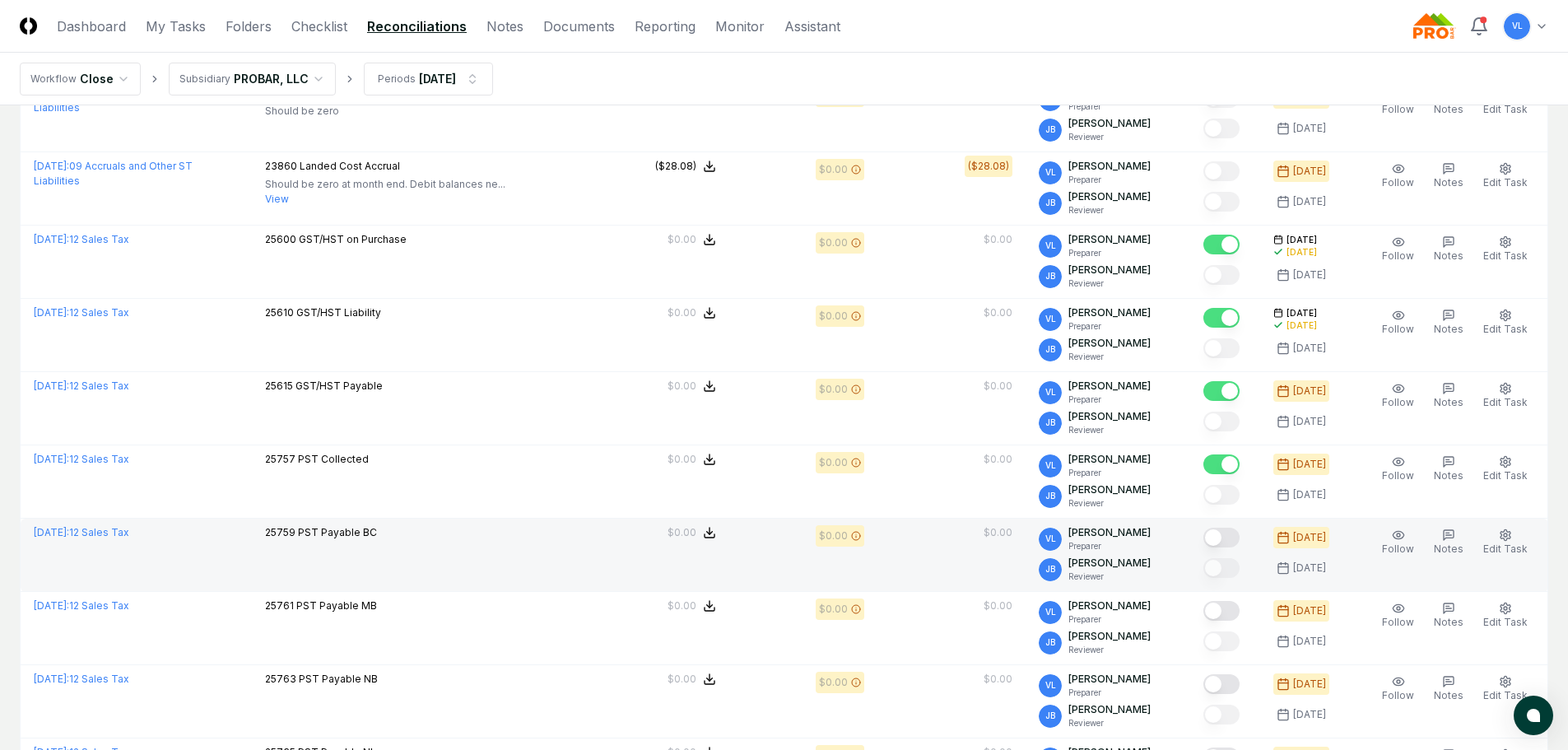
click at [1231, 531] on button "Mark complete" at bounding box center [1221, 537] width 36 height 19
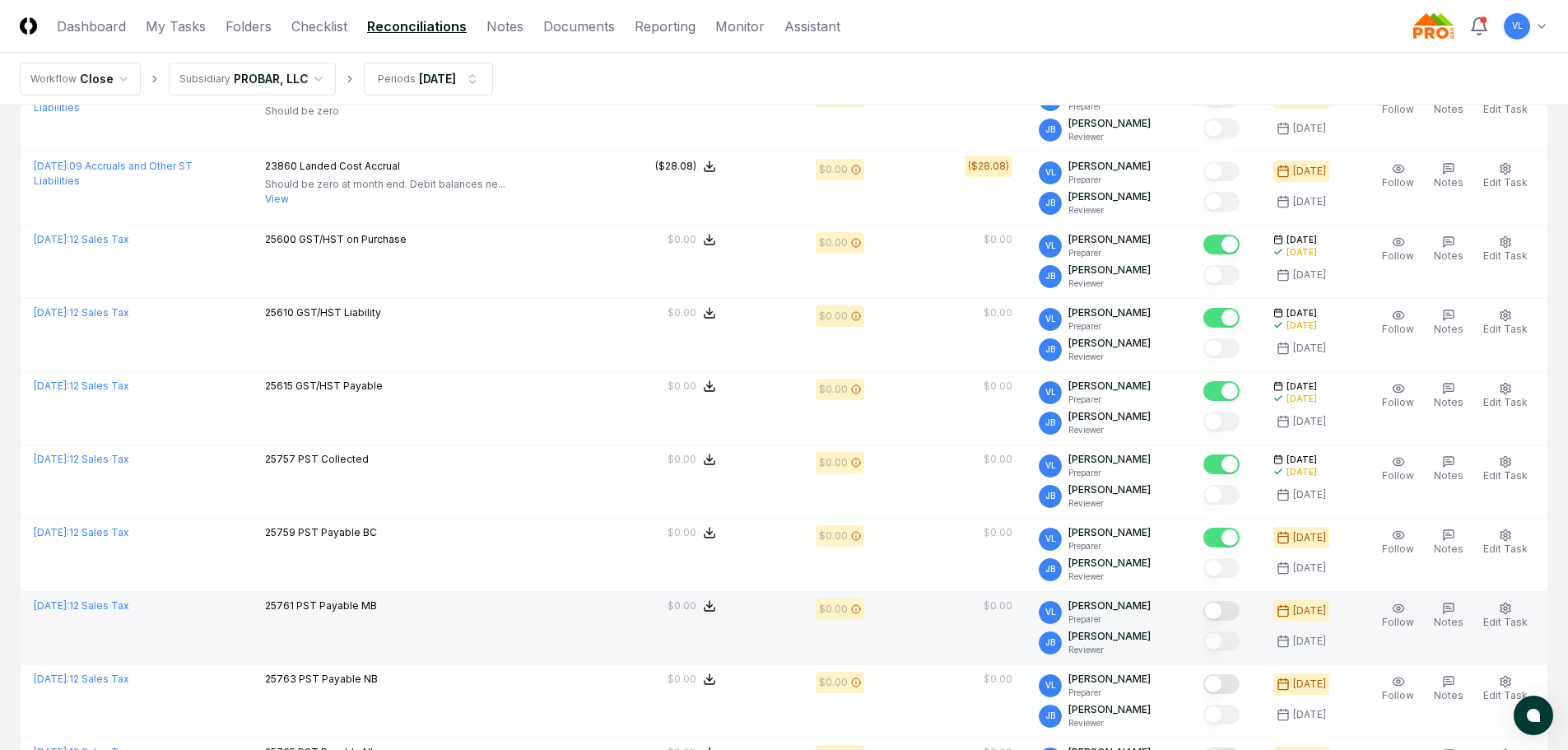
click at [1223, 615] on button "Mark complete" at bounding box center [1221, 611] width 36 height 19
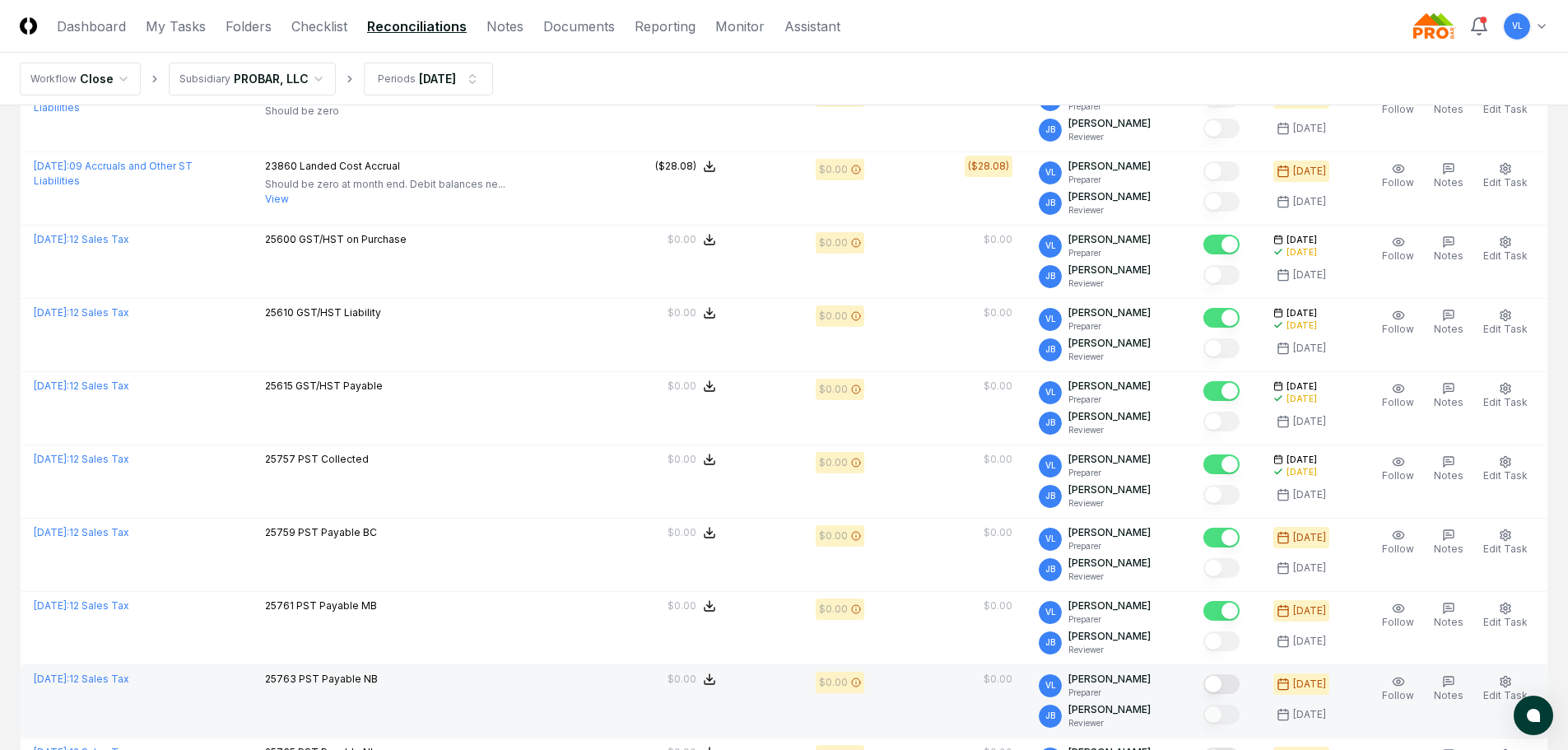
click at [1227, 682] on button "Mark complete" at bounding box center [1221, 683] width 36 height 19
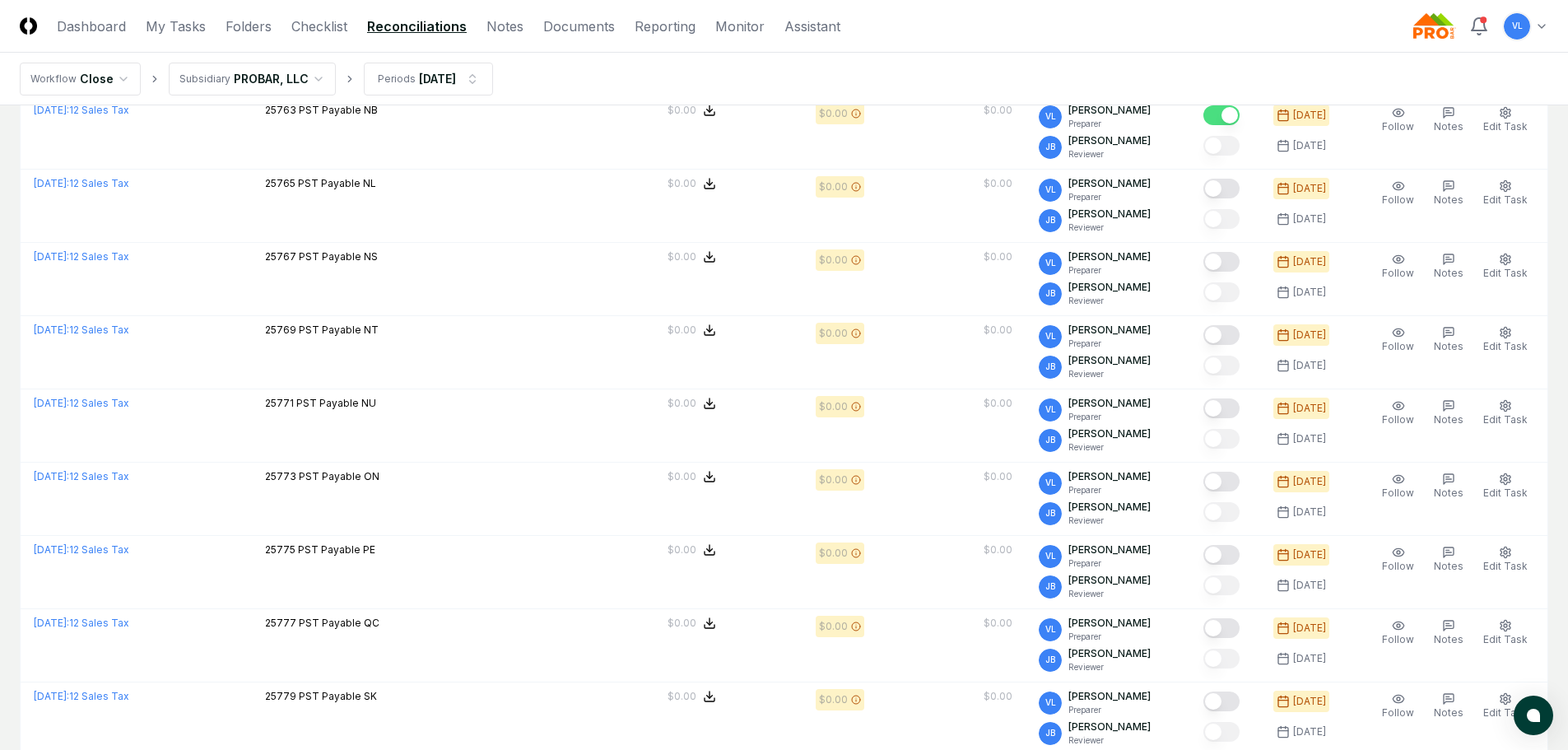
scroll to position [988, 0]
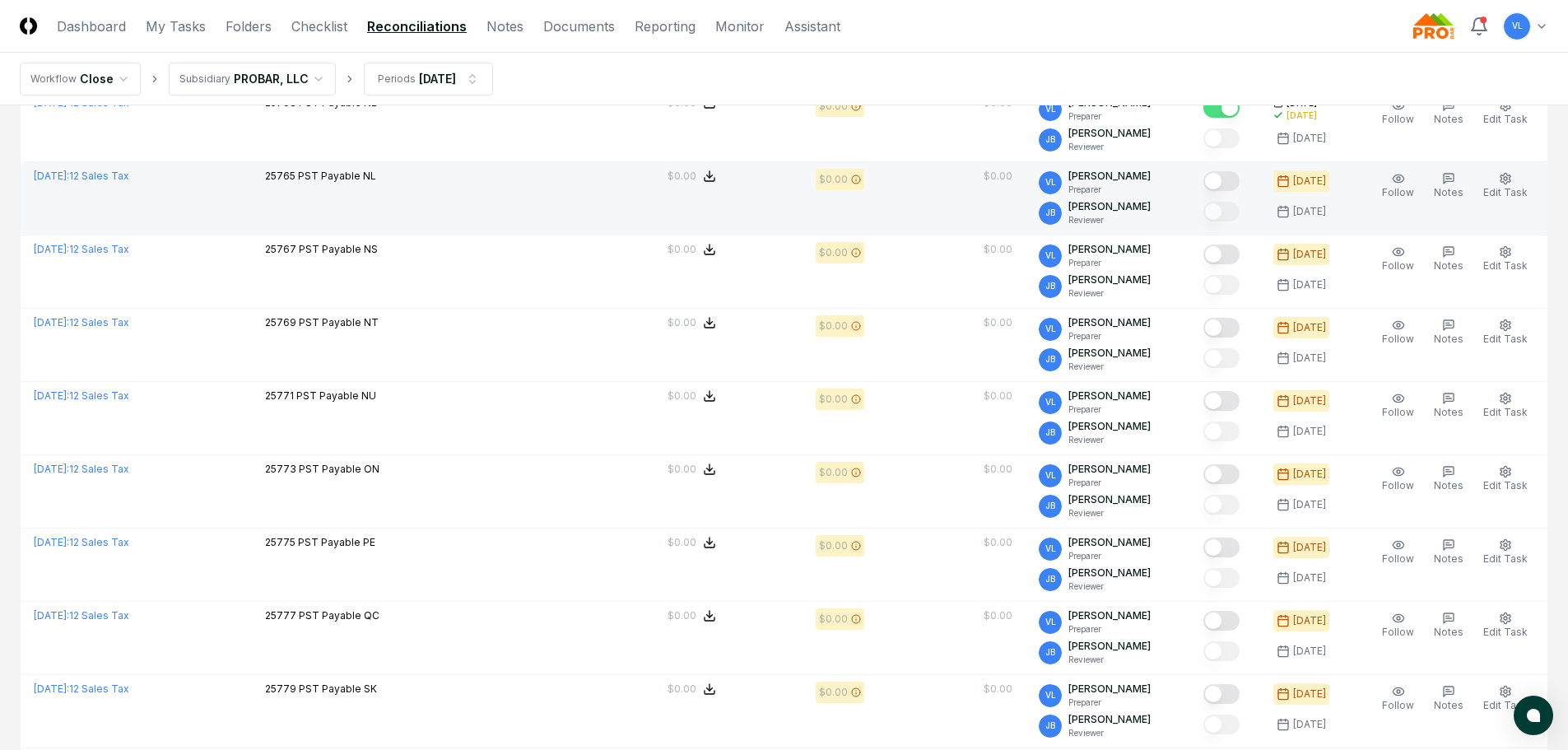
click at [1233, 175] on button "Mark complete" at bounding box center [1221, 180] width 36 height 19
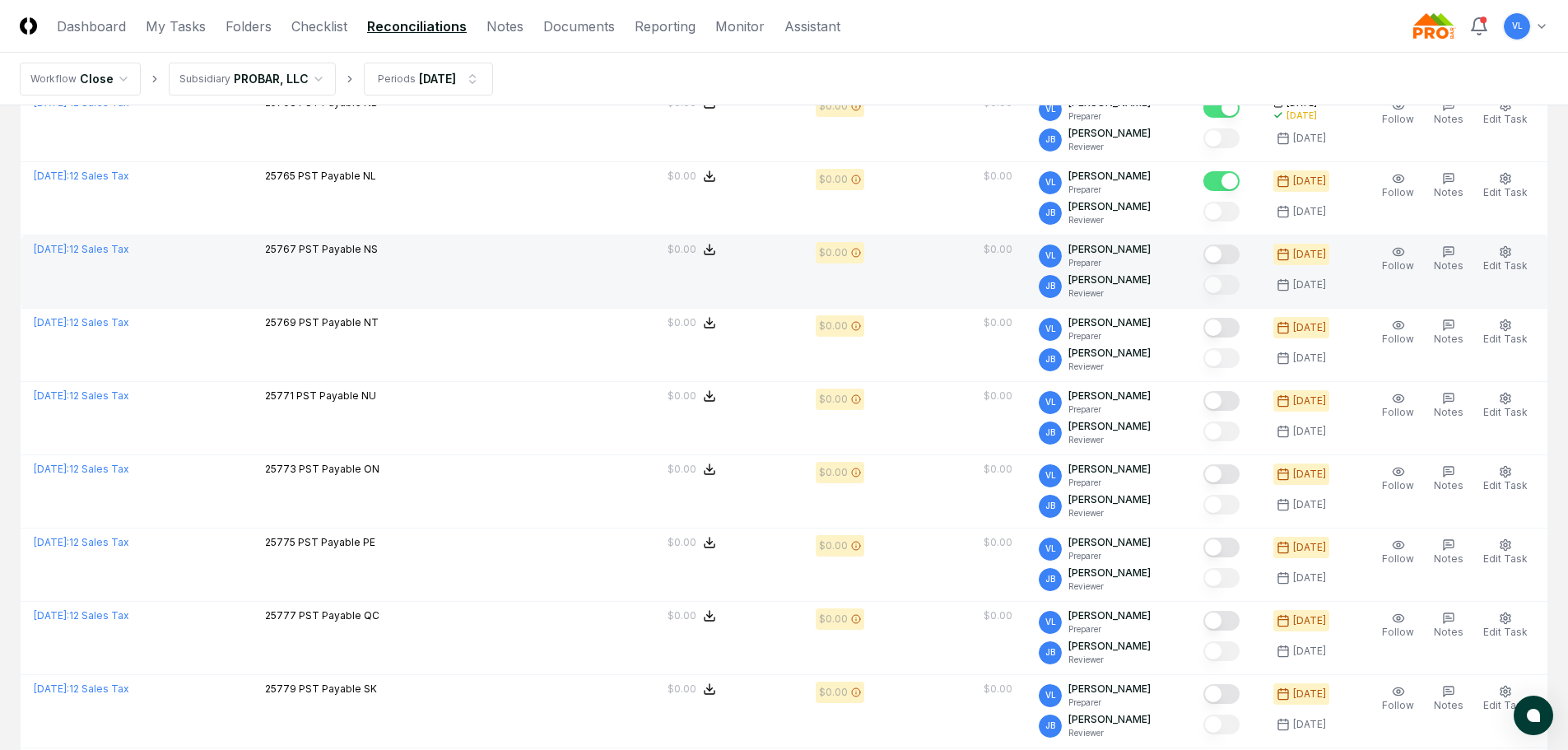
click at [1235, 265] on div at bounding box center [1221, 255] width 36 height 22
click at [1218, 256] on button "Mark complete" at bounding box center [1221, 253] width 36 height 19
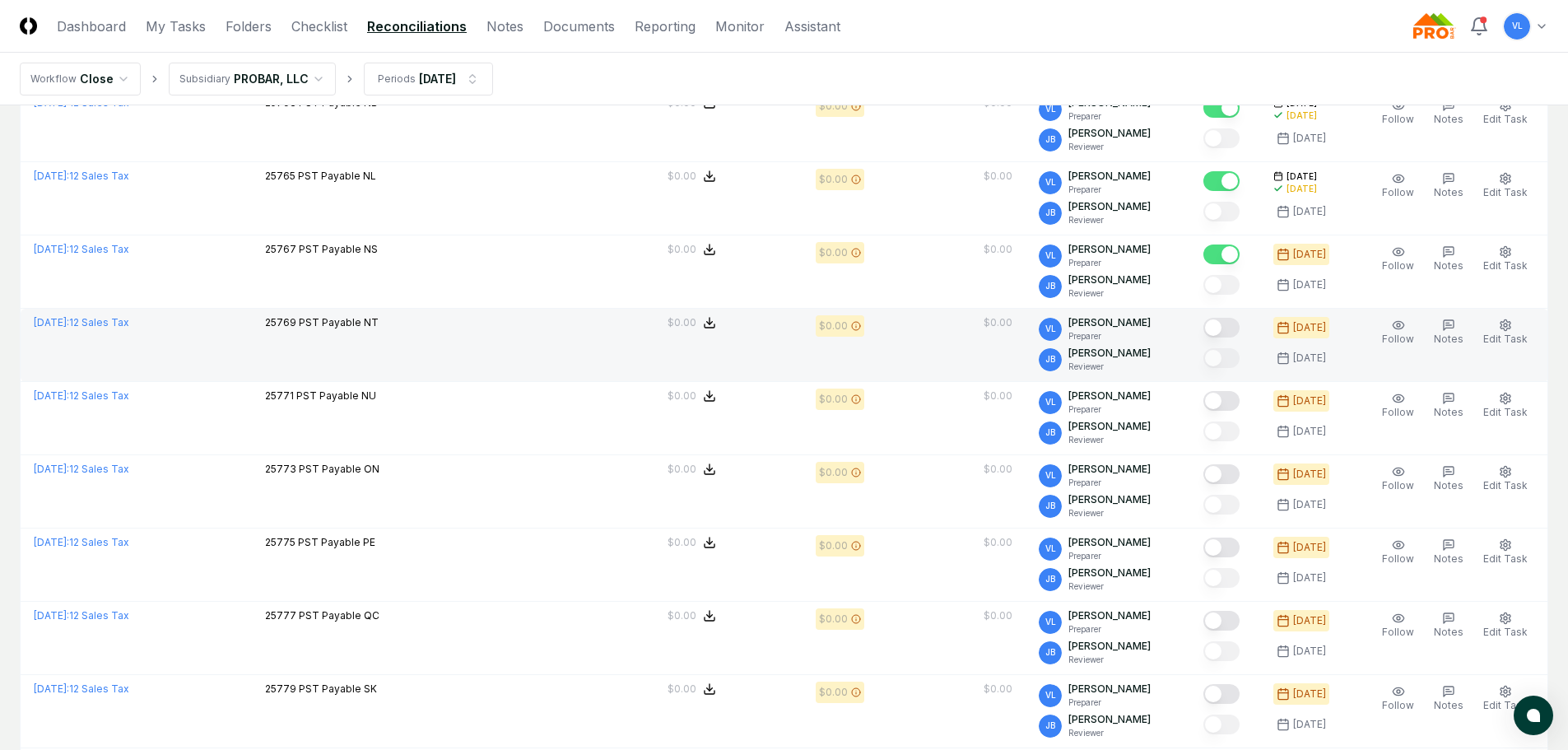
click at [1240, 324] on button "Mark complete" at bounding box center [1221, 327] width 36 height 19
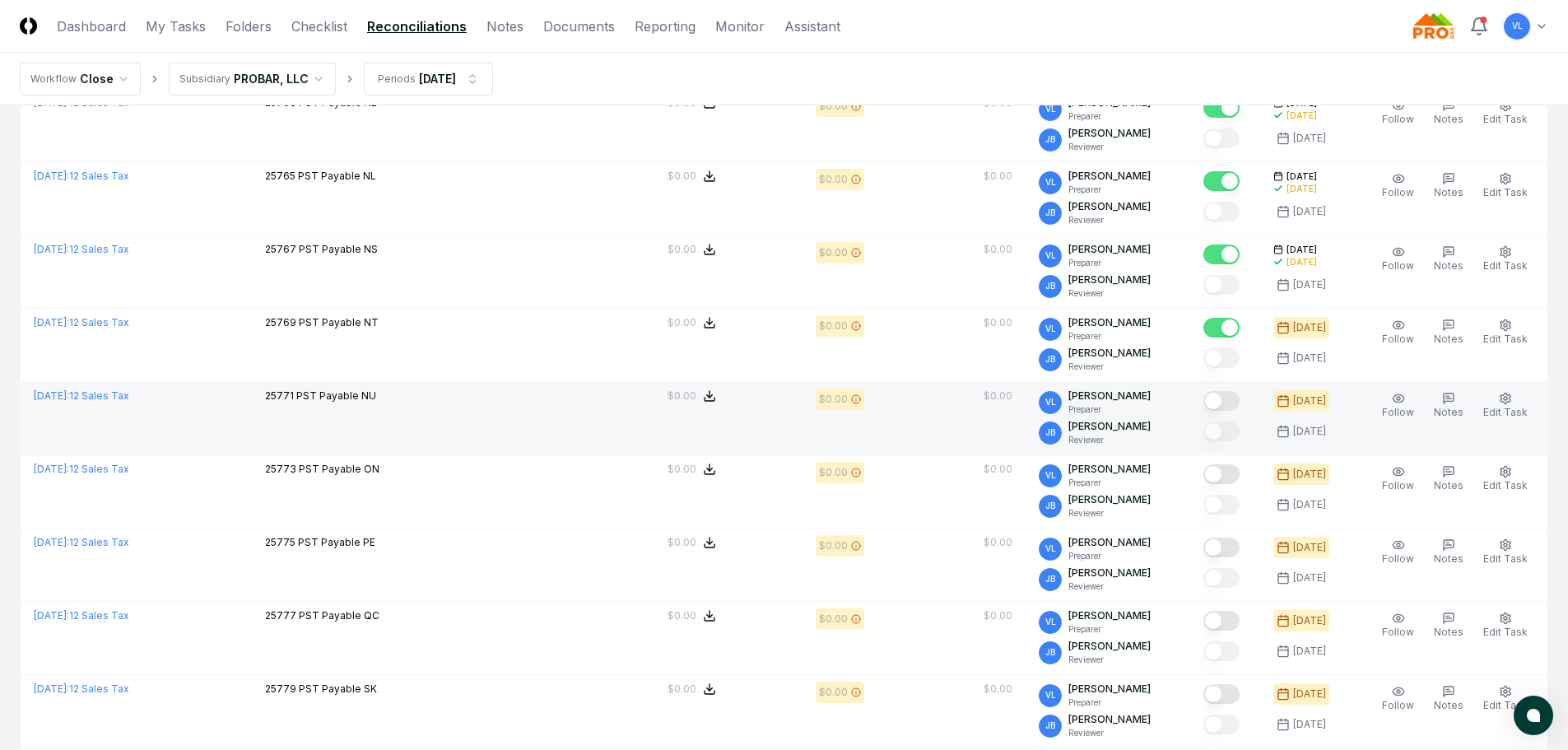
click at [1226, 407] on button "Mark complete" at bounding box center [1221, 400] width 36 height 19
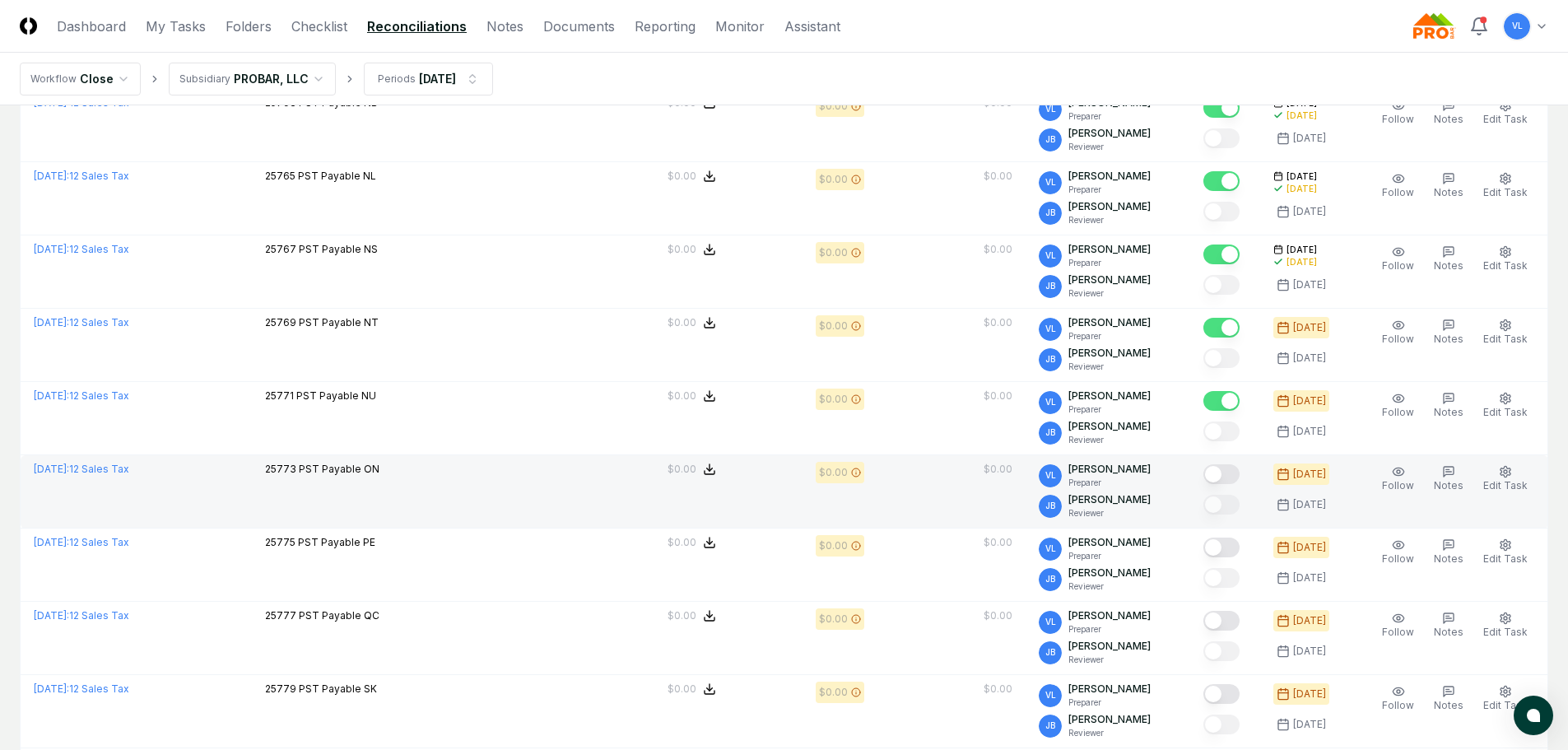
click at [1230, 477] on button "Mark complete" at bounding box center [1221, 473] width 36 height 19
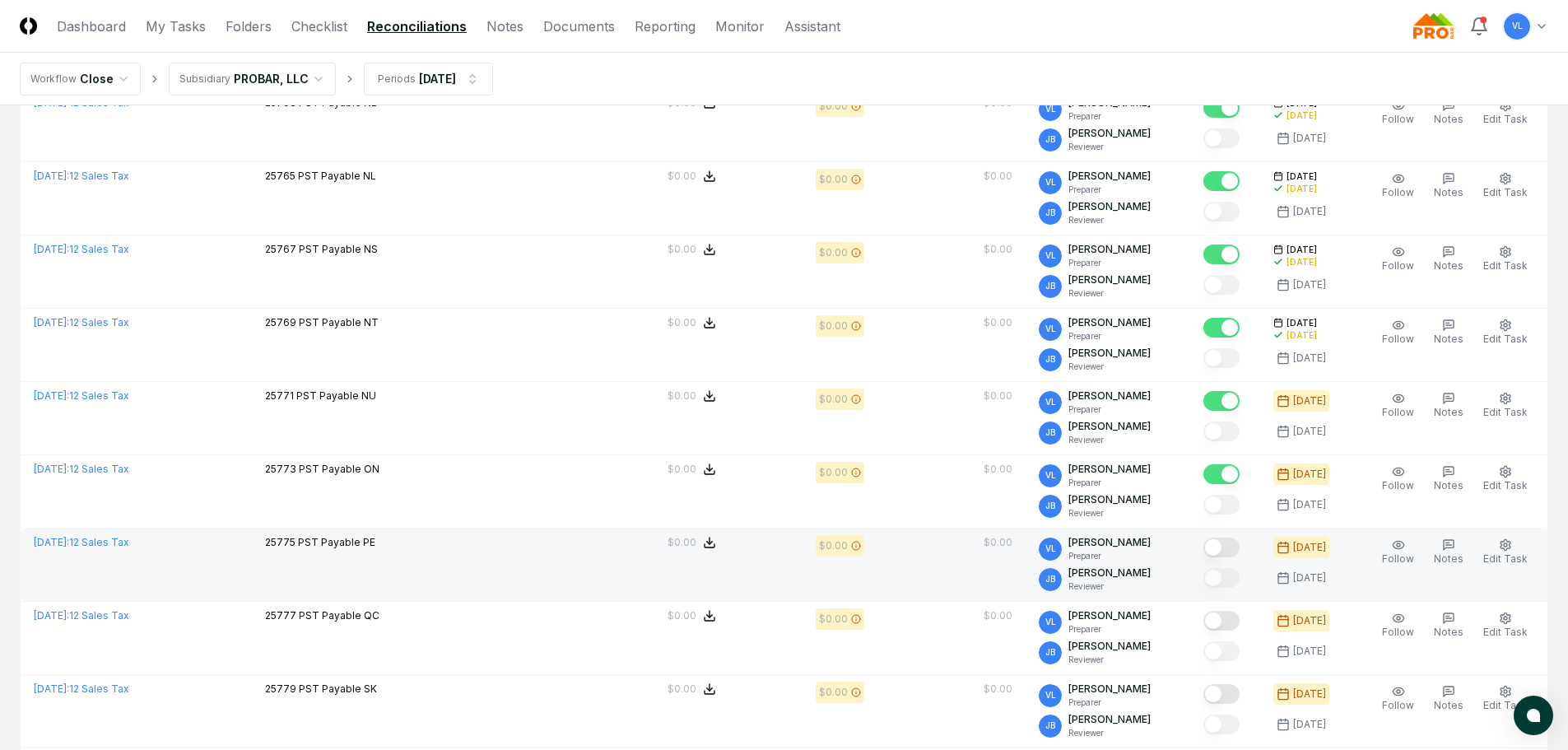
click at [1230, 547] on button "Mark complete" at bounding box center [1221, 547] width 36 height 19
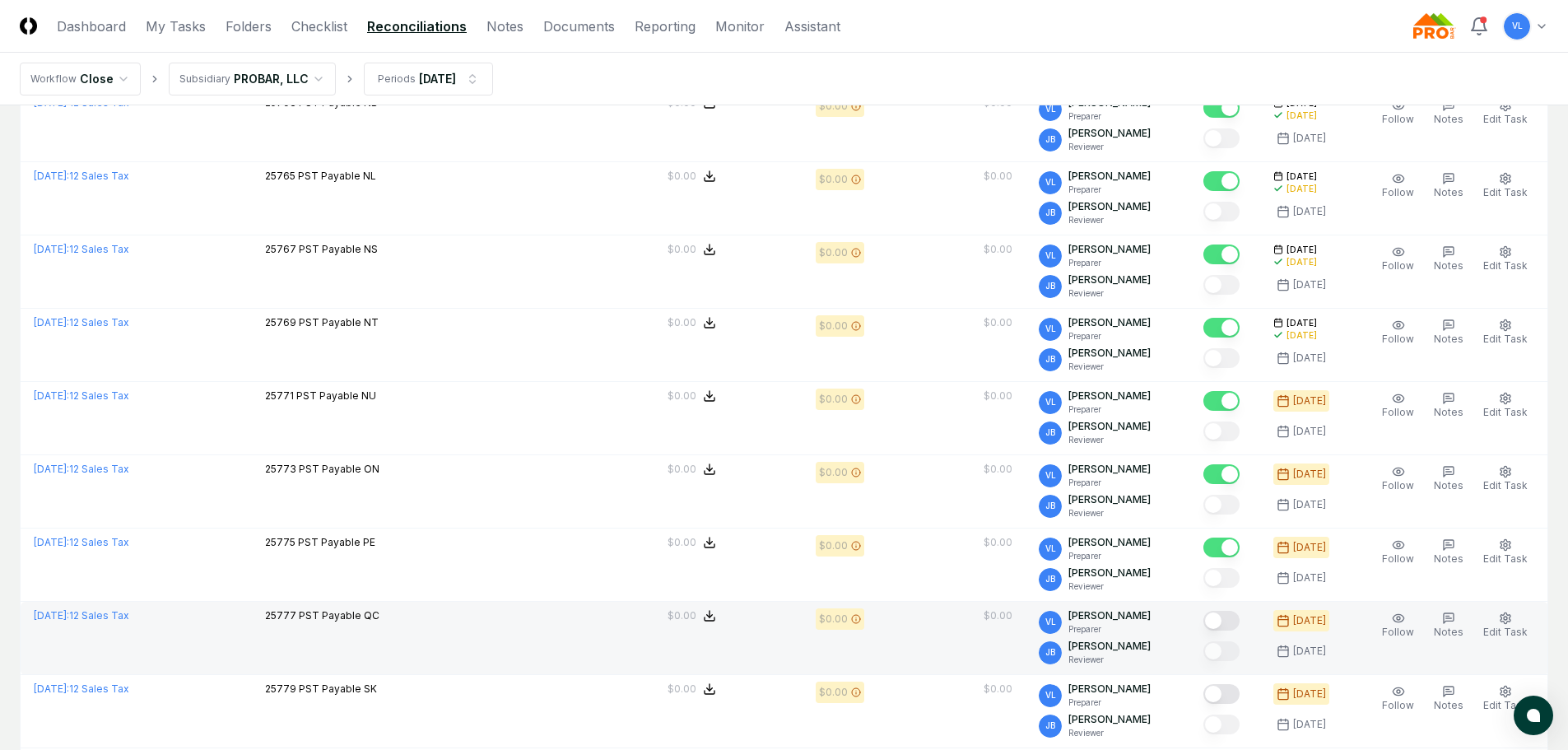
click at [1222, 627] on button "Mark complete" at bounding box center [1221, 620] width 36 height 19
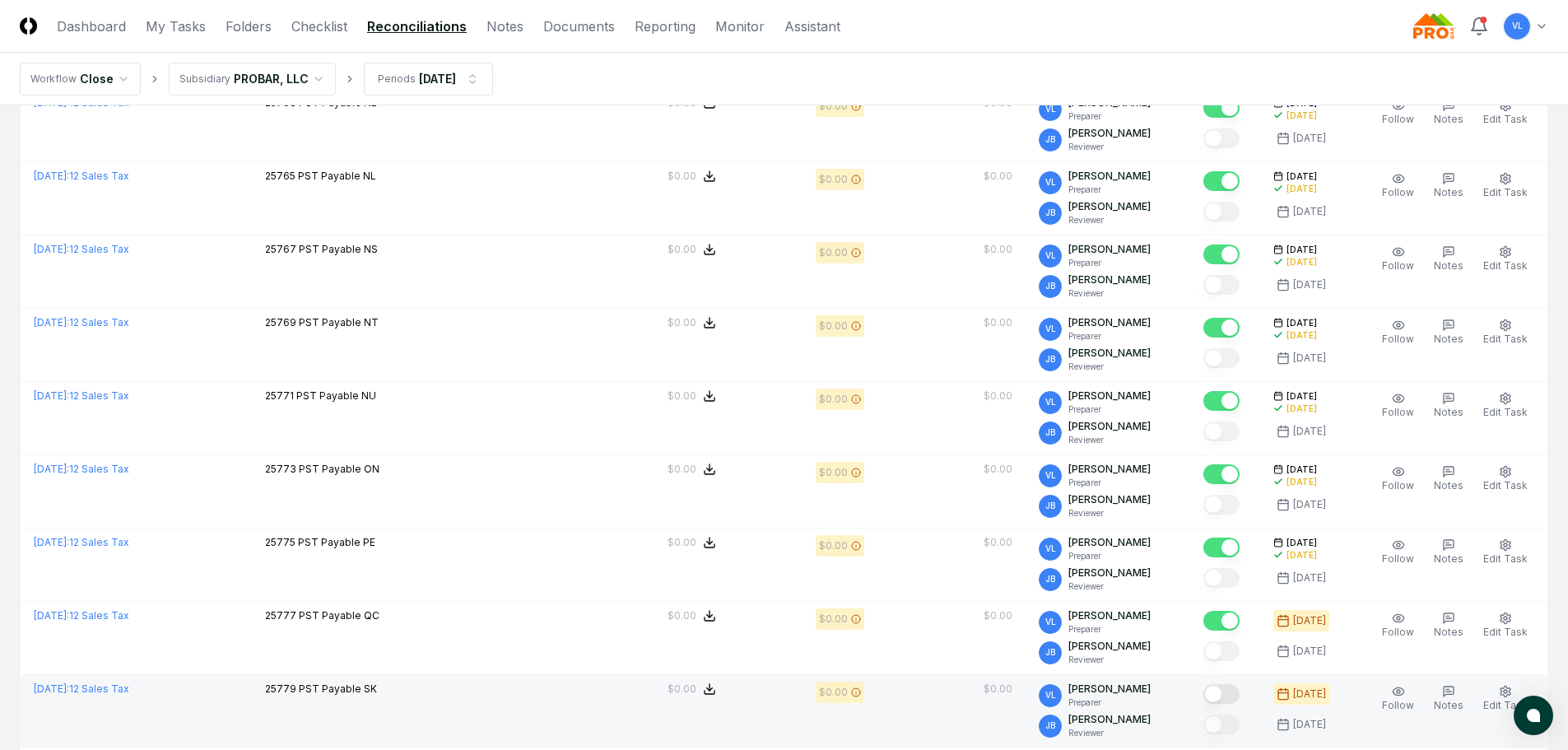
click at [1228, 693] on button "Mark complete" at bounding box center [1221, 693] width 36 height 19
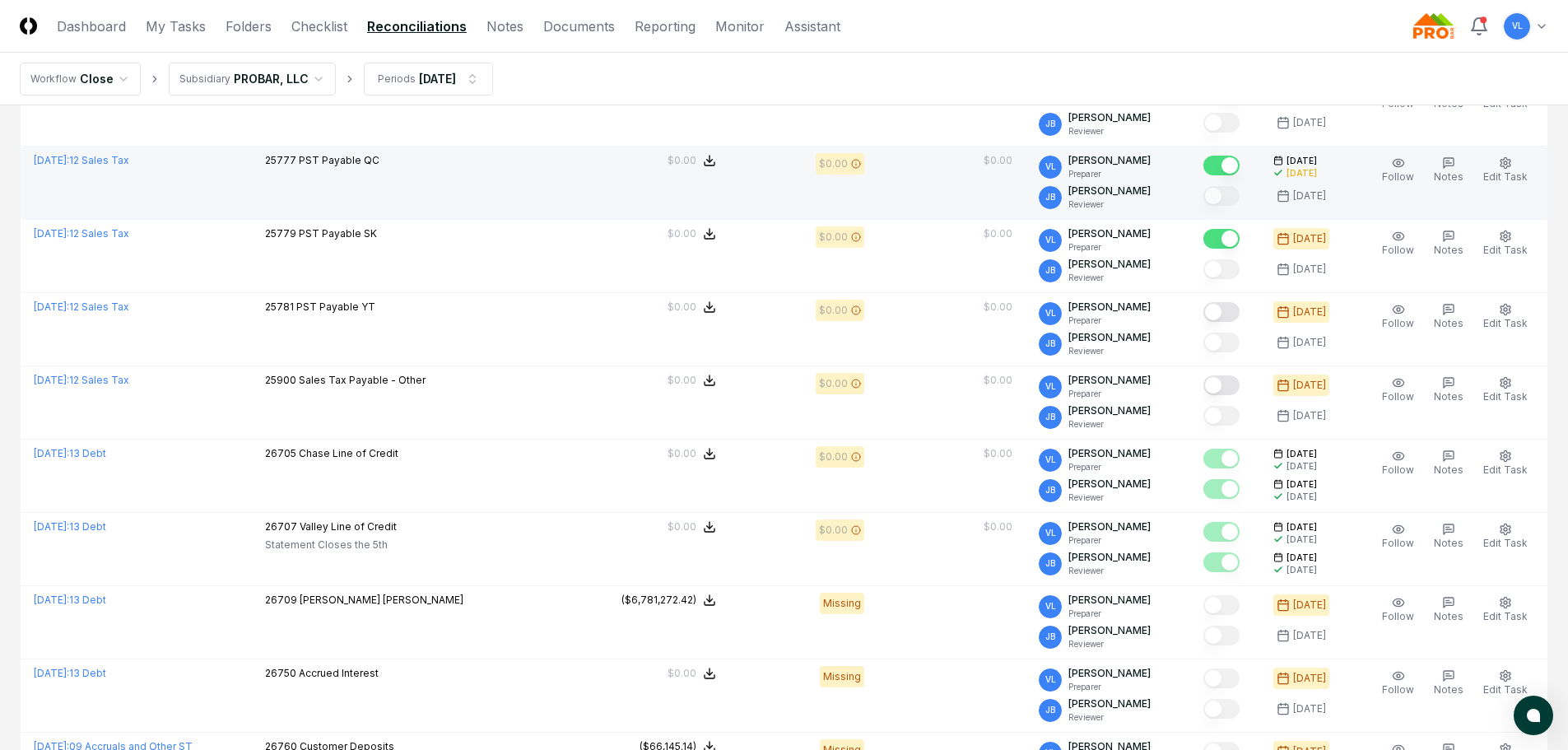
scroll to position [1482, 0]
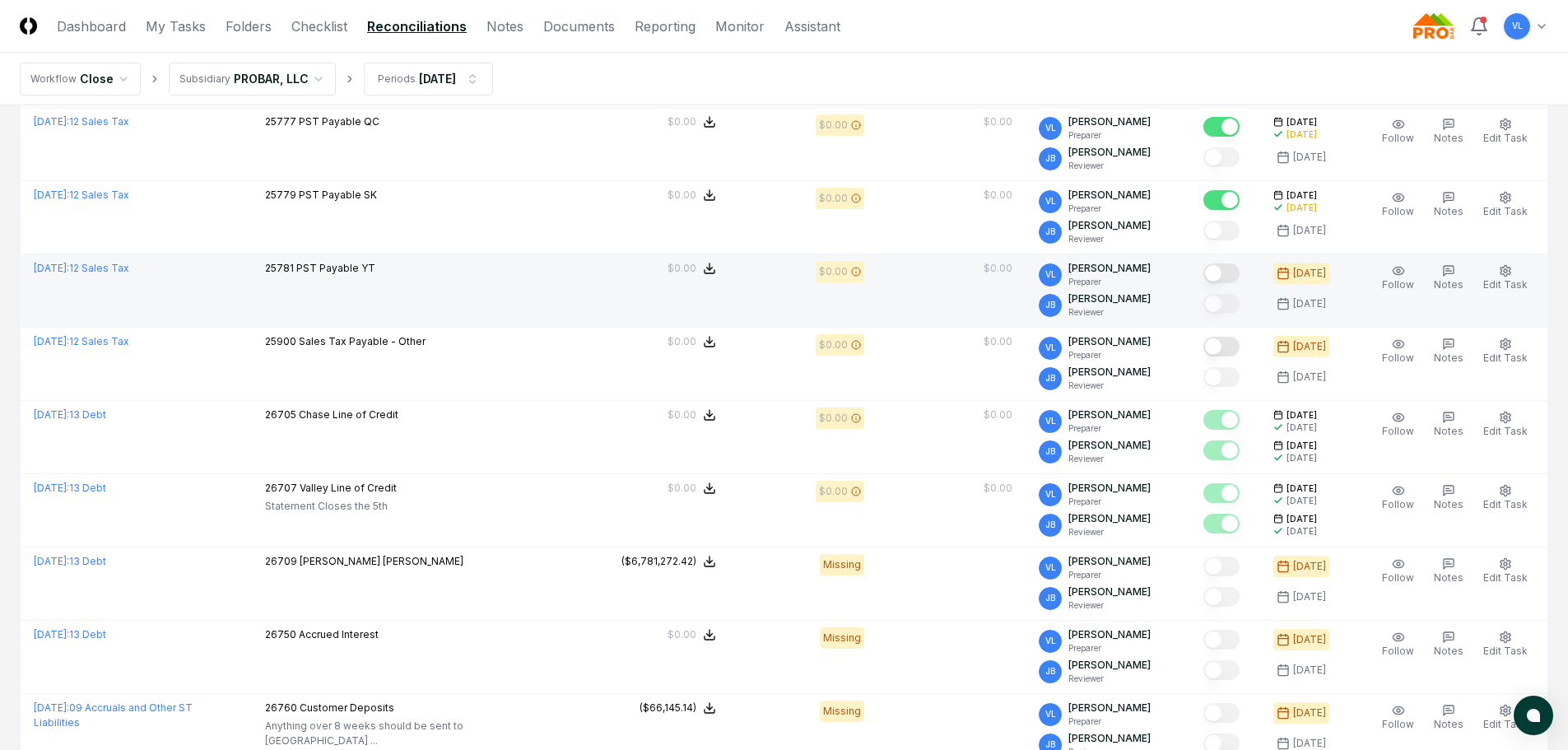
click at [1223, 270] on button "Mark complete" at bounding box center [1221, 273] width 36 height 19
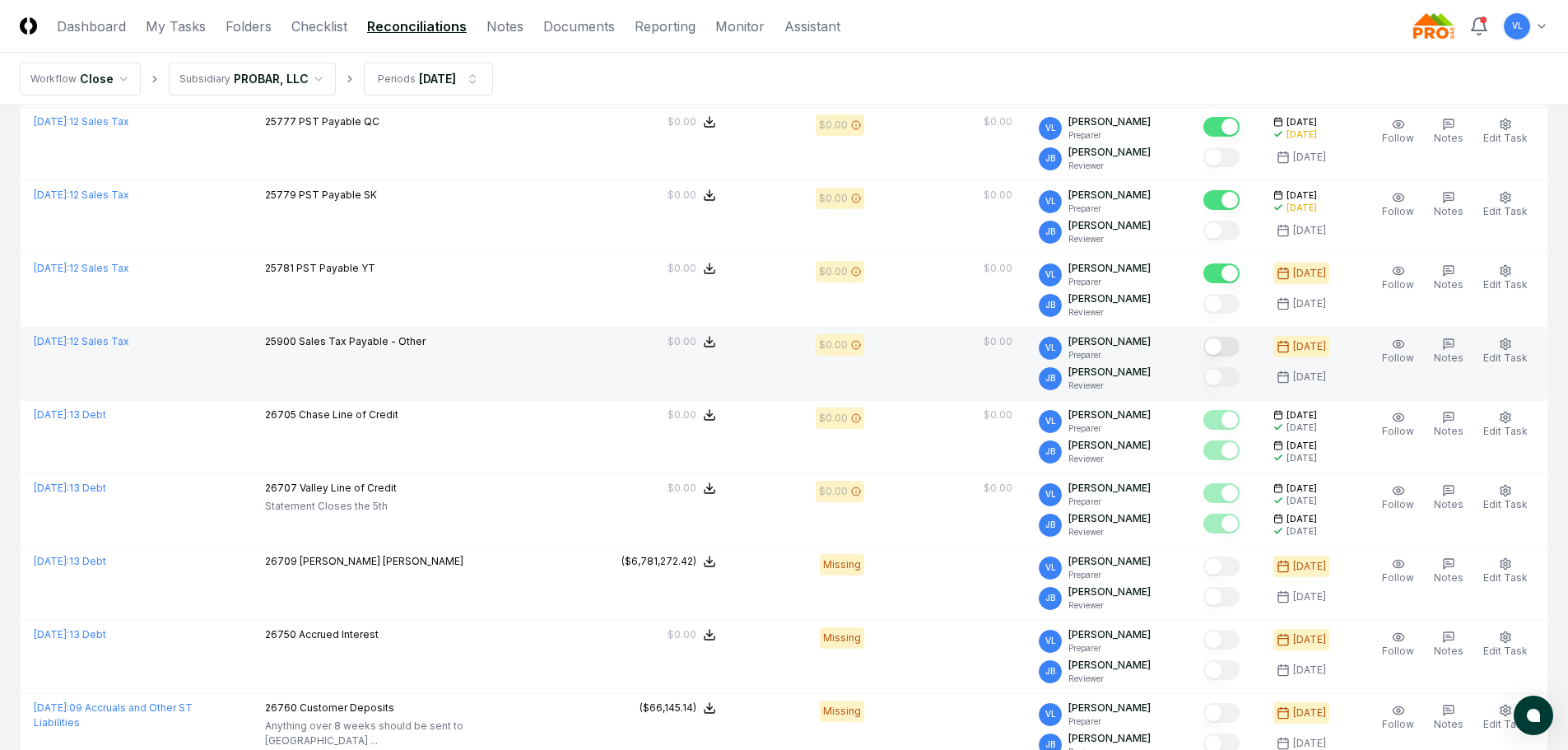
click at [1234, 344] on button "Mark complete" at bounding box center [1221, 346] width 36 height 19
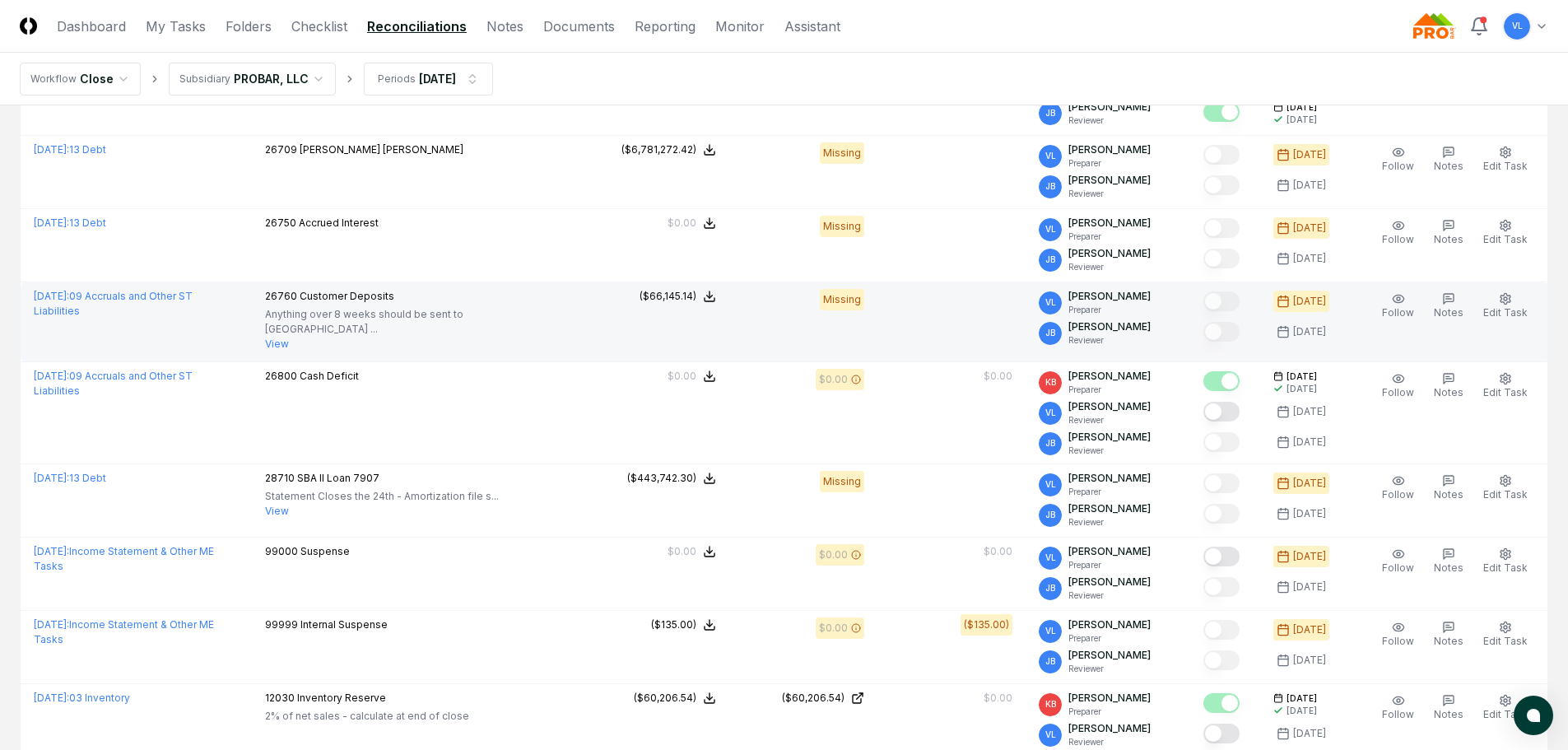
scroll to position [1976, 0]
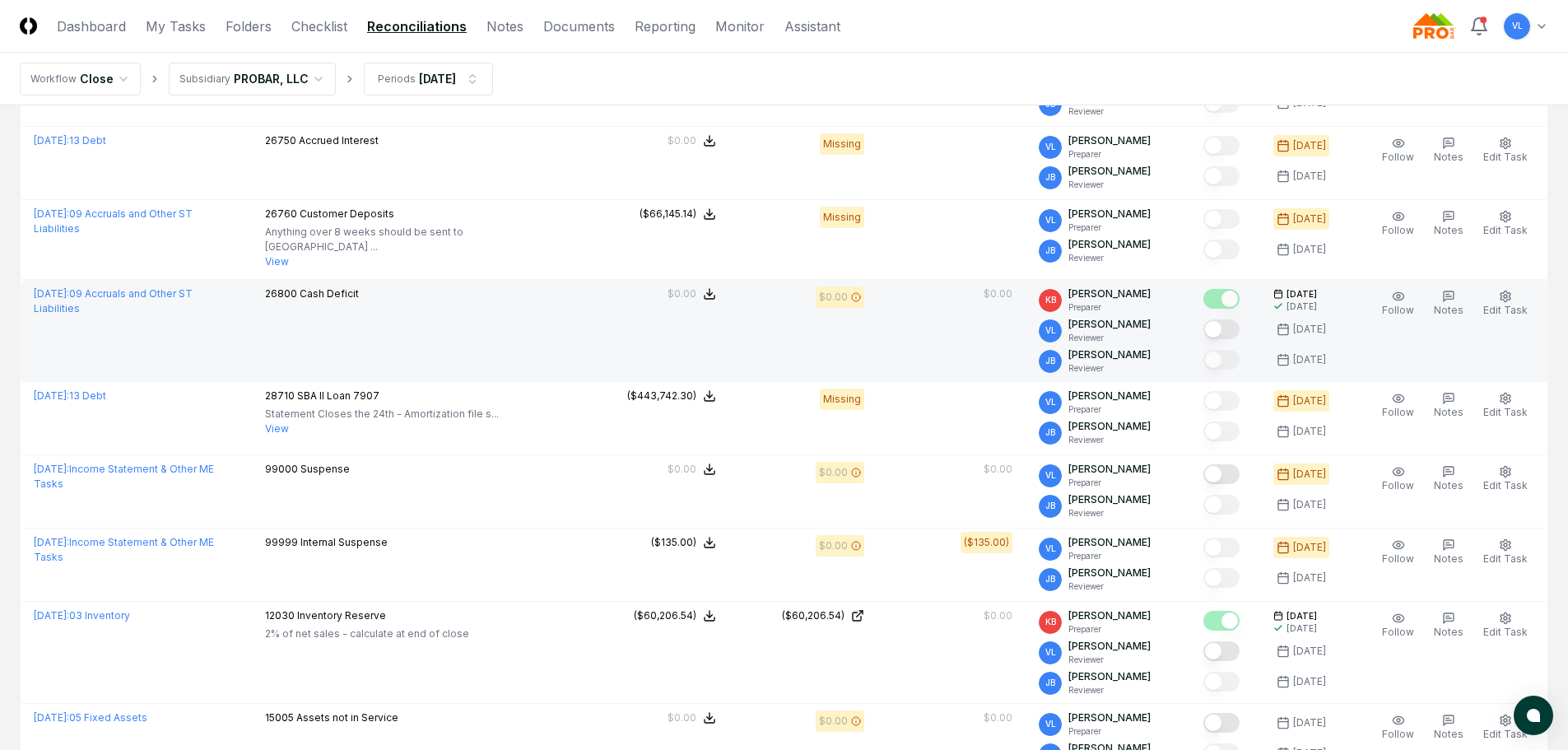
click at [1227, 323] on button "Mark complete" at bounding box center [1221, 329] width 36 height 19
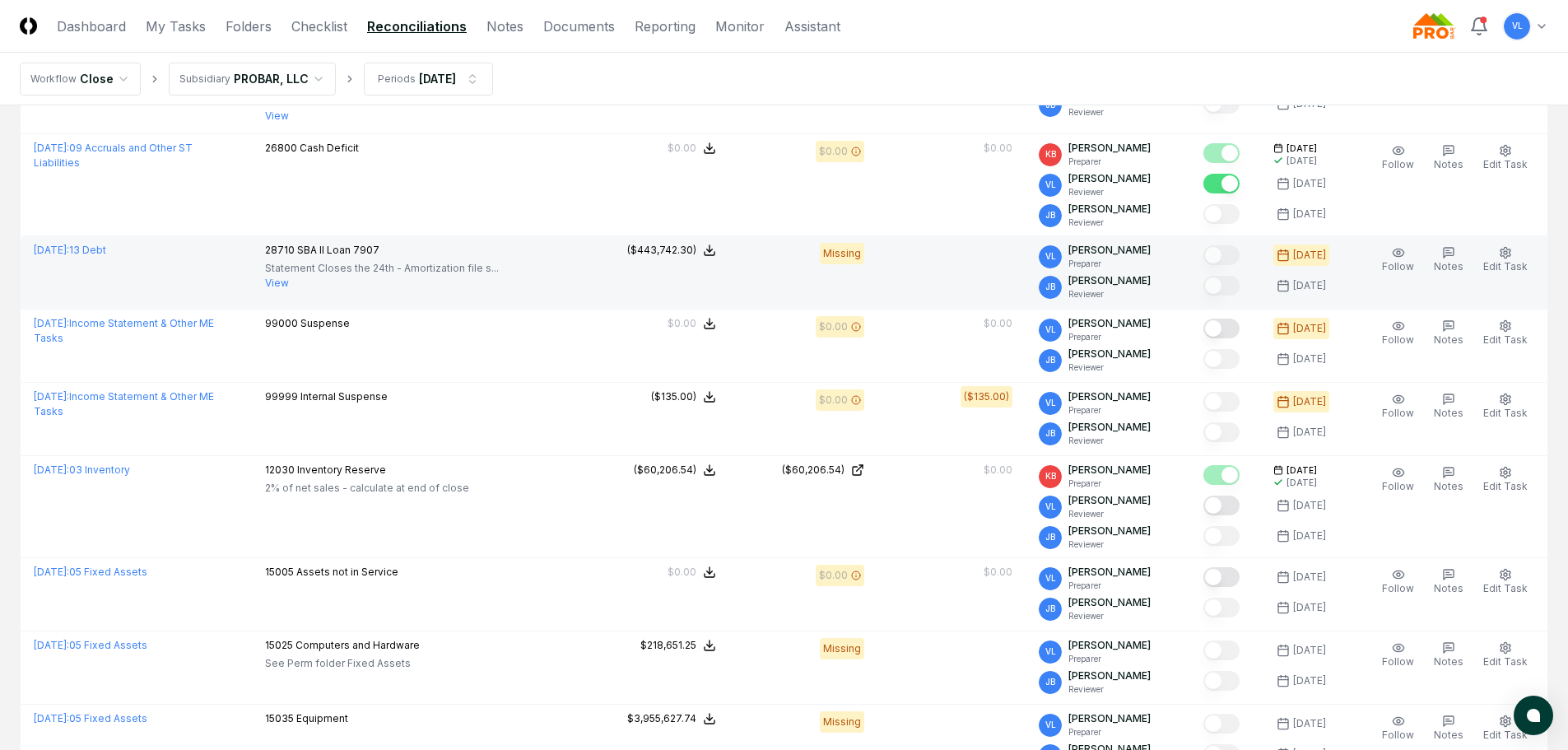
scroll to position [2140, 0]
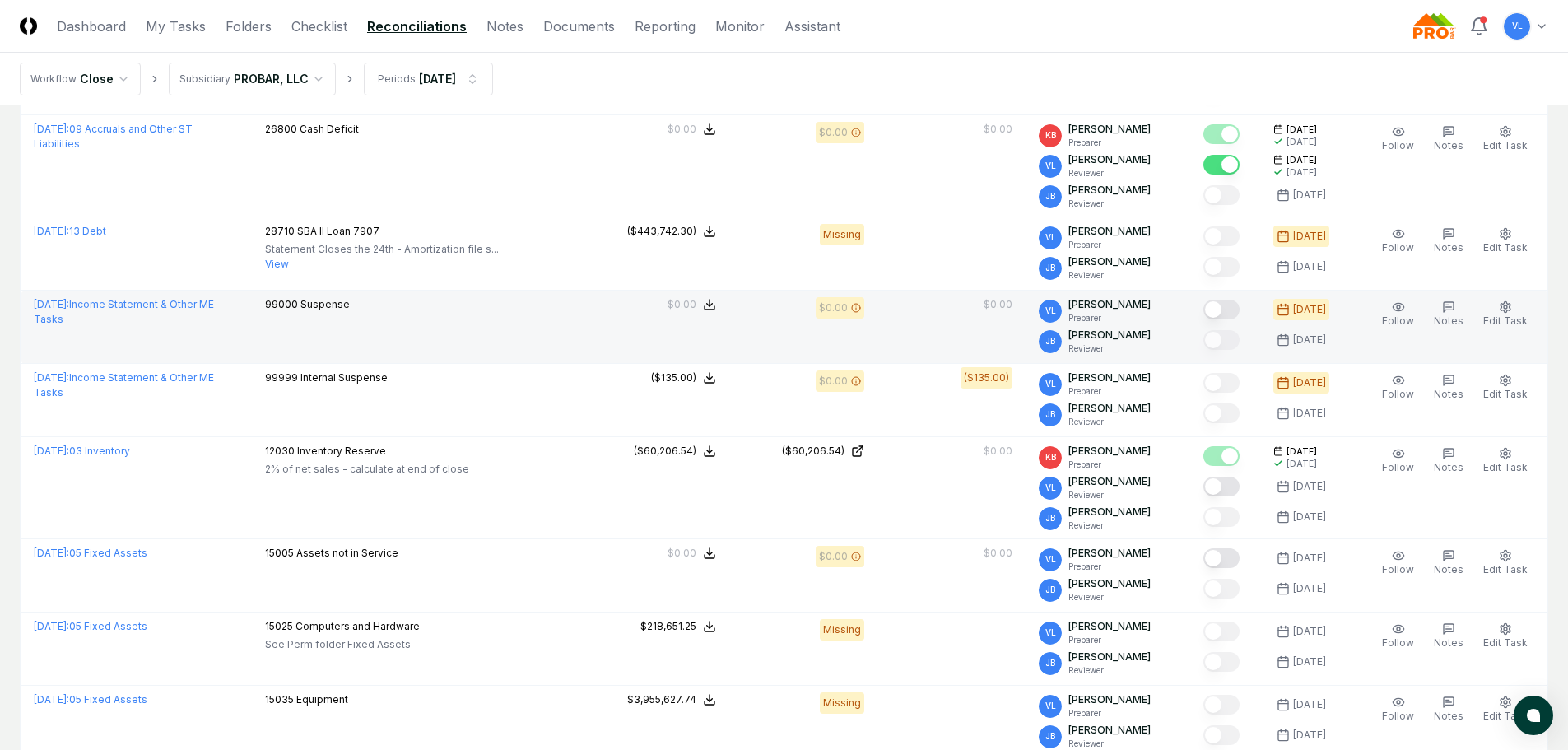
click at [1234, 300] on button "Mark complete" at bounding box center [1221, 309] width 36 height 19
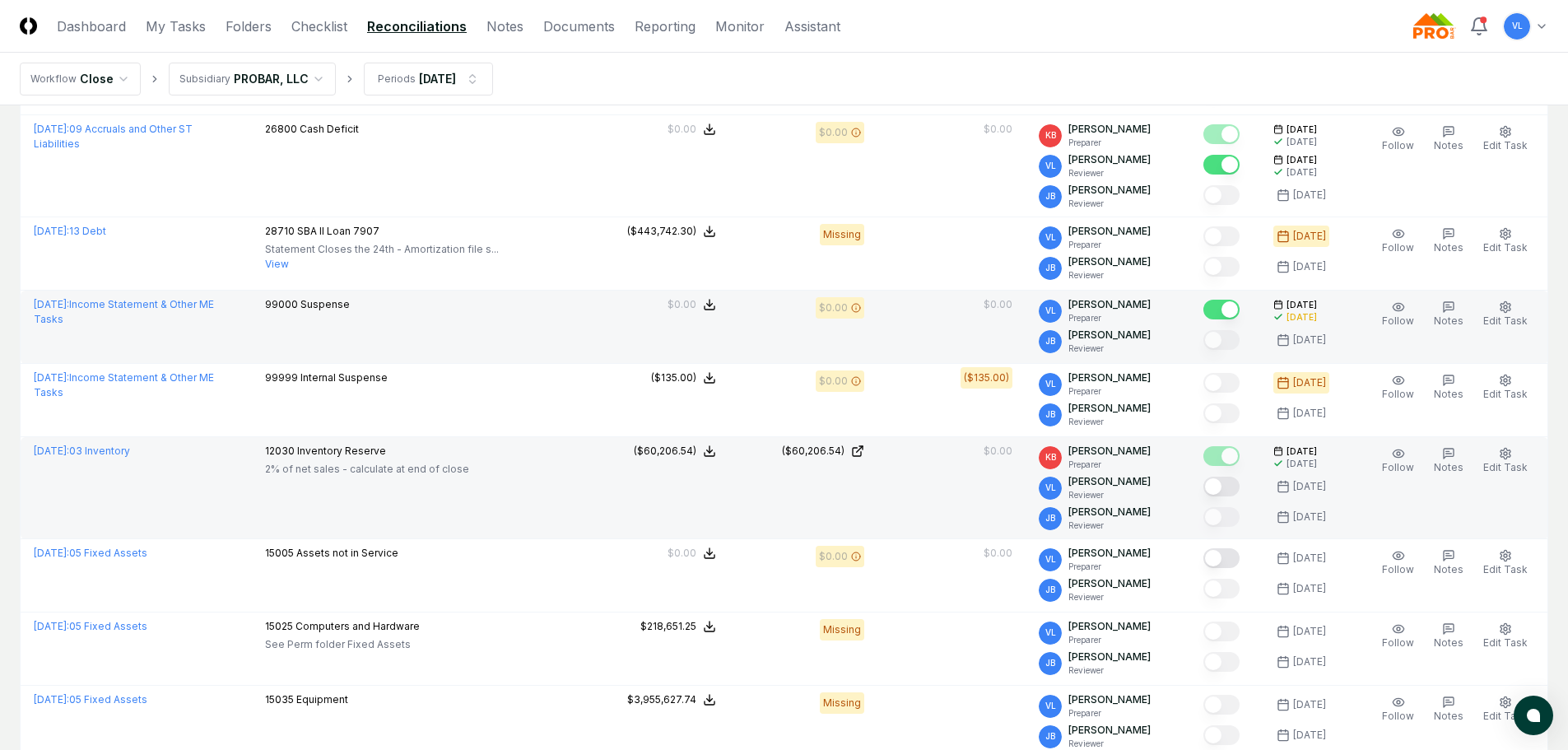
drag, startPoint x: 1234, startPoint y: 477, endPoint x: 1148, endPoint y: 501, distance: 89.3
click at [1234, 477] on button "Mark complete" at bounding box center [1221, 486] width 36 height 19
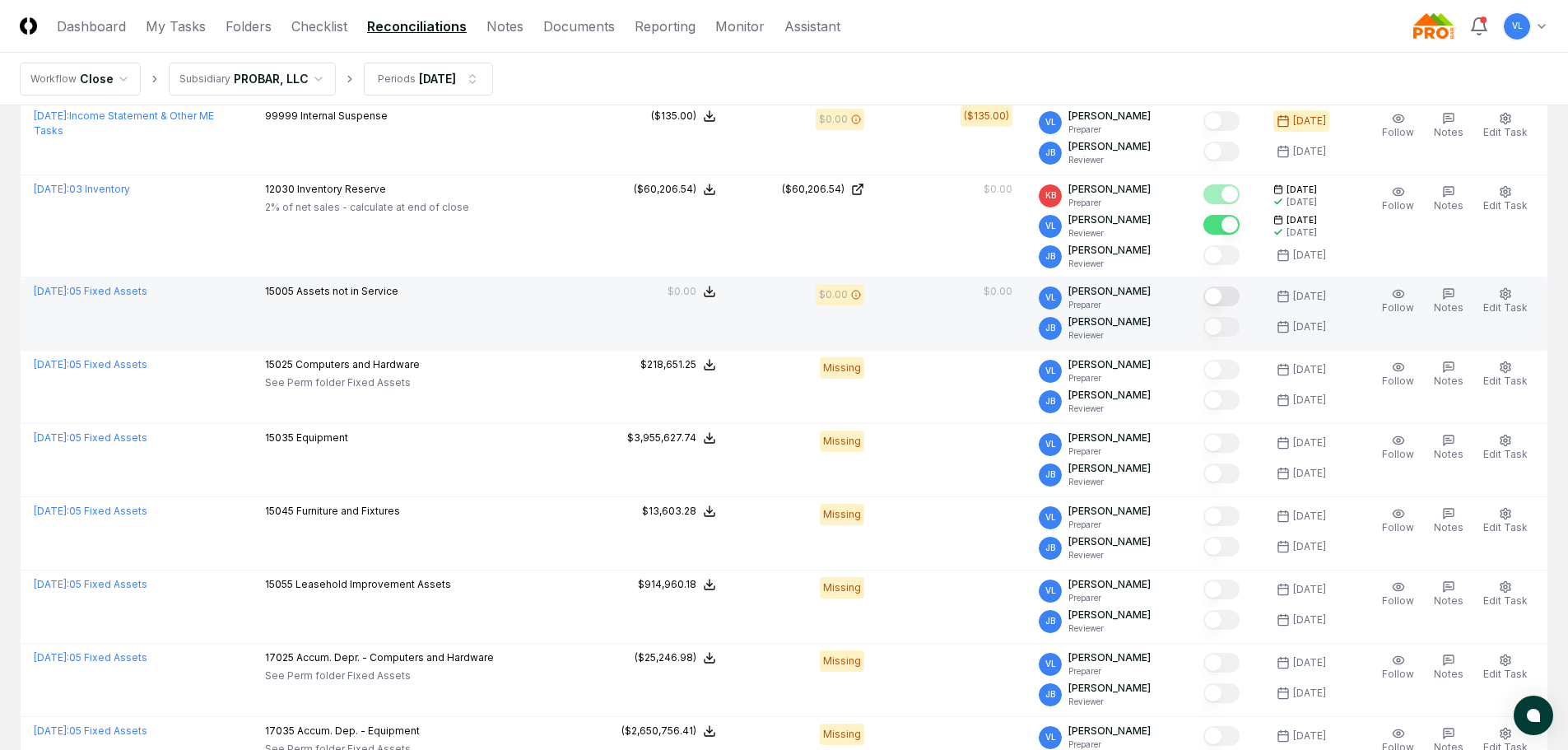
scroll to position [2470, 0]
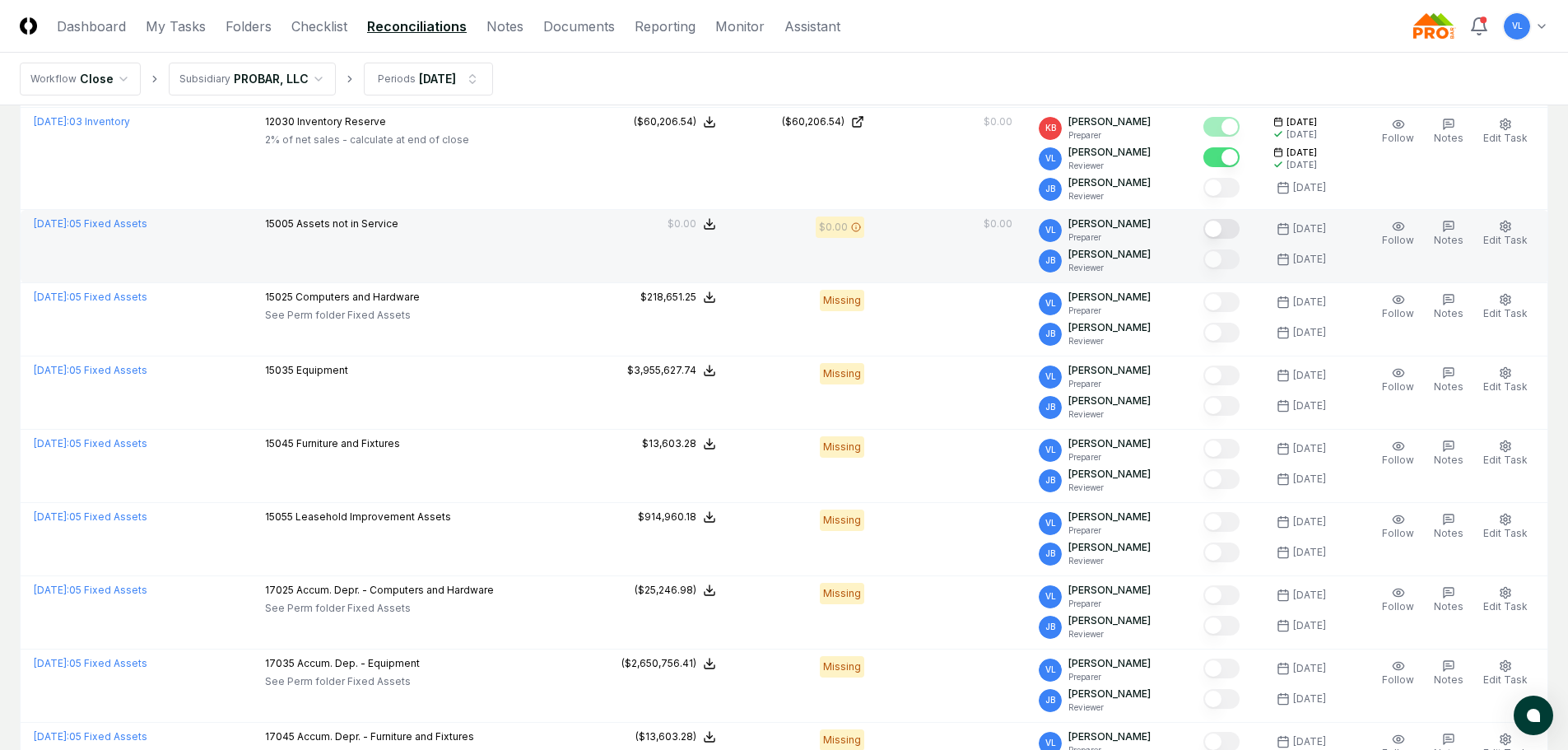
click at [1240, 222] on button "Mark complete" at bounding box center [1221, 228] width 36 height 19
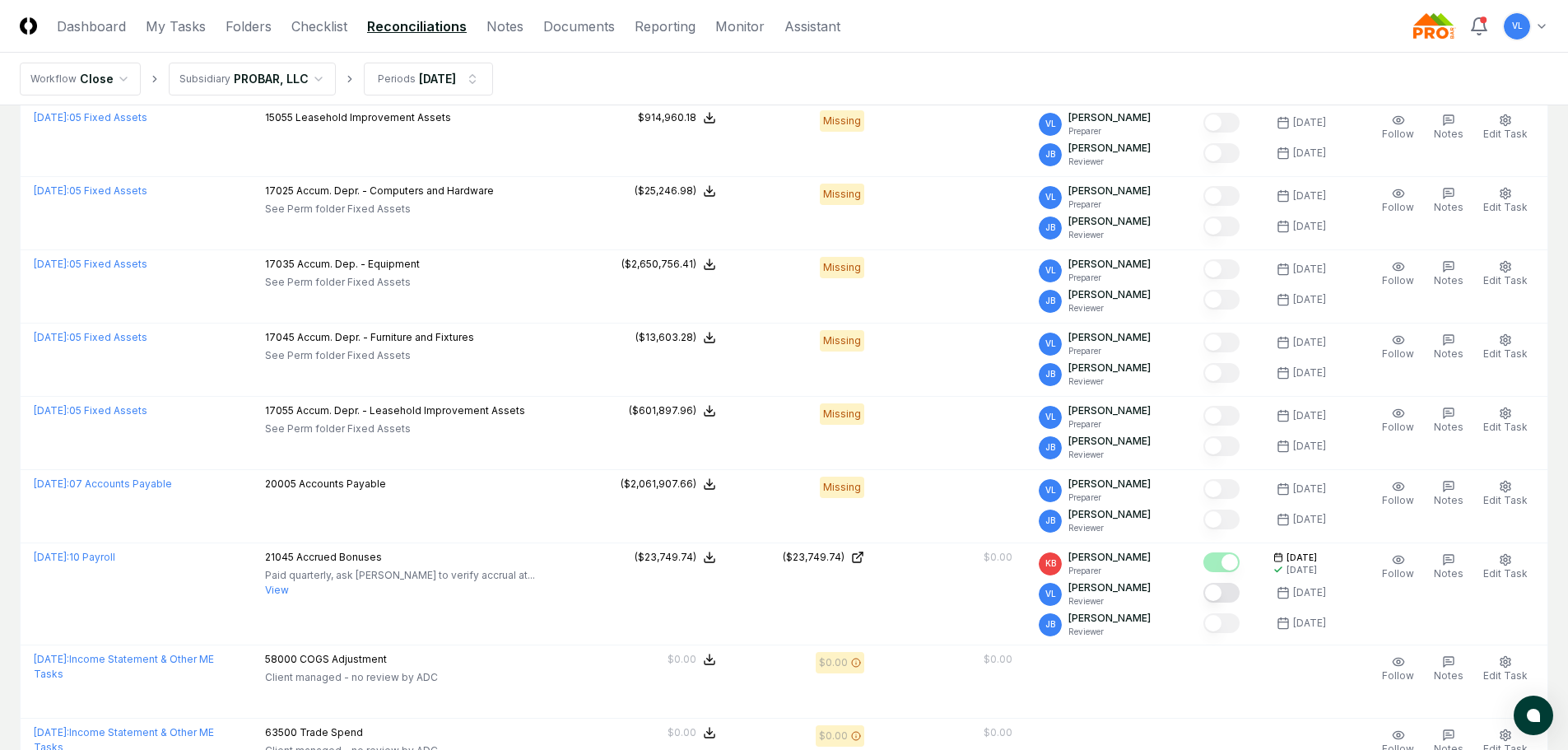
scroll to position [3046, 0]
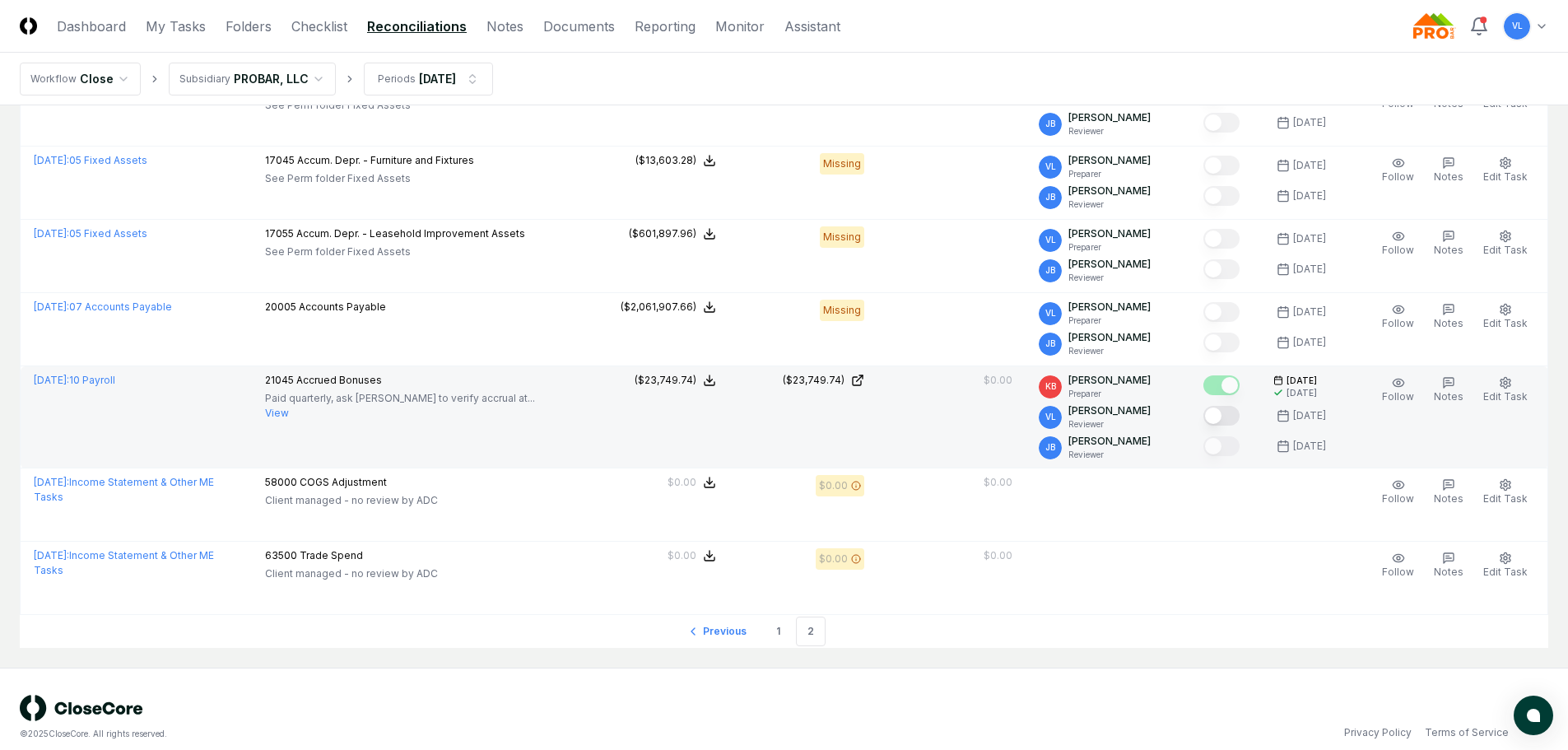
click at [1223, 408] on button "Mark complete" at bounding box center [1221, 415] width 36 height 19
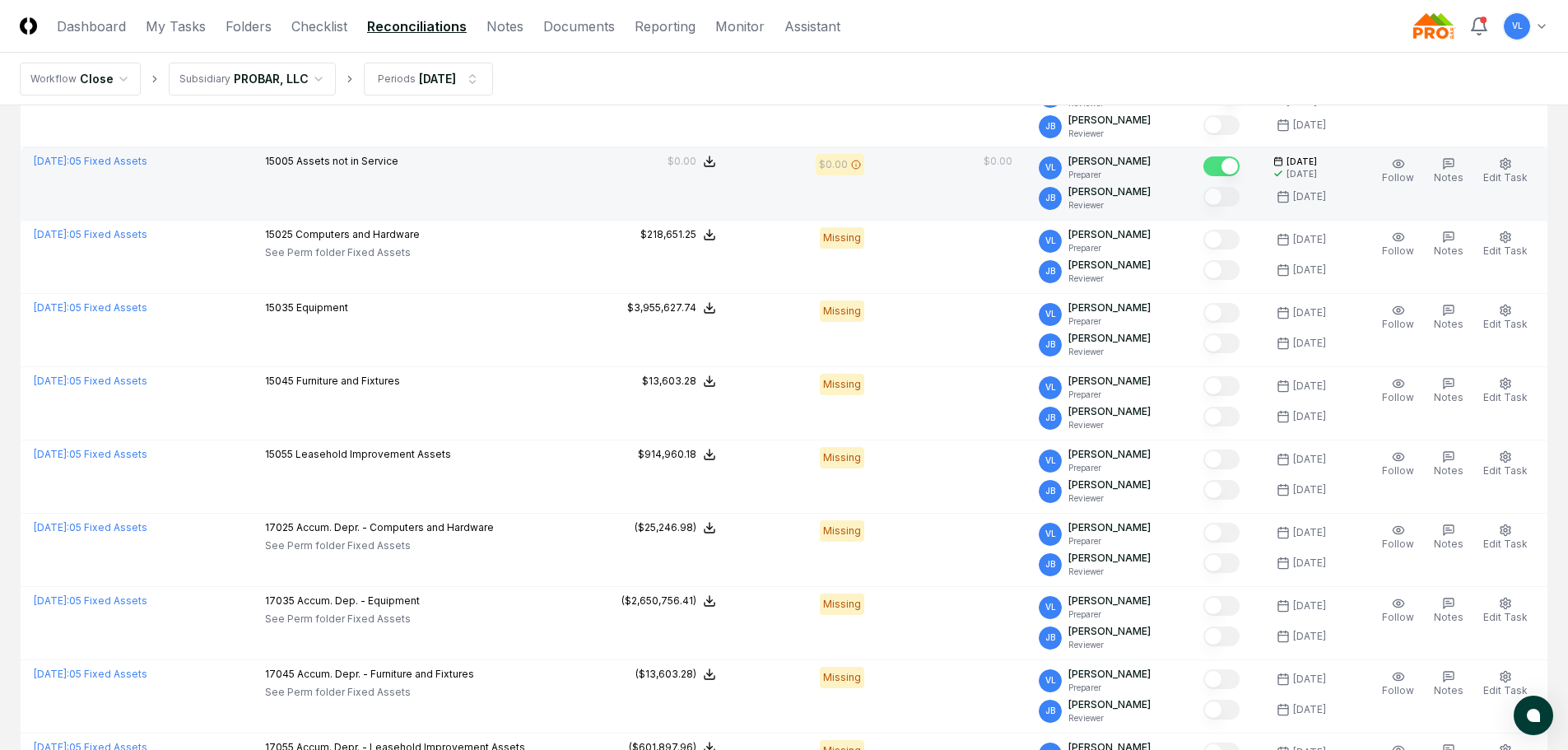
scroll to position [2470, 0]
